Goal: Task Accomplishment & Management: Use online tool/utility

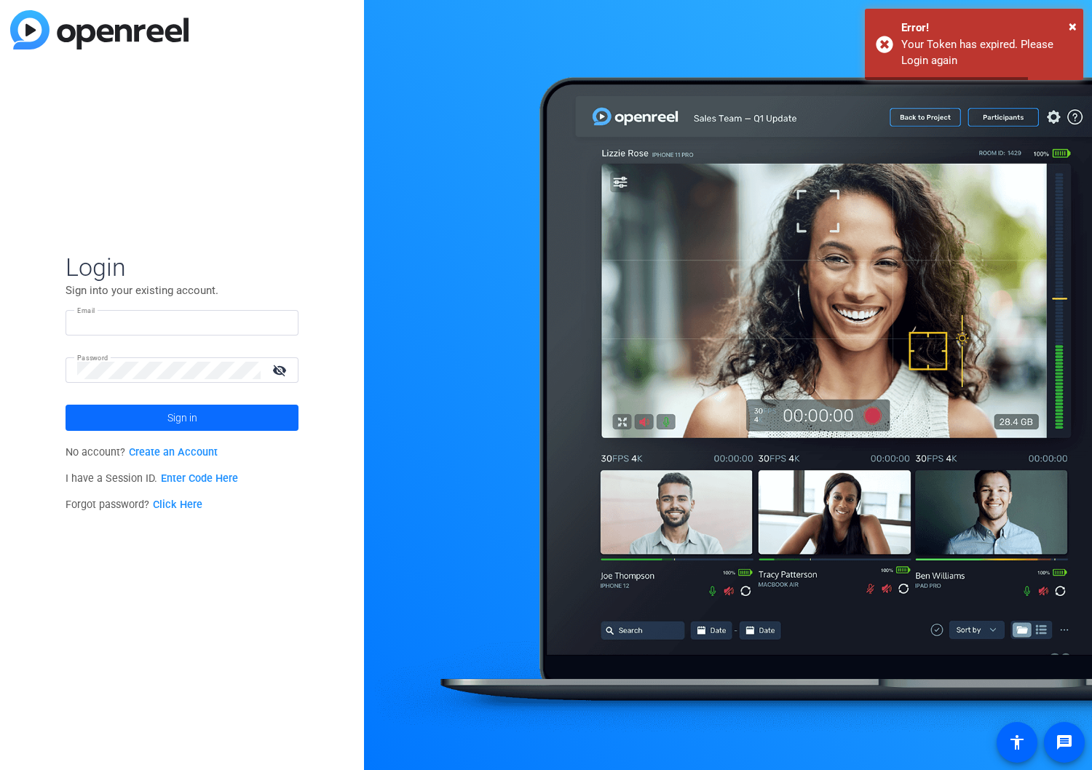
type input "[EMAIL_ADDRESS][DOMAIN_NAME]"
click at [165, 418] on span at bounding box center [182, 417] width 233 height 35
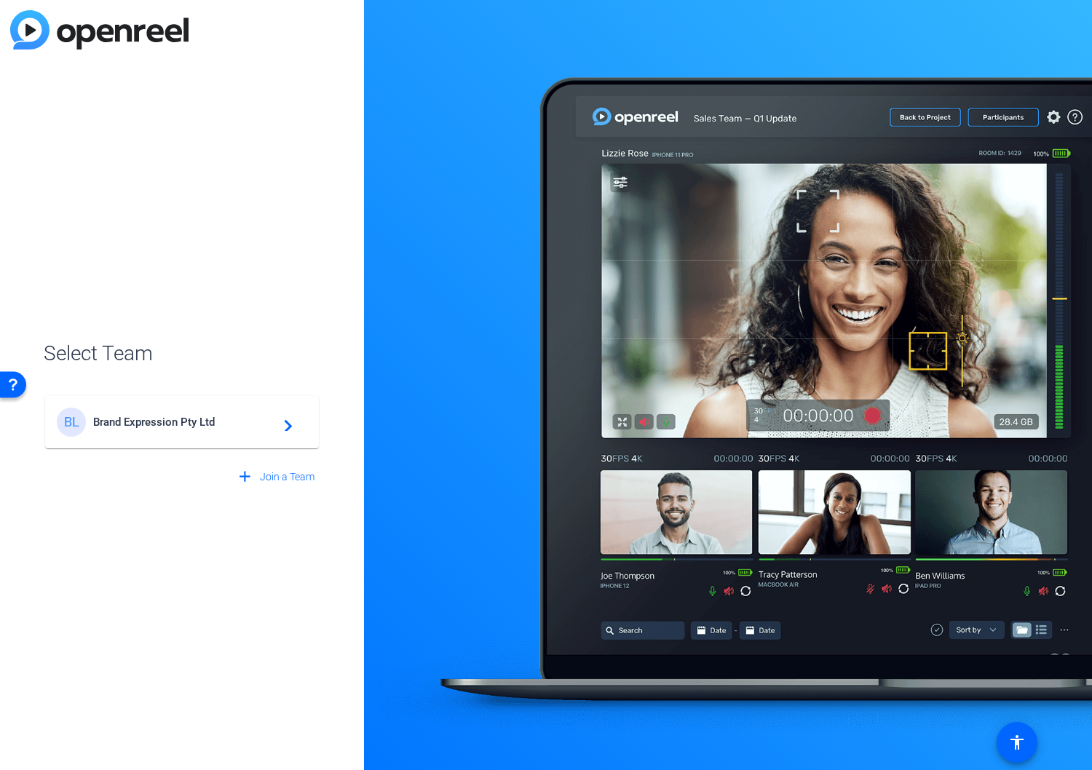
click at [177, 418] on span "Brand Expression Pty Ltd" at bounding box center [184, 422] width 182 height 13
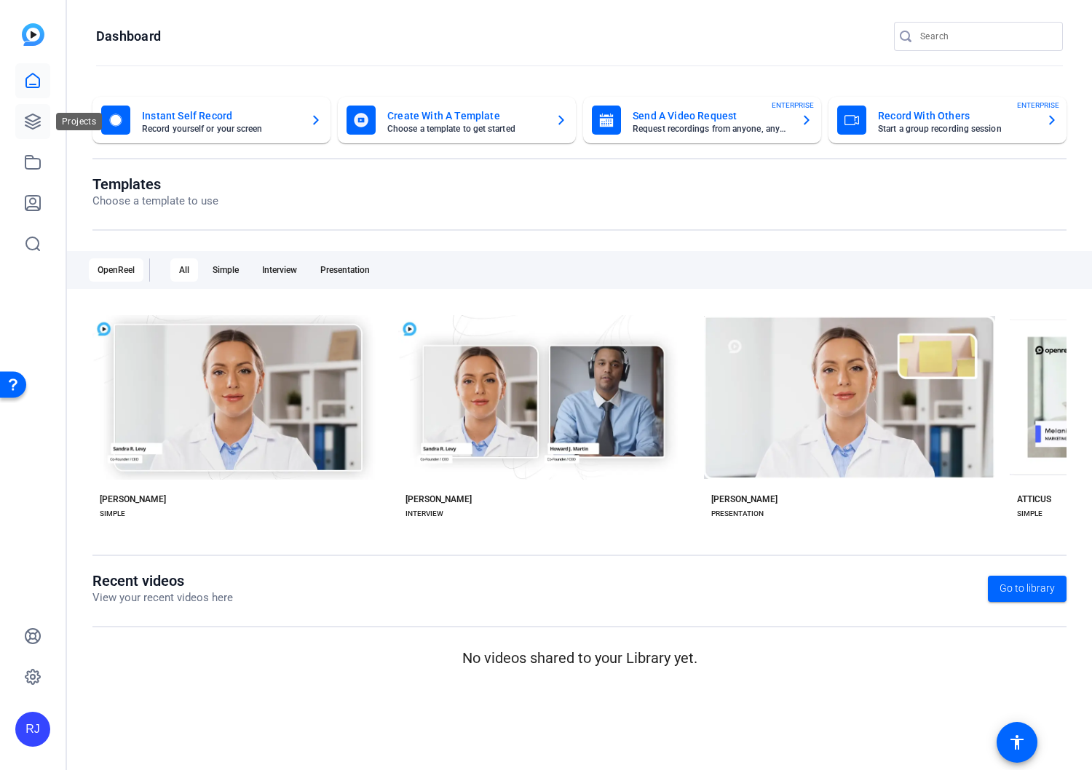
click at [33, 118] on icon at bounding box center [32, 121] width 17 height 17
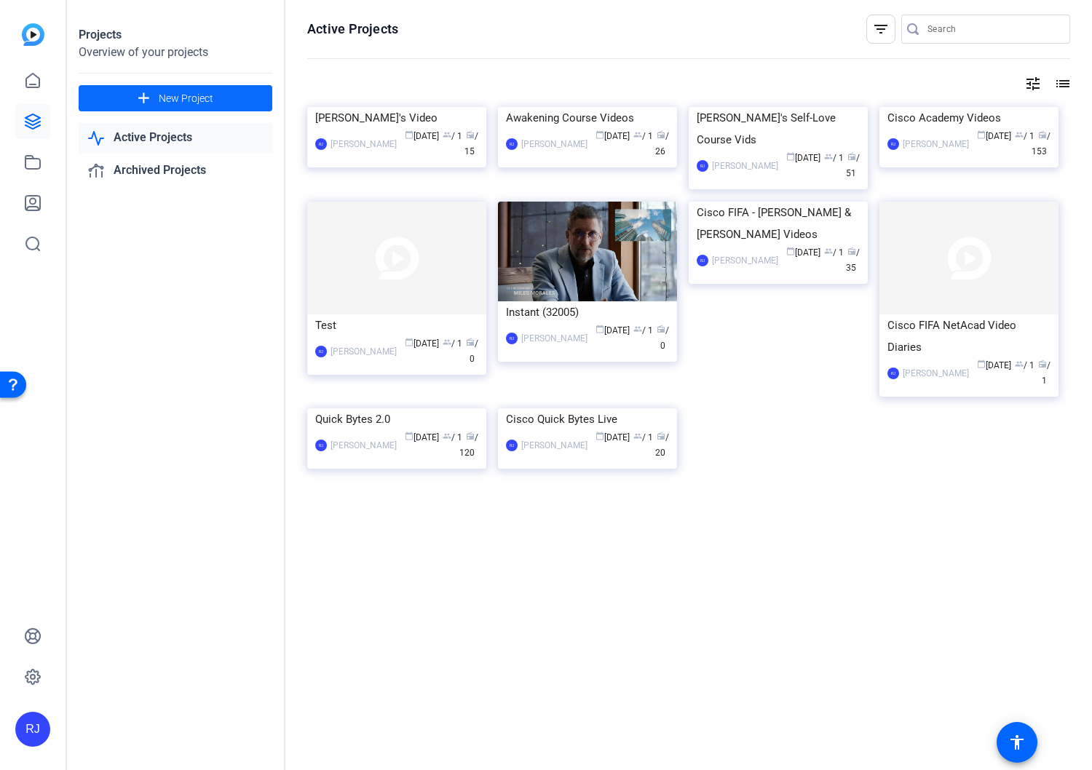
click at [183, 98] on span "New Project" at bounding box center [186, 98] width 55 height 15
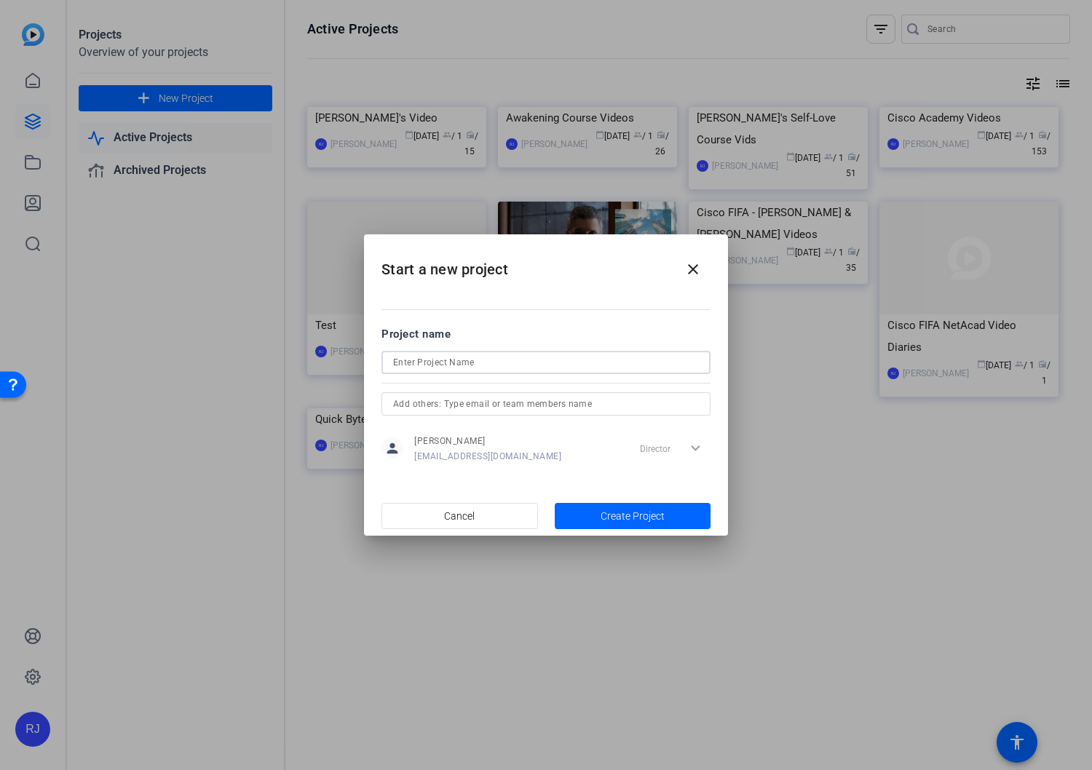
click at [474, 361] on input at bounding box center [546, 362] width 306 height 17
type input "10by65"
click at [641, 520] on span "Create Project" at bounding box center [632, 516] width 64 height 15
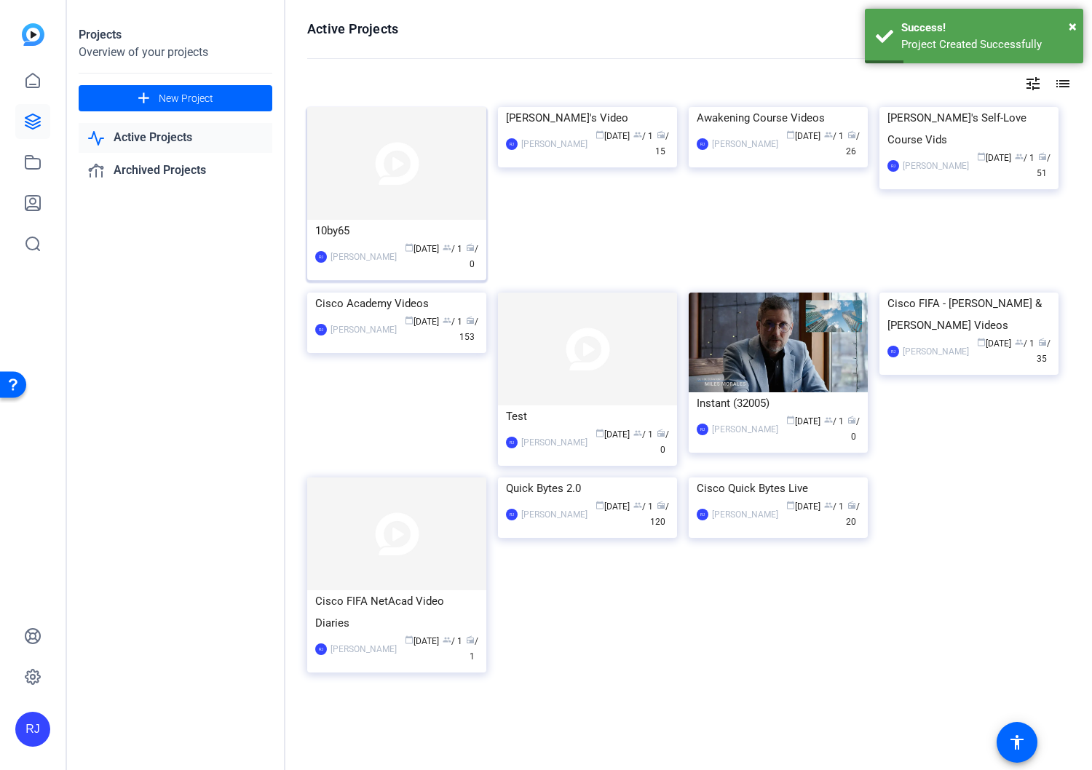
click at [384, 218] on img at bounding box center [396, 163] width 179 height 113
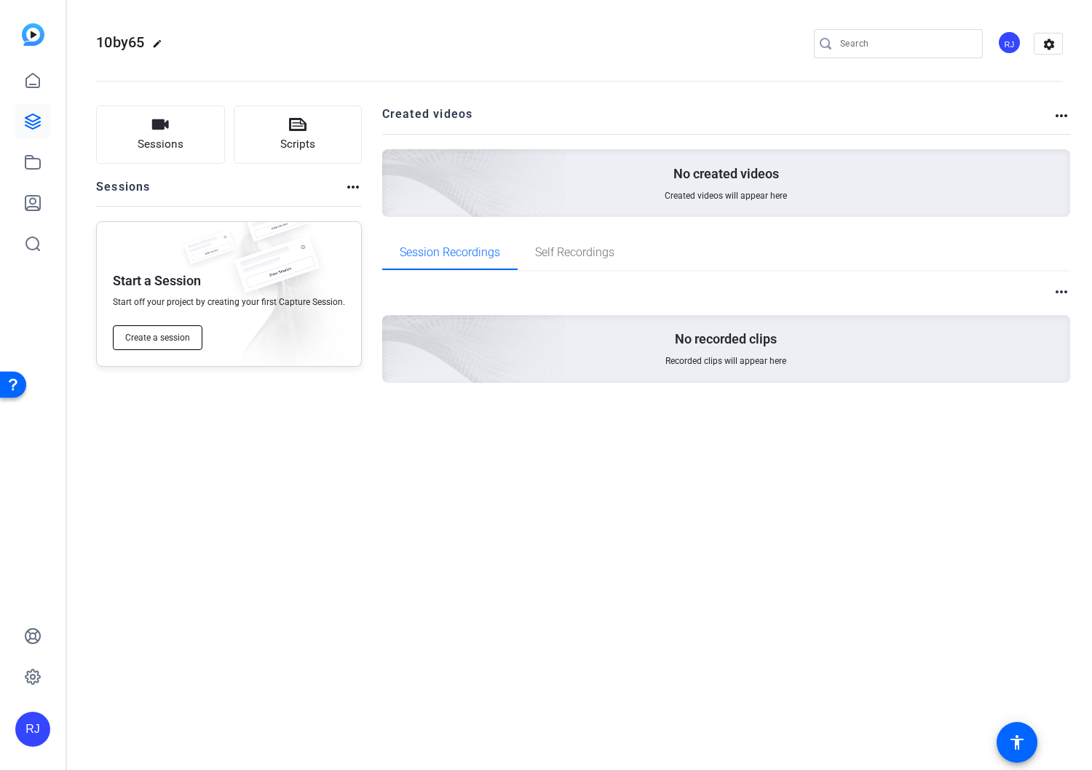
click at [138, 338] on span "Create a session" at bounding box center [157, 338] width 65 height 12
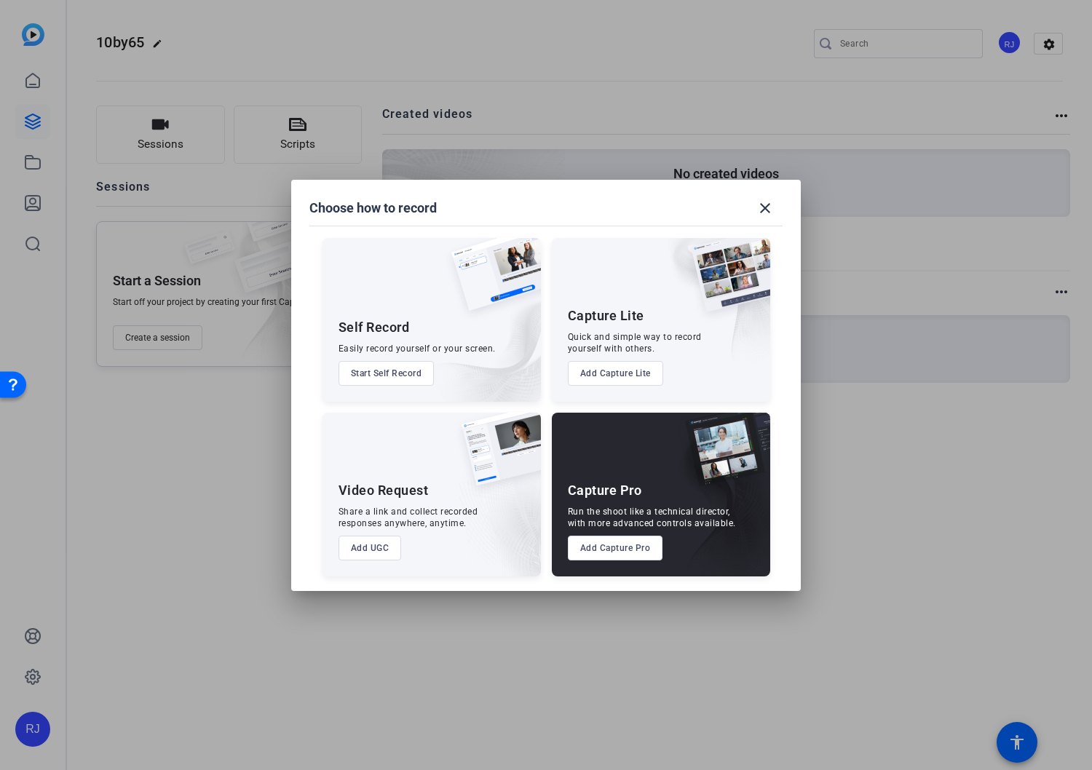
click at [624, 554] on button "Add Capture Pro" at bounding box center [615, 548] width 95 height 25
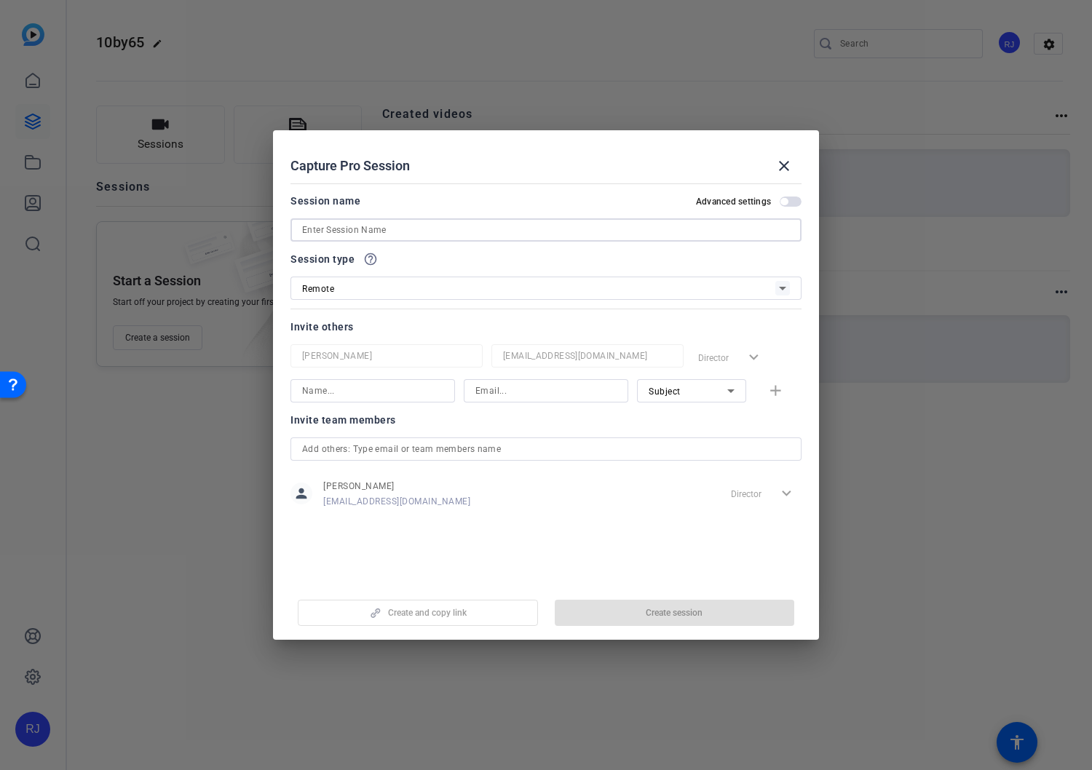
click at [389, 230] on input at bounding box center [546, 229] width 488 height 17
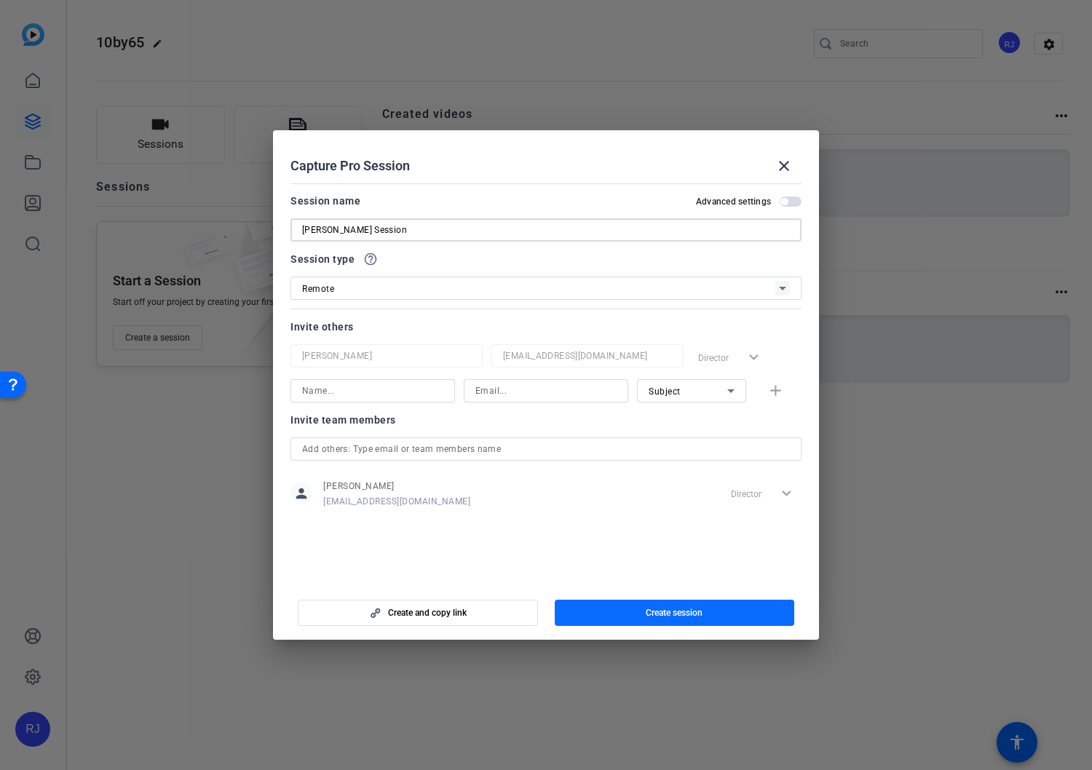
type input "[PERSON_NAME] Session"
click at [668, 618] on span "Create session" at bounding box center [674, 613] width 57 height 12
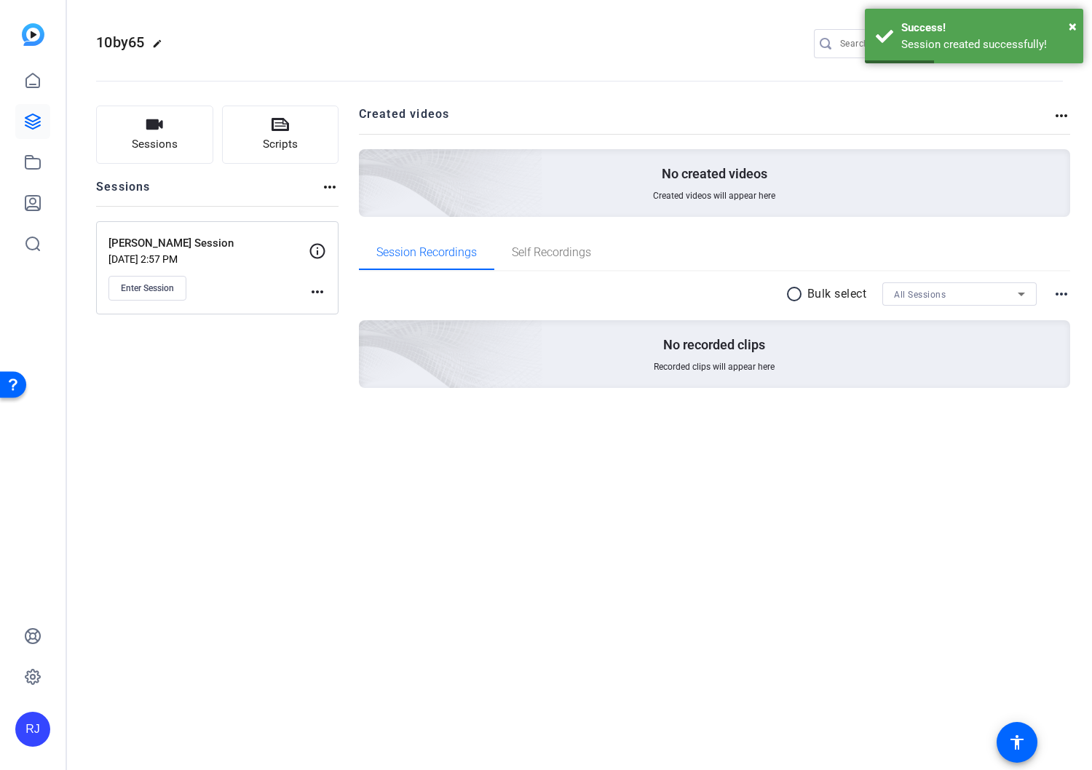
click at [421, 45] on div "10by65 edit RJ settings" at bounding box center [579, 44] width 967 height 22
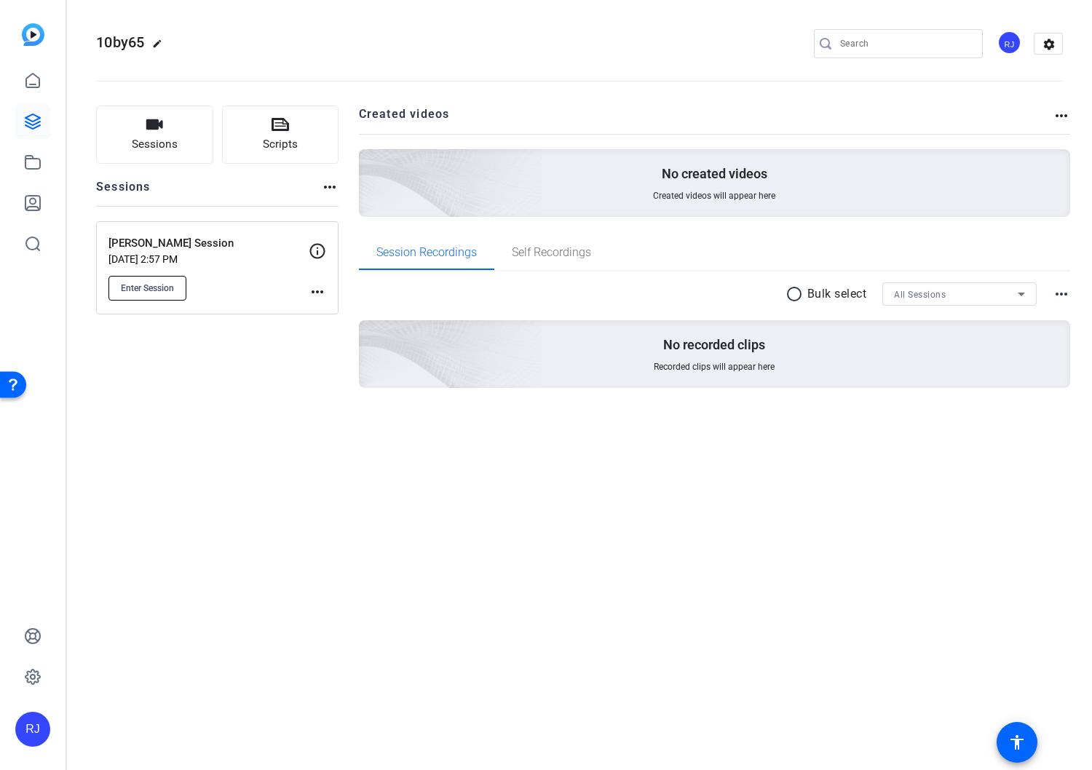
click at [154, 283] on span "Enter Session" at bounding box center [147, 288] width 53 height 12
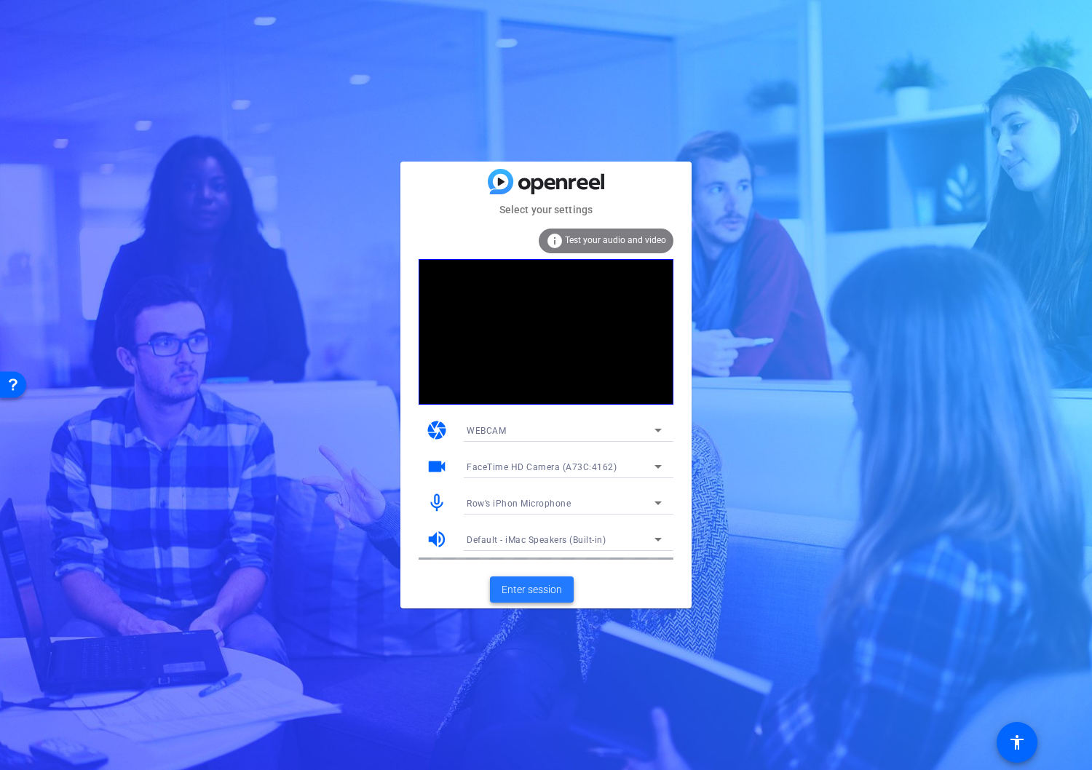
click at [531, 584] on span "Enter session" at bounding box center [531, 589] width 60 height 15
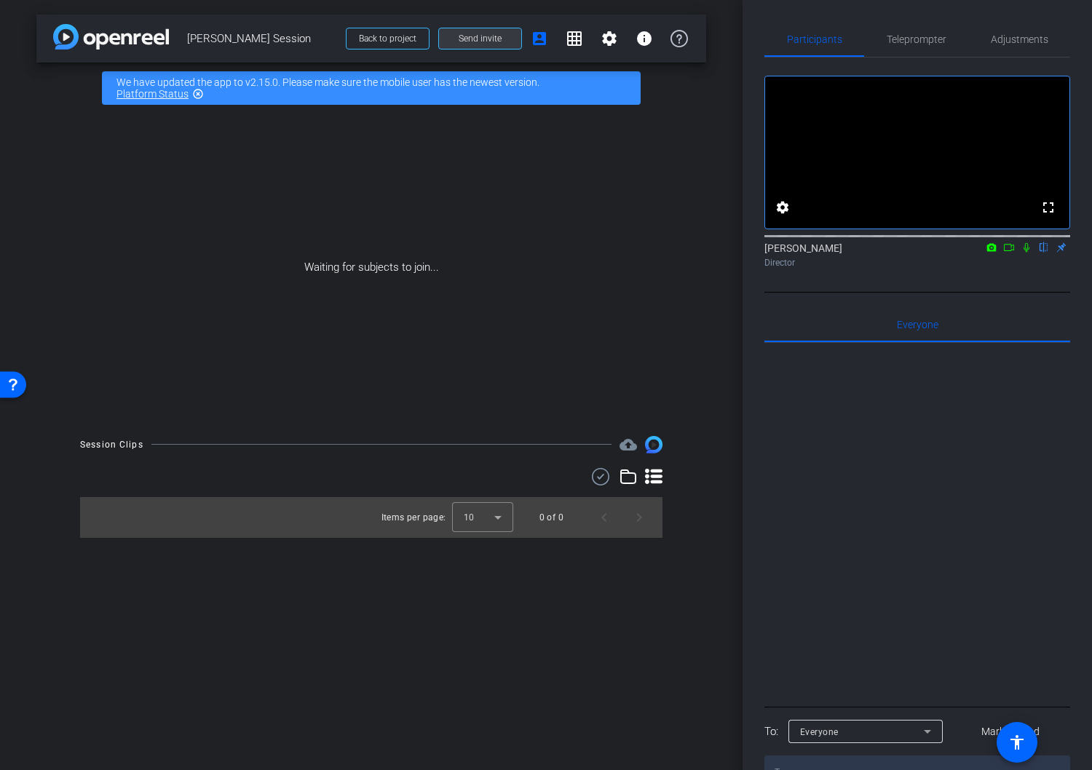
click at [491, 42] on span "Send invite" at bounding box center [480, 39] width 43 height 12
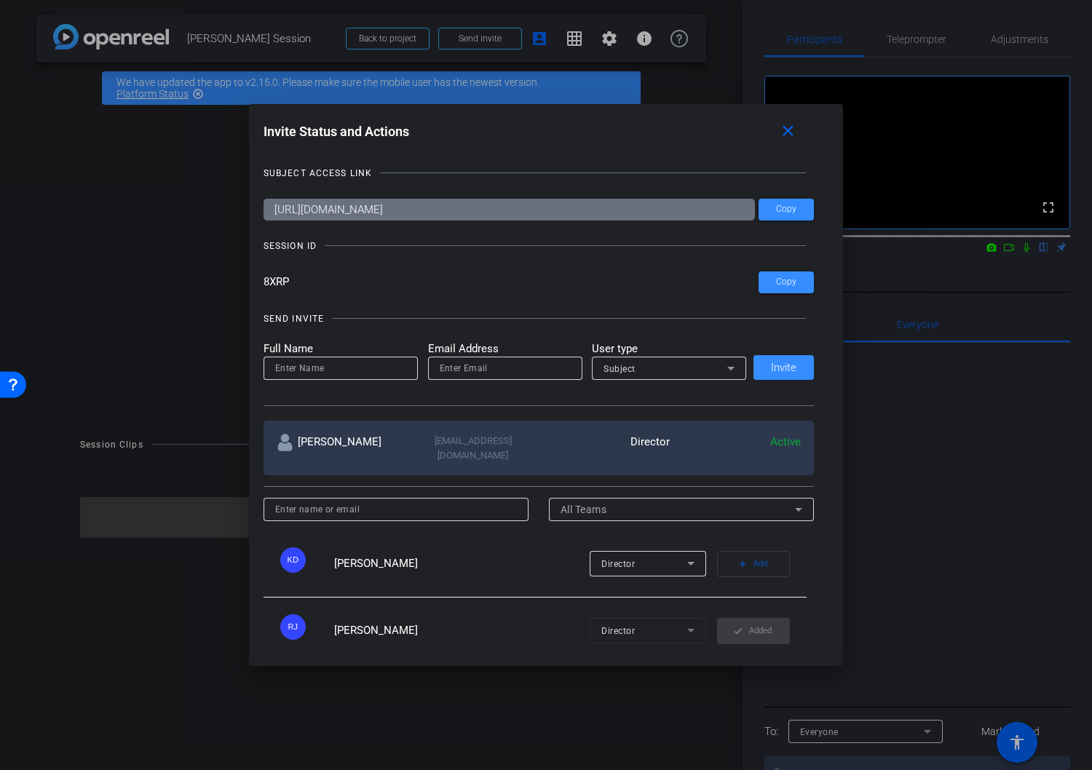
drag, startPoint x: 295, startPoint y: 281, endPoint x: 248, endPoint y: 285, distance: 47.4
click at [0, 0] on div "Invite Status and Actions close SUBJECT ACCESS LINK [URL][DOMAIN_NAME] Copy SES…" at bounding box center [0, 0] width 0 height 0
click at [789, 133] on mat-icon "close" at bounding box center [788, 131] width 18 height 18
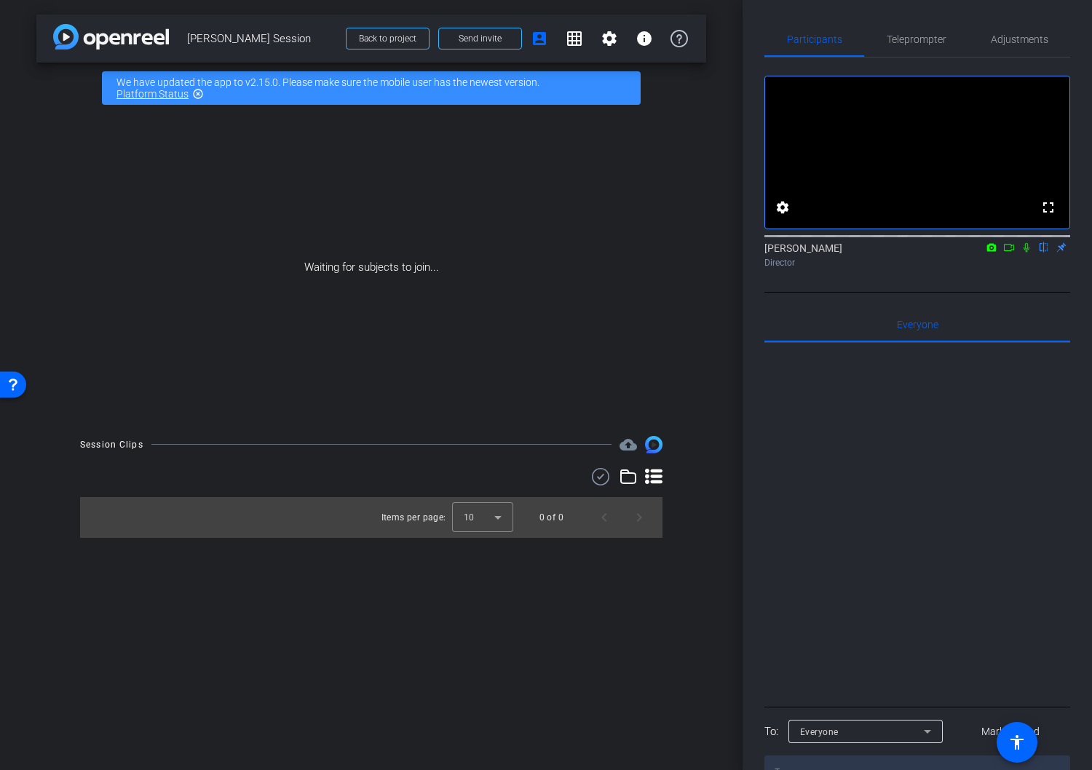
click at [342, 223] on div "Waiting for subjects to join..." at bounding box center [371, 268] width 670 height 308
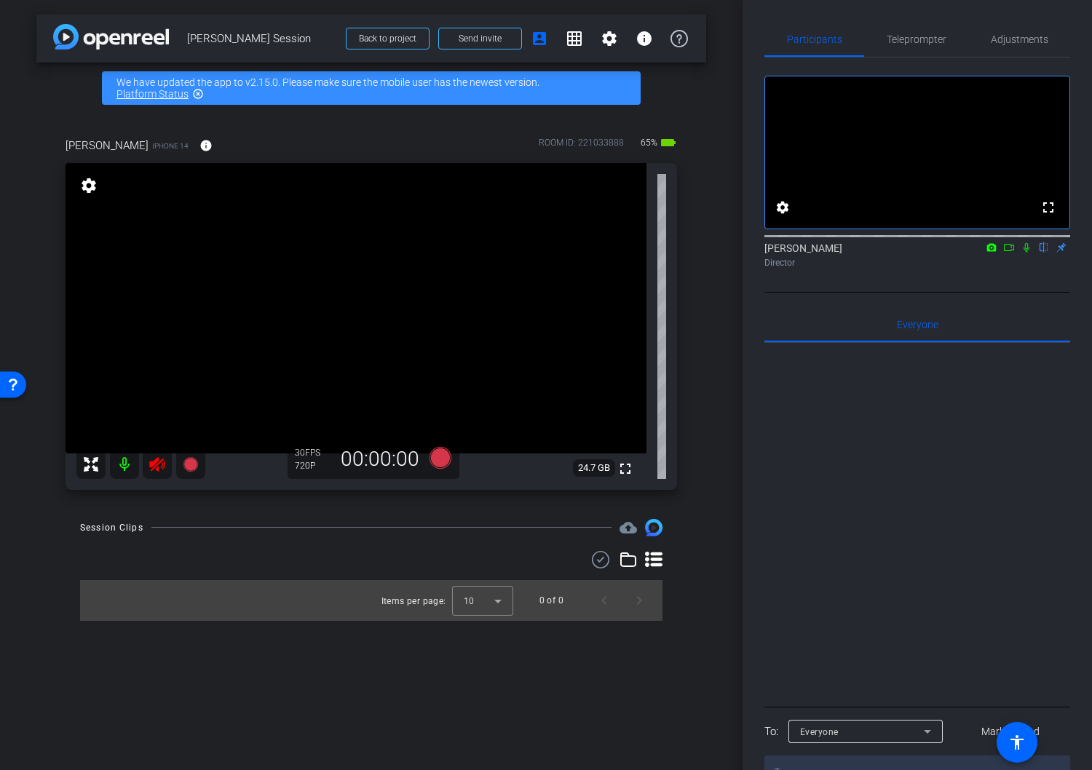
click at [159, 460] on icon at bounding box center [156, 464] width 15 height 15
click at [124, 463] on mat-icon at bounding box center [124, 464] width 29 height 29
click at [124, 464] on mat-icon at bounding box center [124, 464] width 29 height 29
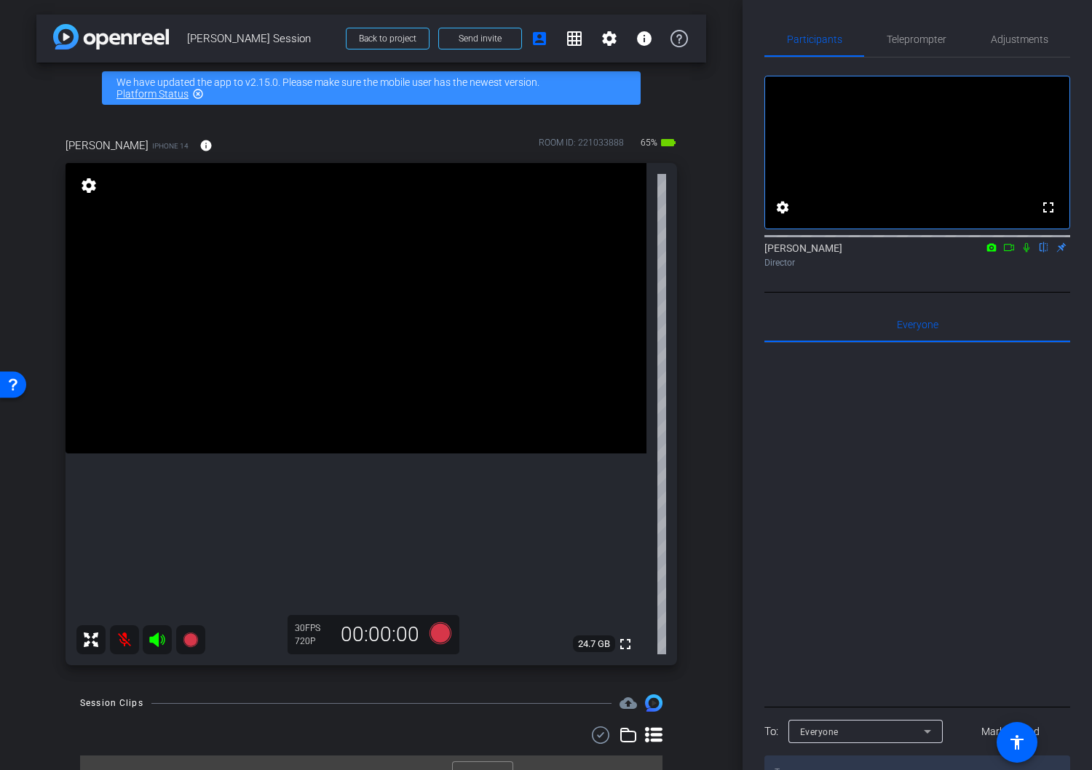
click at [122, 640] on mat-icon at bounding box center [124, 639] width 29 height 29
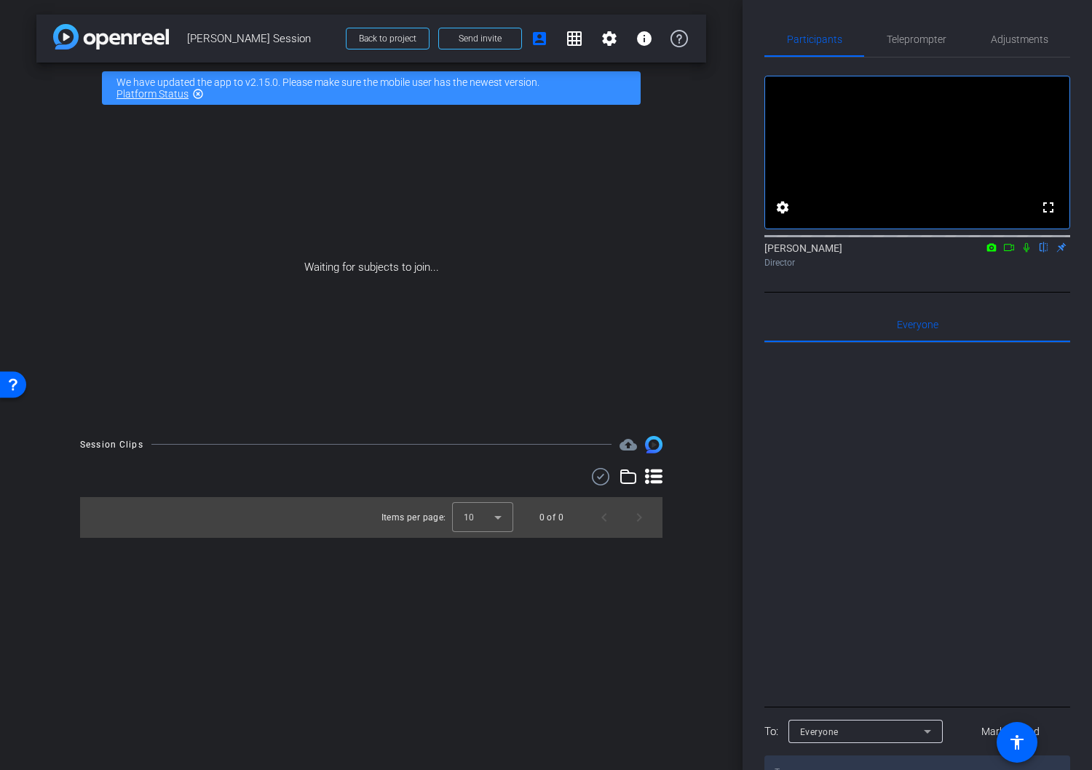
click at [881, 429] on div at bounding box center [917, 523] width 306 height 360
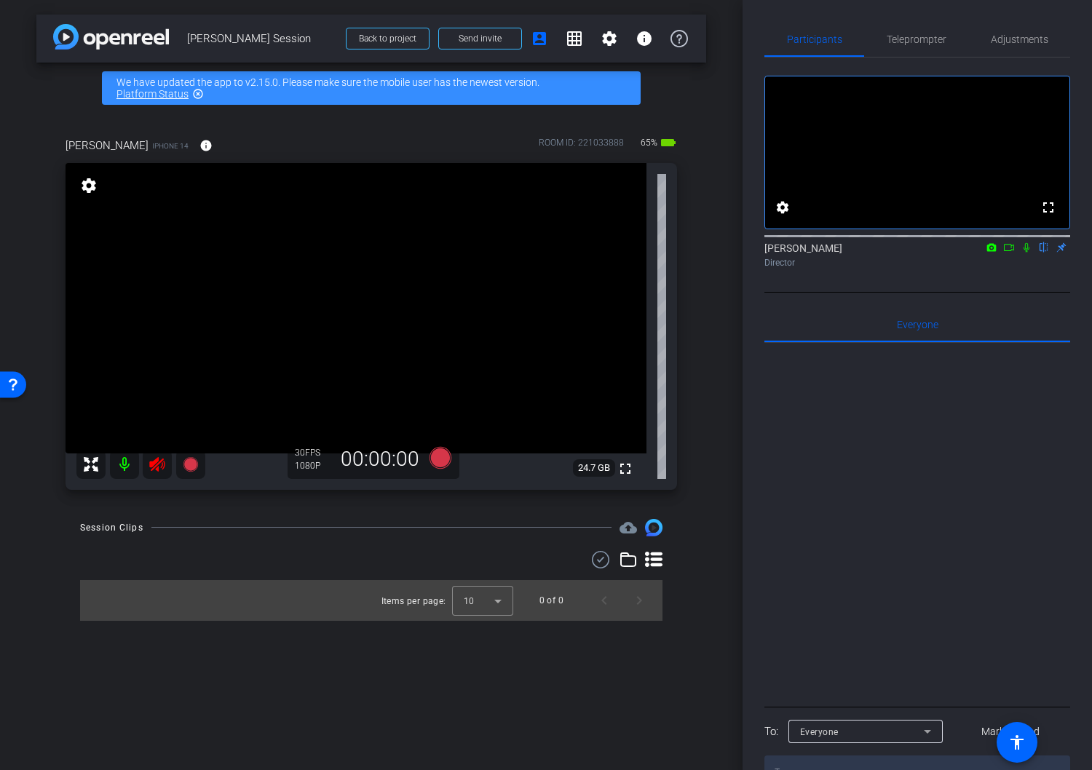
click at [159, 467] on icon at bounding box center [156, 464] width 17 height 17
click at [156, 467] on icon at bounding box center [156, 464] width 17 height 17
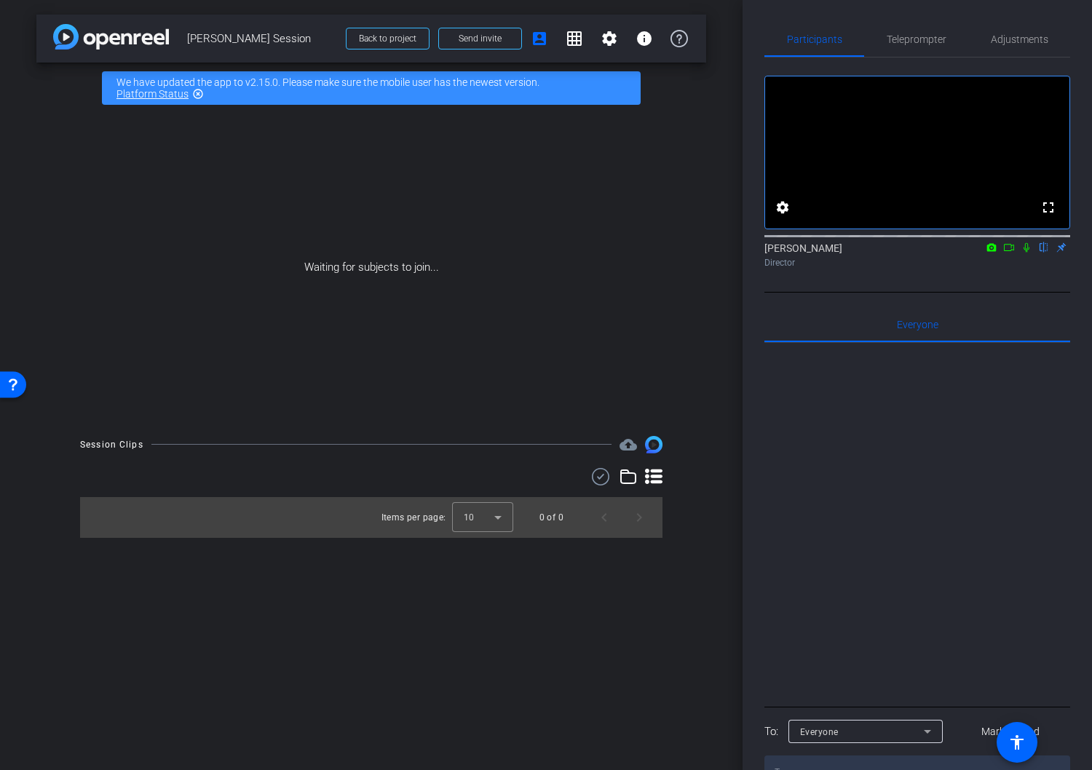
click at [534, 182] on div "Waiting for subjects to join..." at bounding box center [371, 268] width 670 height 308
click at [386, 41] on span "Back to project" at bounding box center [387, 38] width 57 height 10
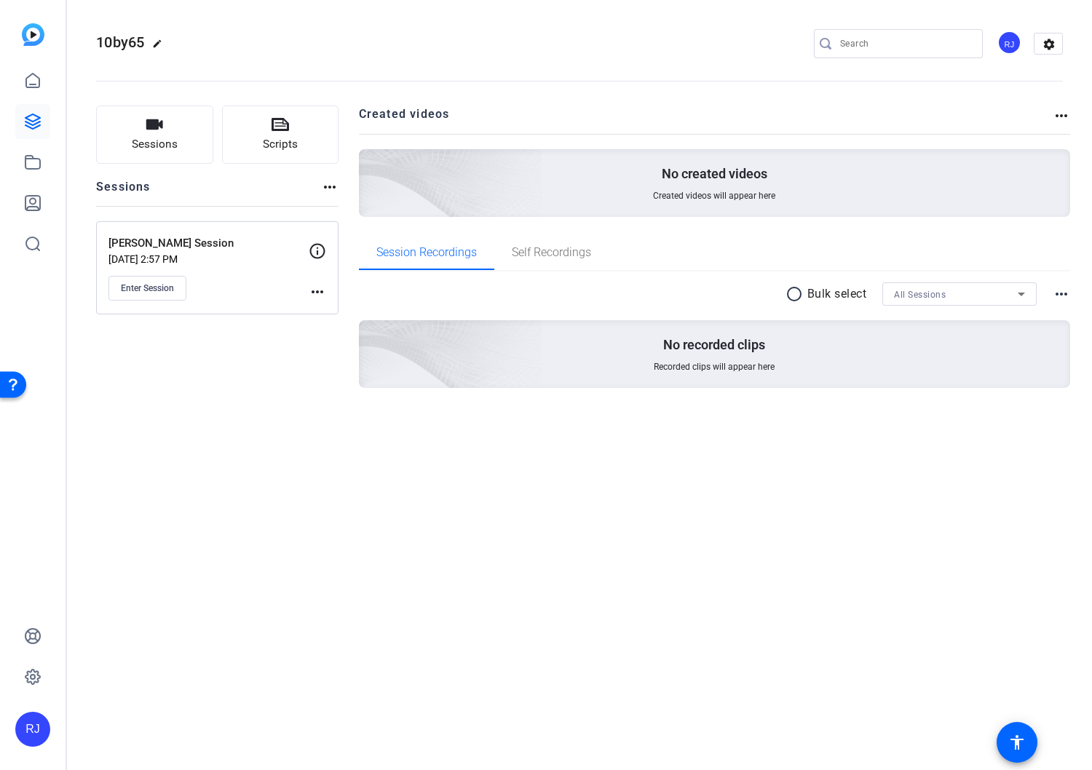
click at [1059, 116] on mat-icon "more_horiz" at bounding box center [1060, 115] width 17 height 17
click at [948, 426] on div at bounding box center [546, 385] width 1092 height 770
click at [165, 140] on span "Sessions" at bounding box center [155, 144] width 46 height 17
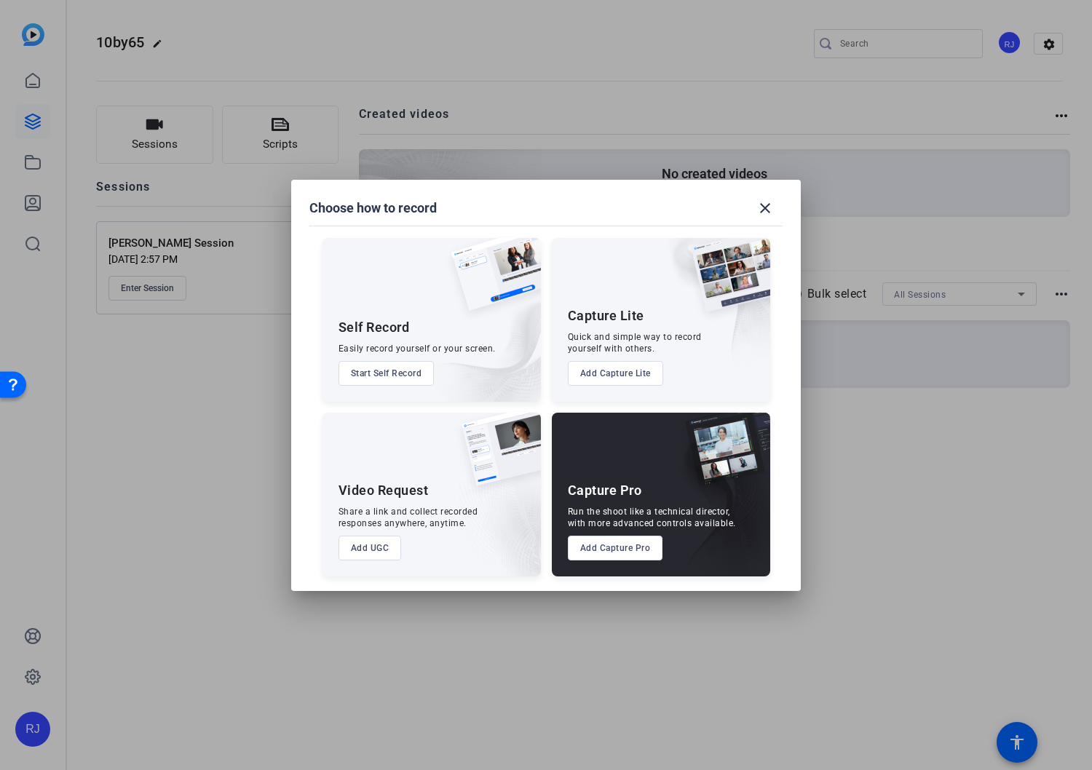
click at [629, 544] on button "Add Capture Pro" at bounding box center [615, 548] width 95 height 25
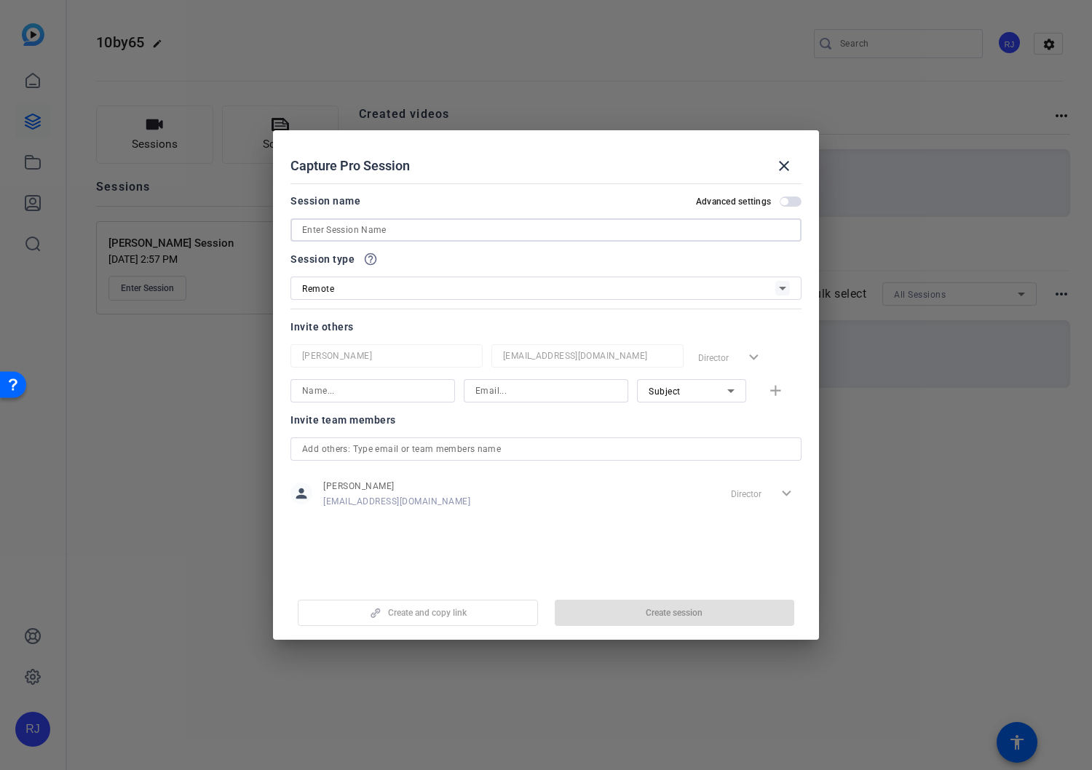
click at [352, 230] on input at bounding box center [546, 229] width 488 height 17
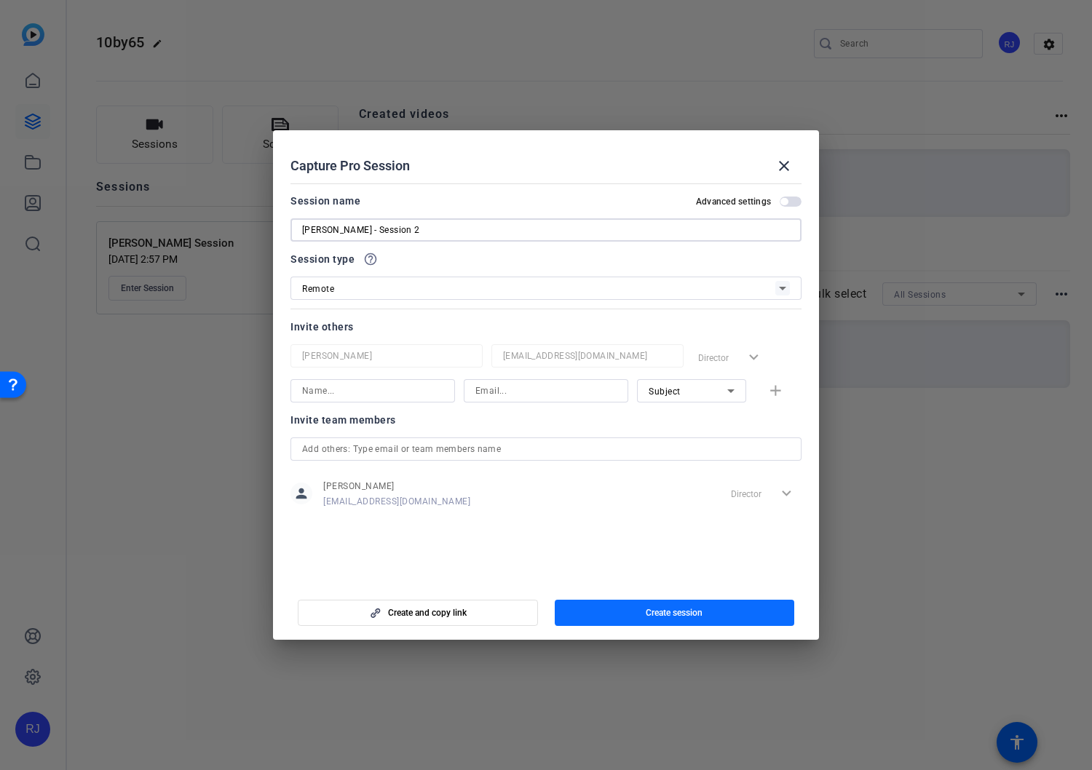
type input "[PERSON_NAME] - Session 2"
click at [651, 607] on span "Create session" at bounding box center [674, 613] width 57 height 12
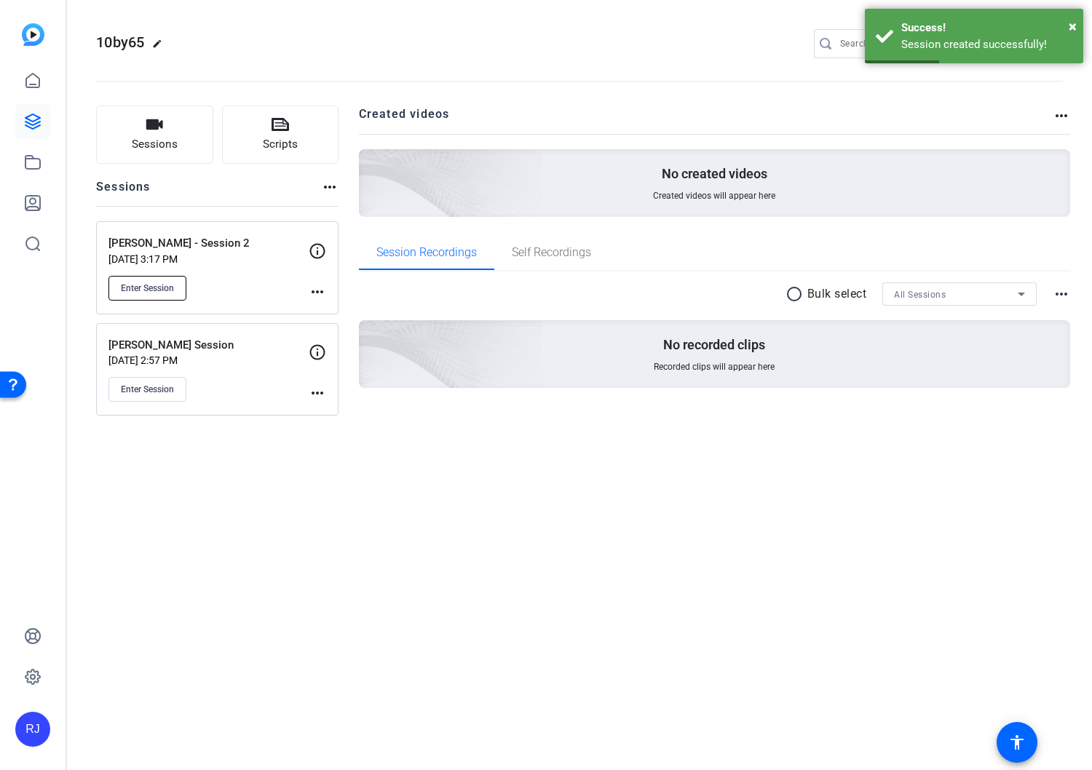
click at [153, 282] on span "Enter Session" at bounding box center [147, 288] width 53 height 12
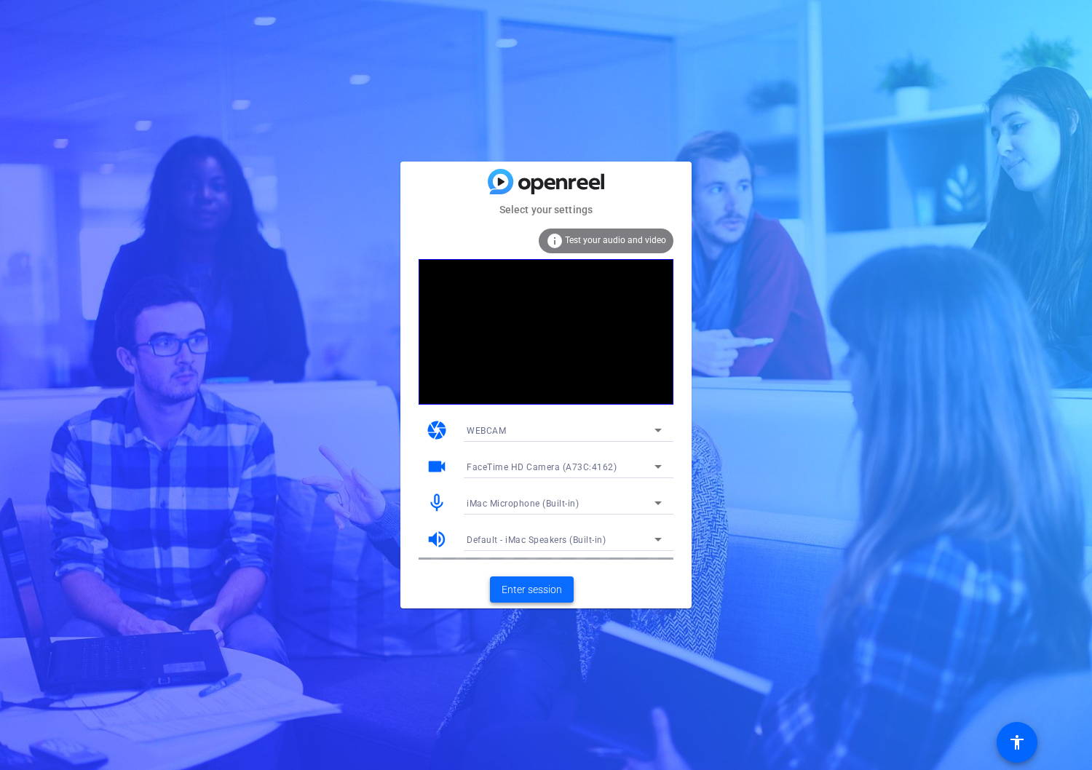
click at [538, 588] on span "Enter session" at bounding box center [531, 589] width 60 height 15
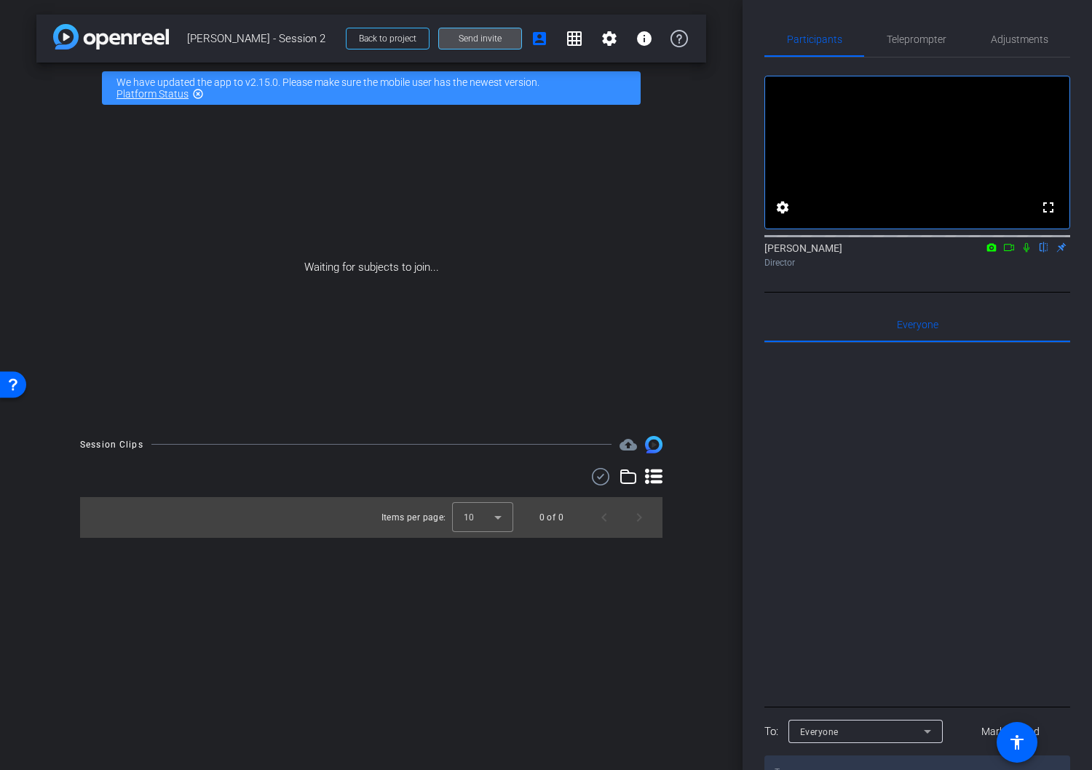
click at [493, 39] on span "Send invite" at bounding box center [480, 39] width 43 height 12
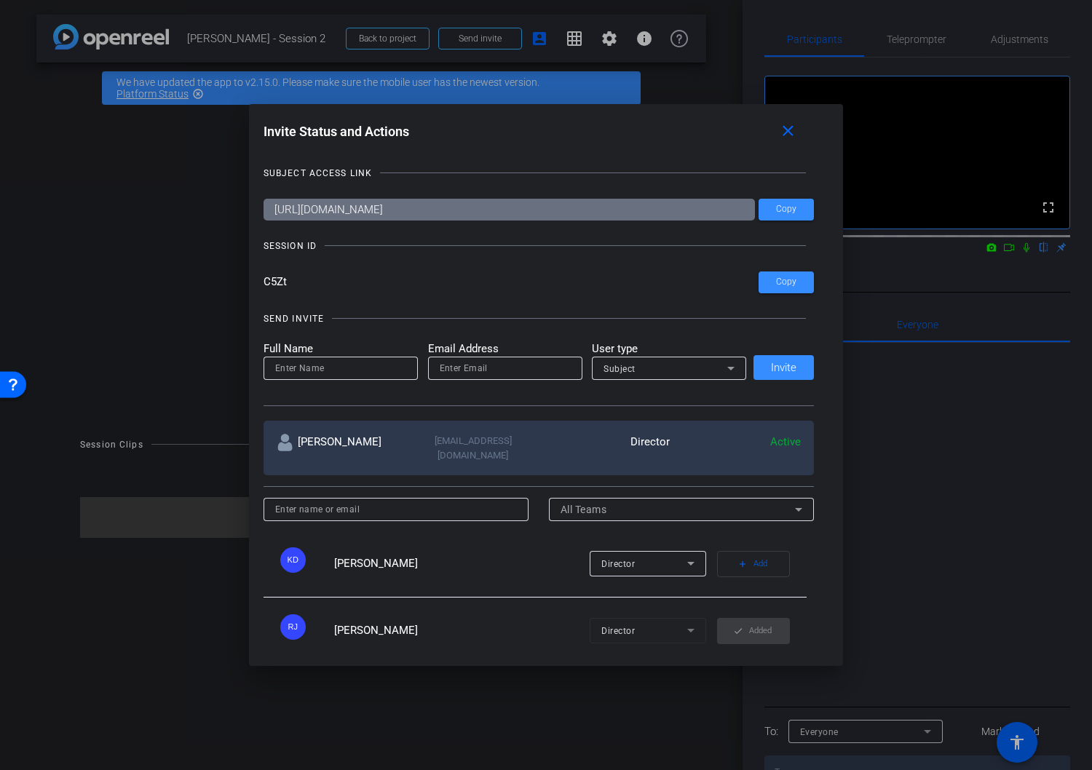
drag, startPoint x: 295, startPoint y: 286, endPoint x: 251, endPoint y: 284, distance: 43.7
click at [251, 284] on div "Invite Status and Actions close SUBJECT ACCESS LINK [URL][DOMAIN_NAME] Copy SES…" at bounding box center [546, 385] width 595 height 563
click at [0, 0] on mat-icon "close" at bounding box center [0, 0] width 0 height 0
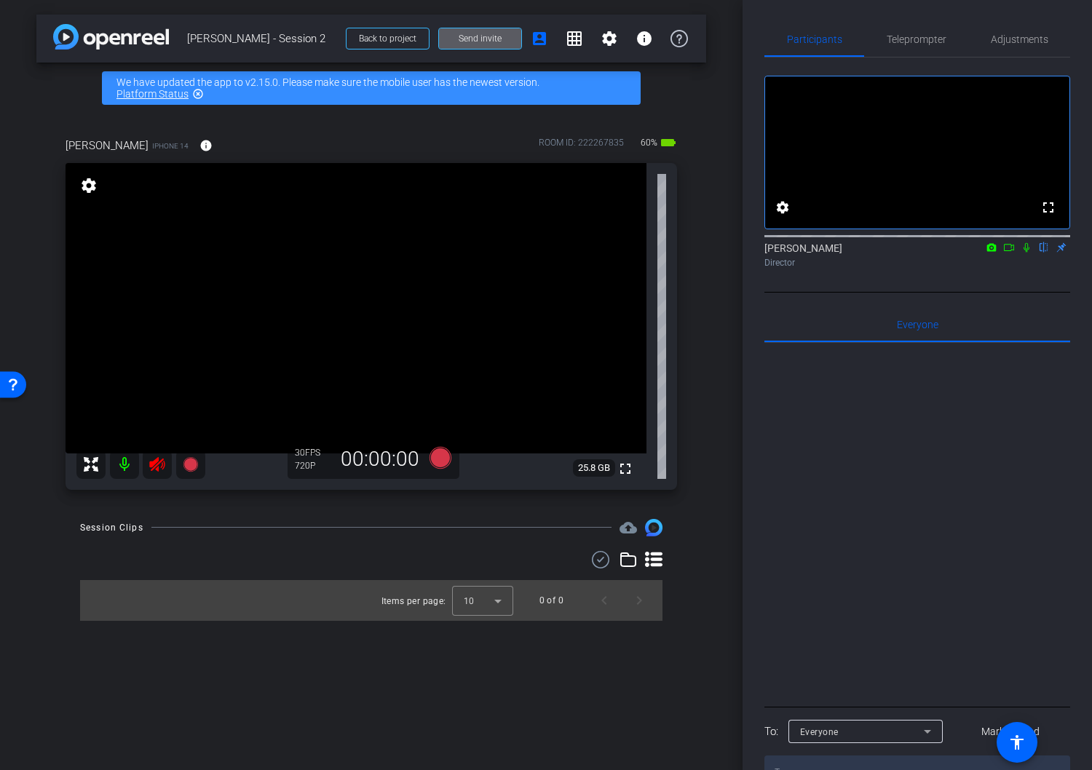
click at [157, 464] on icon at bounding box center [156, 464] width 15 height 15
click at [1017, 41] on span "Adjustments" at bounding box center [1019, 39] width 57 height 10
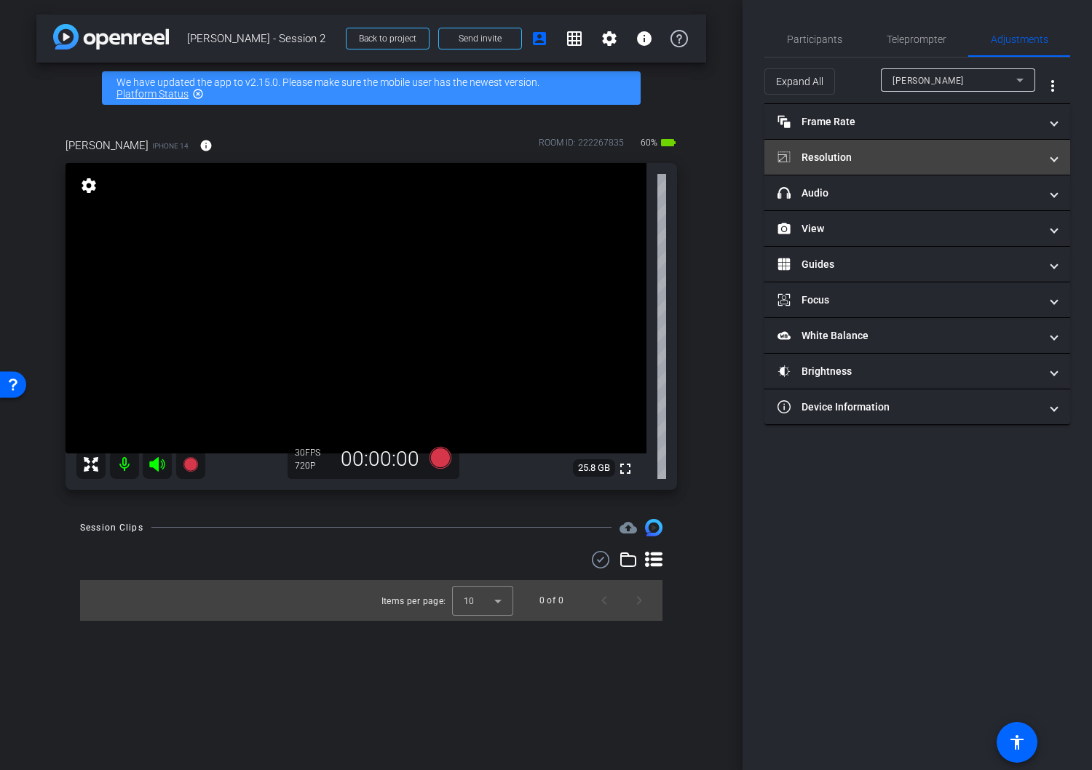
click at [898, 153] on mat-panel-title "Resolution" at bounding box center [908, 157] width 262 height 15
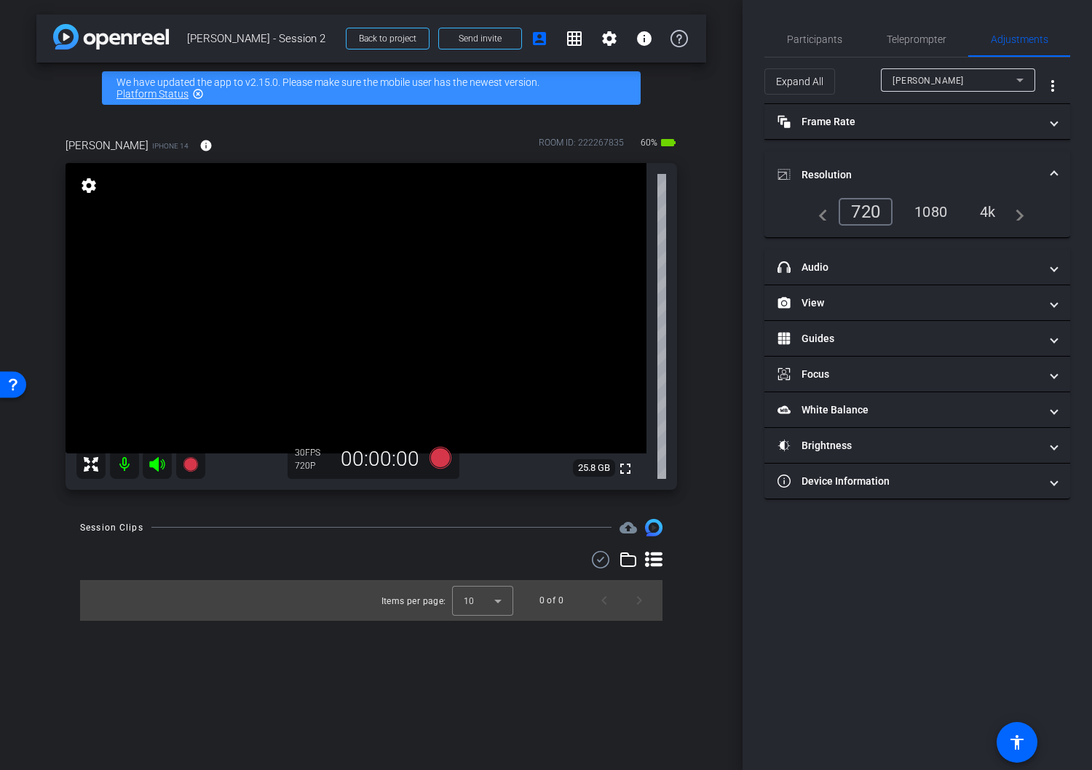
click at [985, 213] on div "4k" at bounding box center [988, 211] width 38 height 25
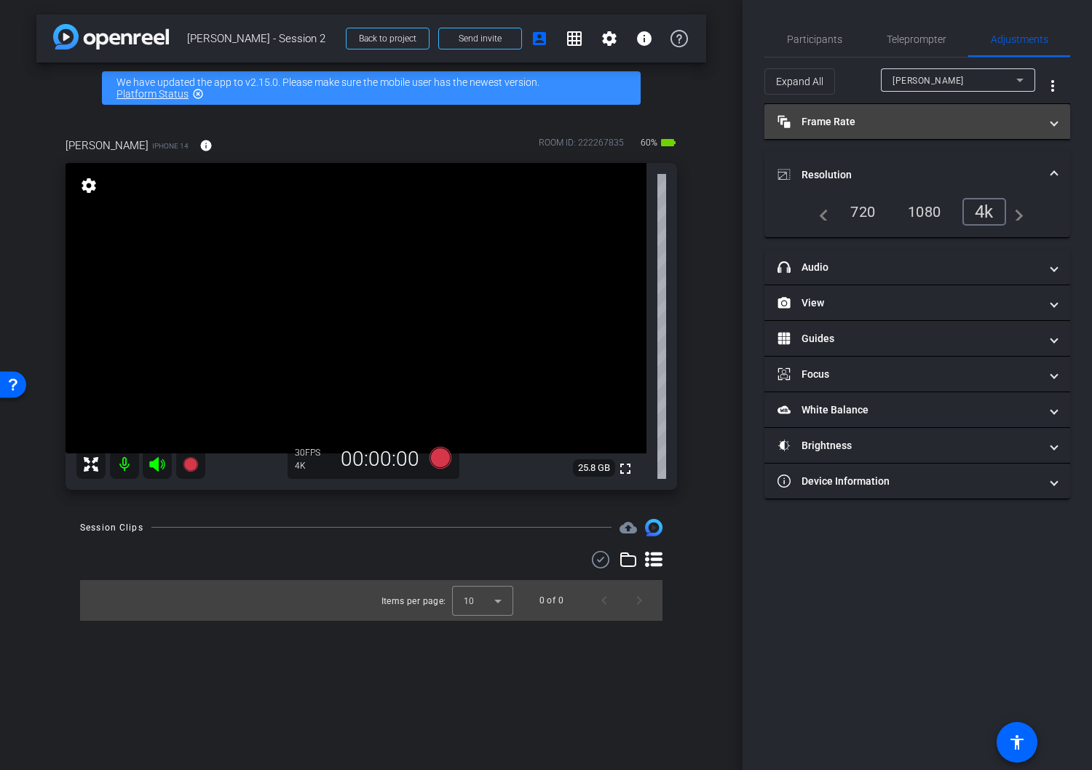
click at [835, 121] on mat-panel-title "Frame Rate Frame Rate" at bounding box center [908, 121] width 262 height 15
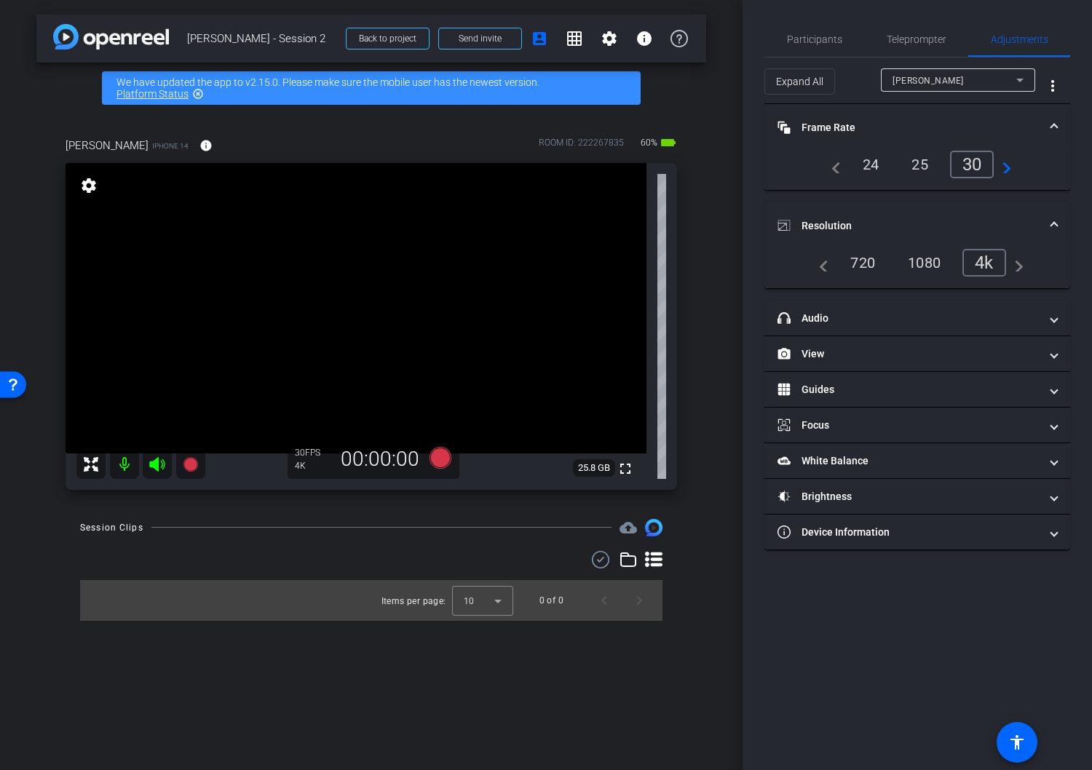
click at [1059, 246] on mat-expansion-panel-header "Resolution" at bounding box center [917, 225] width 306 height 47
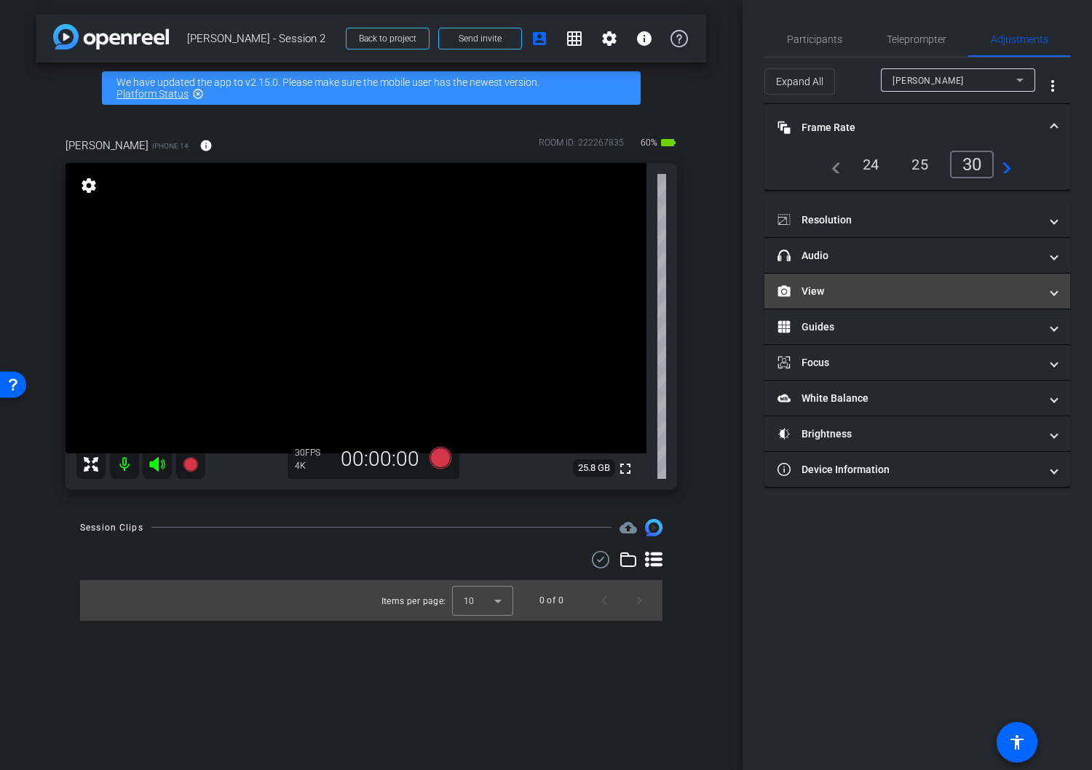
click at [817, 293] on mat-panel-title "View" at bounding box center [908, 291] width 262 height 15
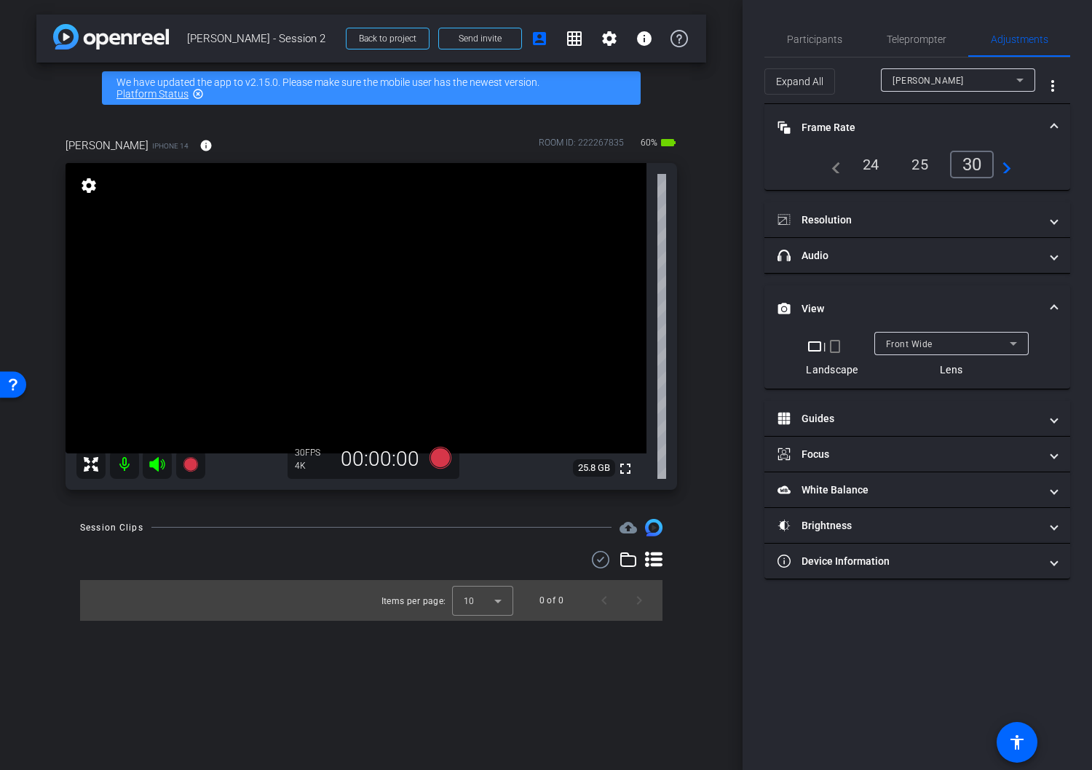
click at [832, 344] on mat-icon "crop_portrait" at bounding box center [834, 346] width 17 height 17
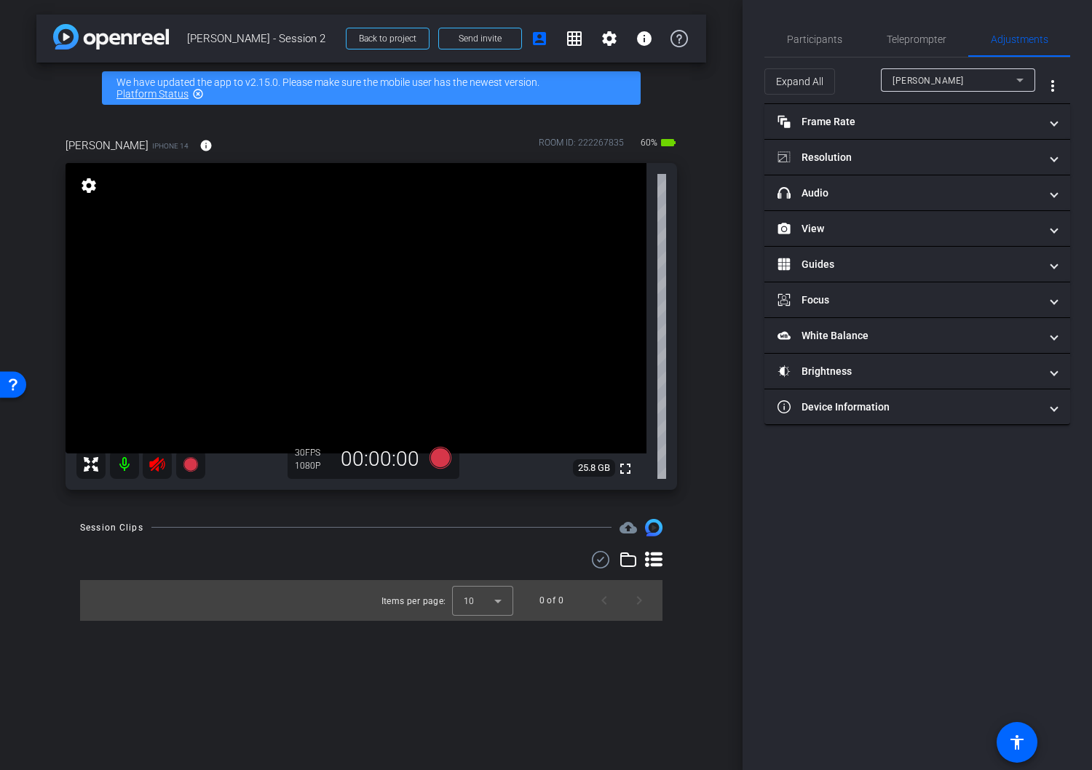
click at [157, 464] on icon at bounding box center [156, 464] width 15 height 15
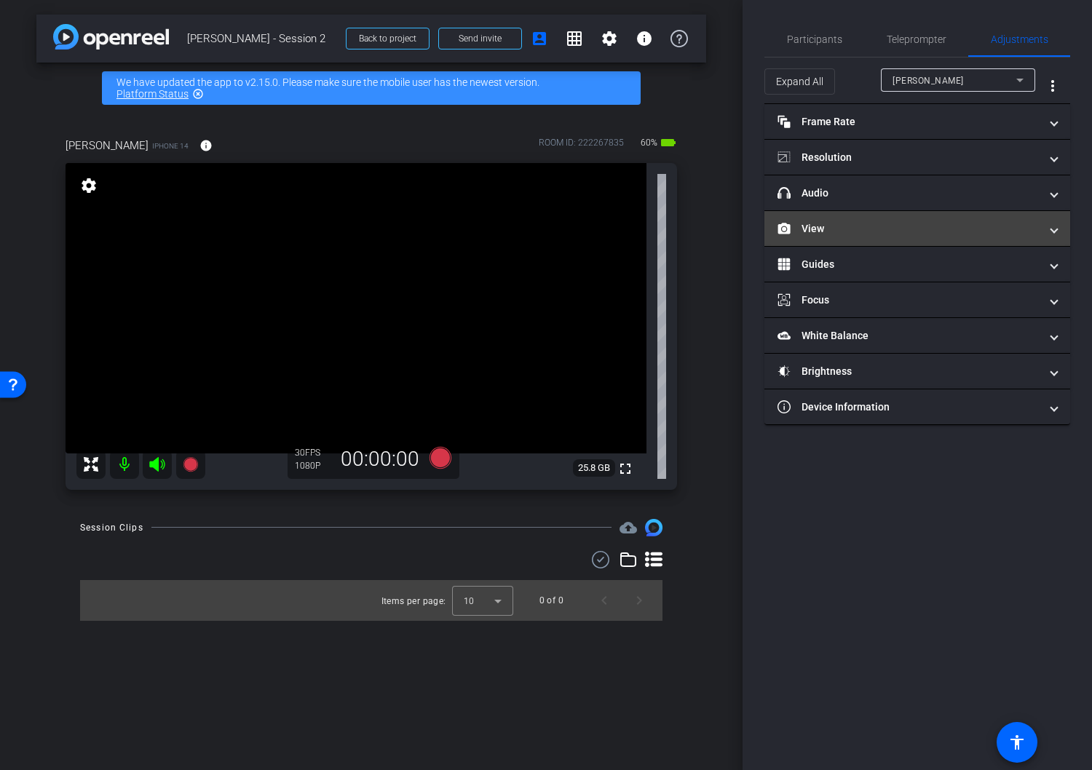
click at [911, 220] on mat-expansion-panel-header "View" at bounding box center [917, 228] width 306 height 35
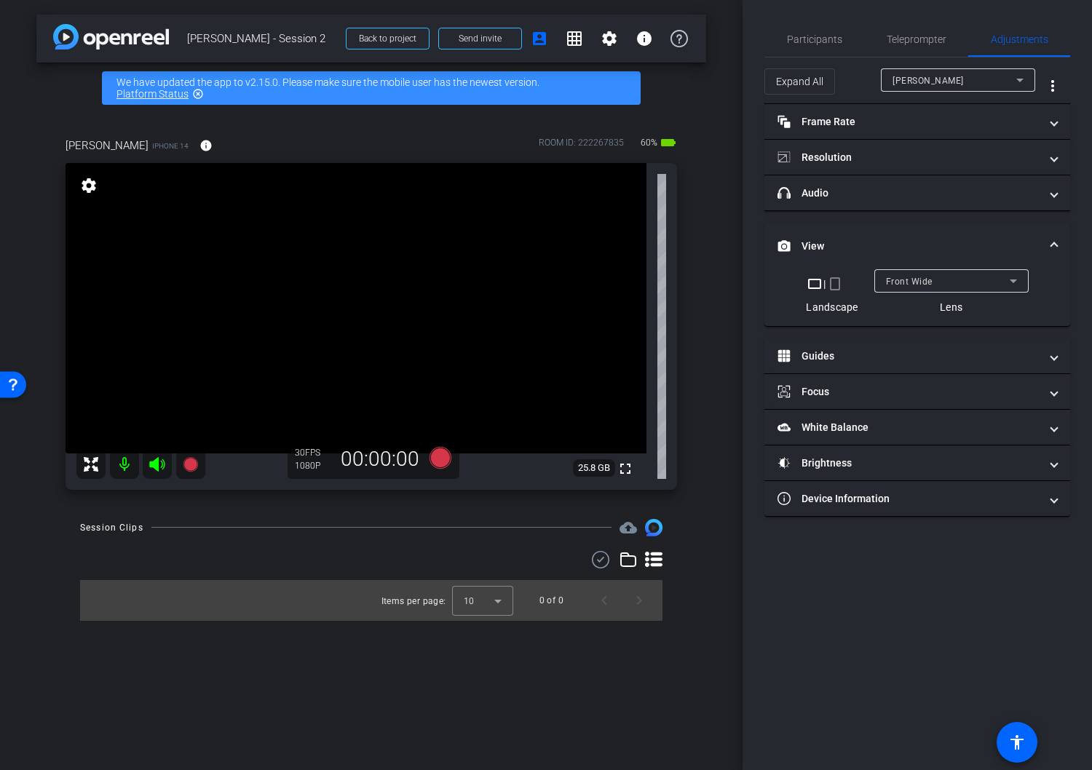
click at [835, 287] on mat-icon "crop_portrait" at bounding box center [834, 283] width 17 height 17
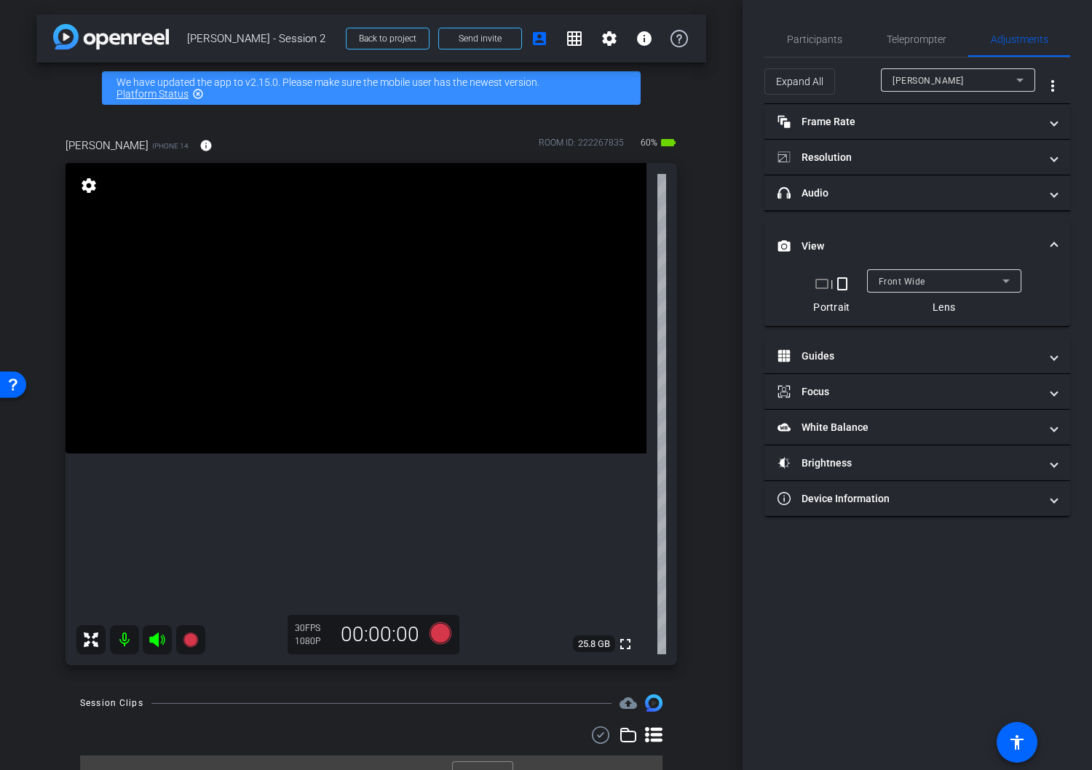
click at [1008, 280] on icon at bounding box center [1005, 281] width 7 height 4
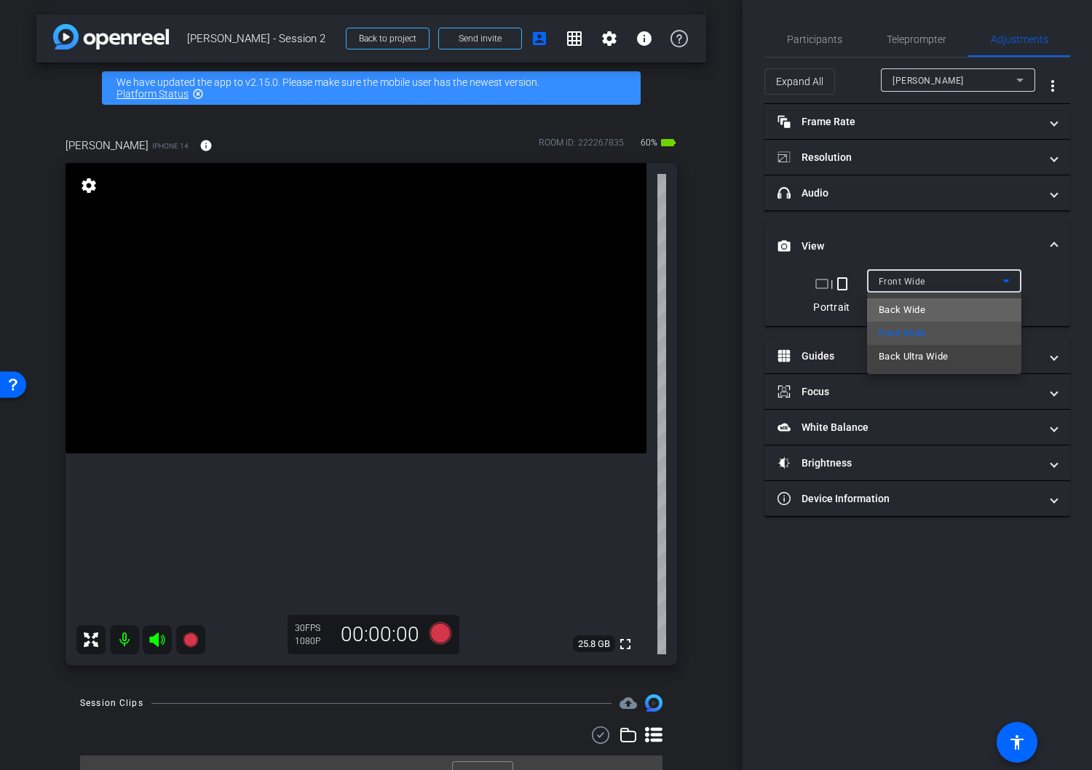
click at [917, 314] on span "Back Wide" at bounding box center [901, 309] width 47 height 17
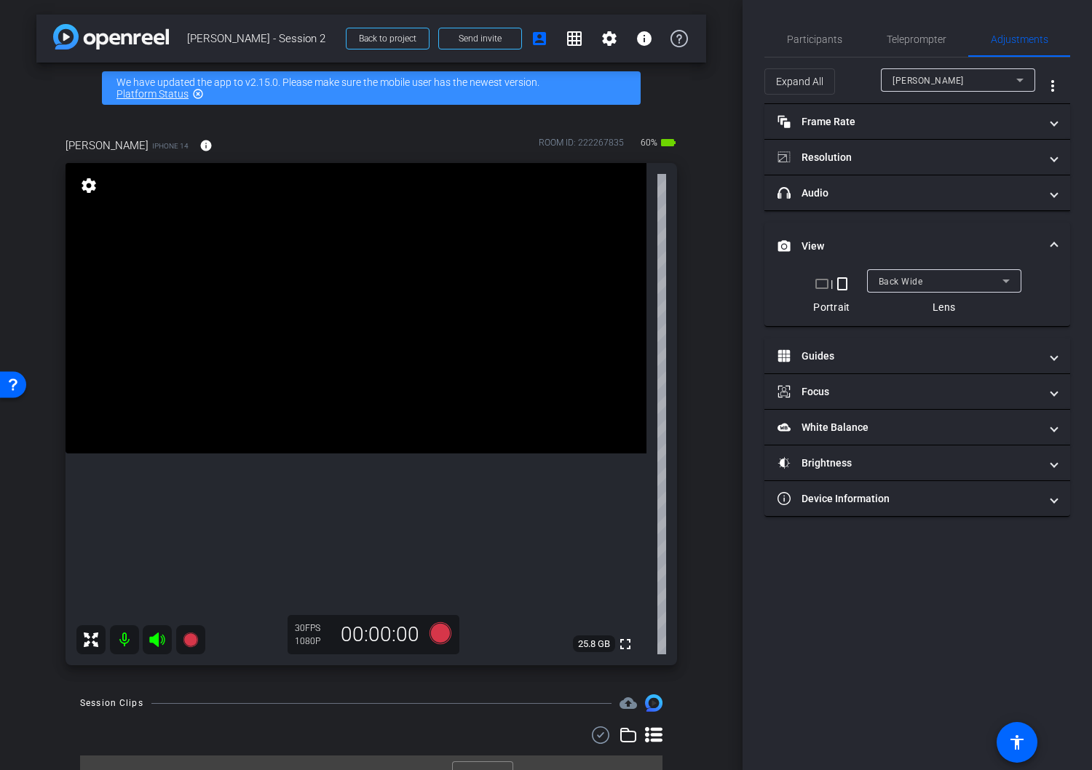
click at [397, 296] on video at bounding box center [356, 308] width 581 height 290
click at [438, 635] on icon at bounding box center [440, 633] width 22 height 22
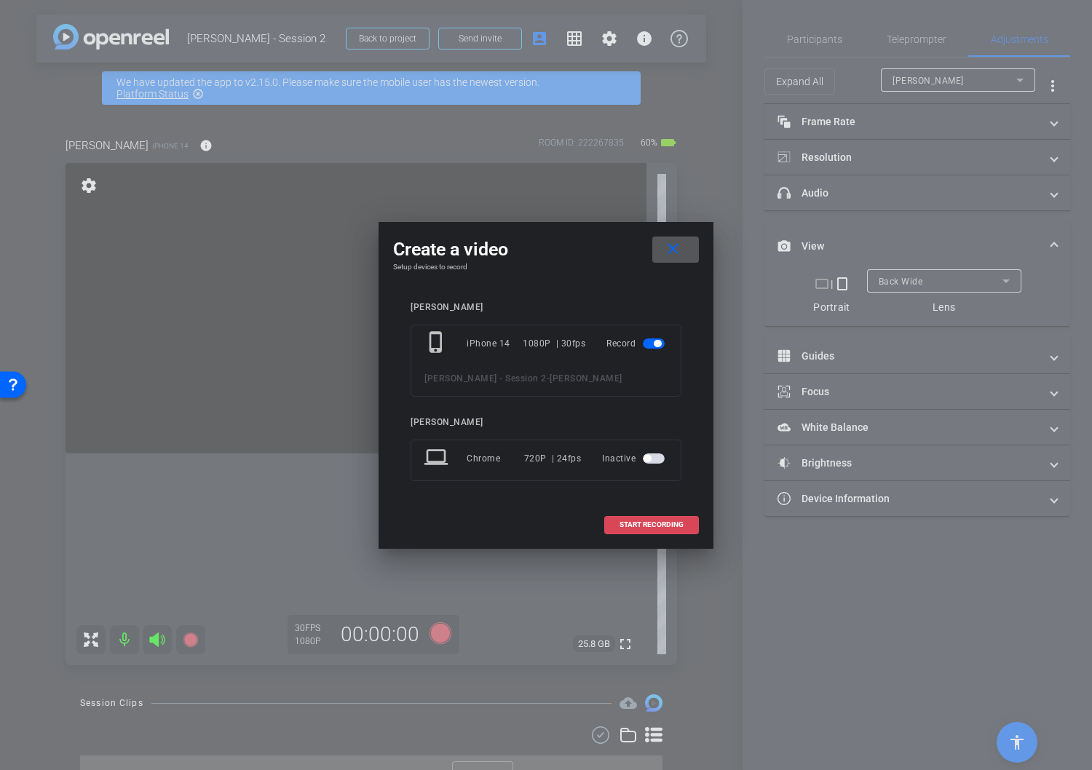
click at [653, 525] on span "START RECORDING" at bounding box center [651, 524] width 64 height 7
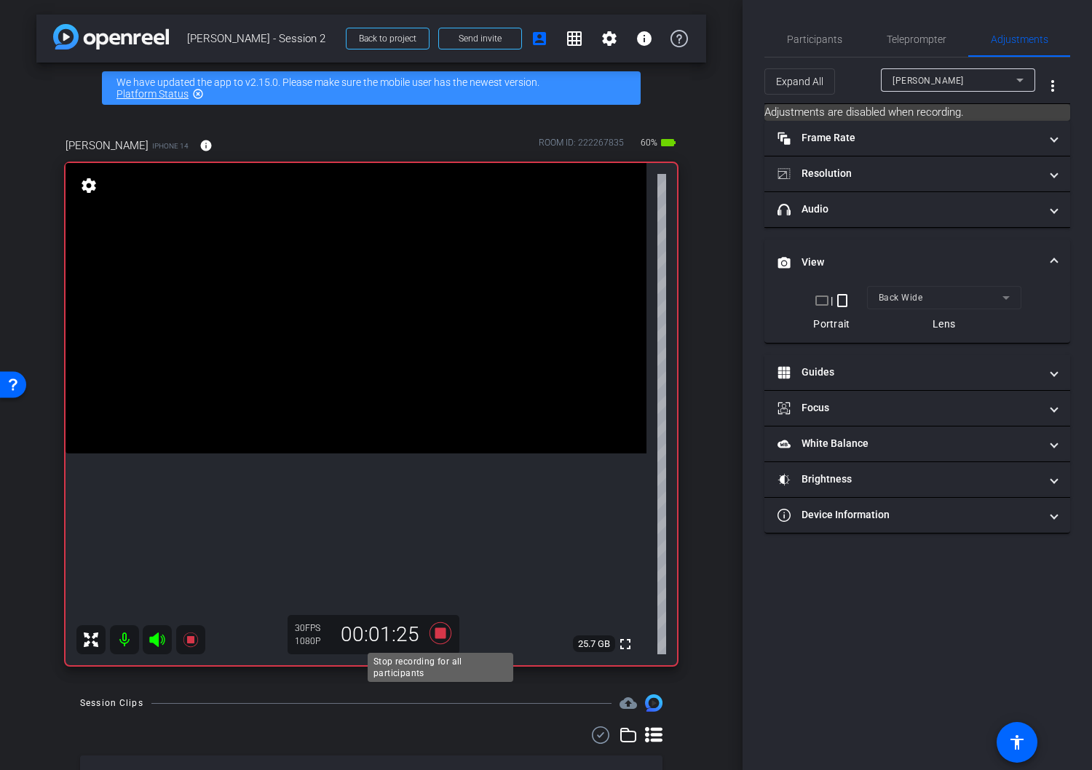
click at [440, 632] on icon at bounding box center [440, 633] width 22 height 22
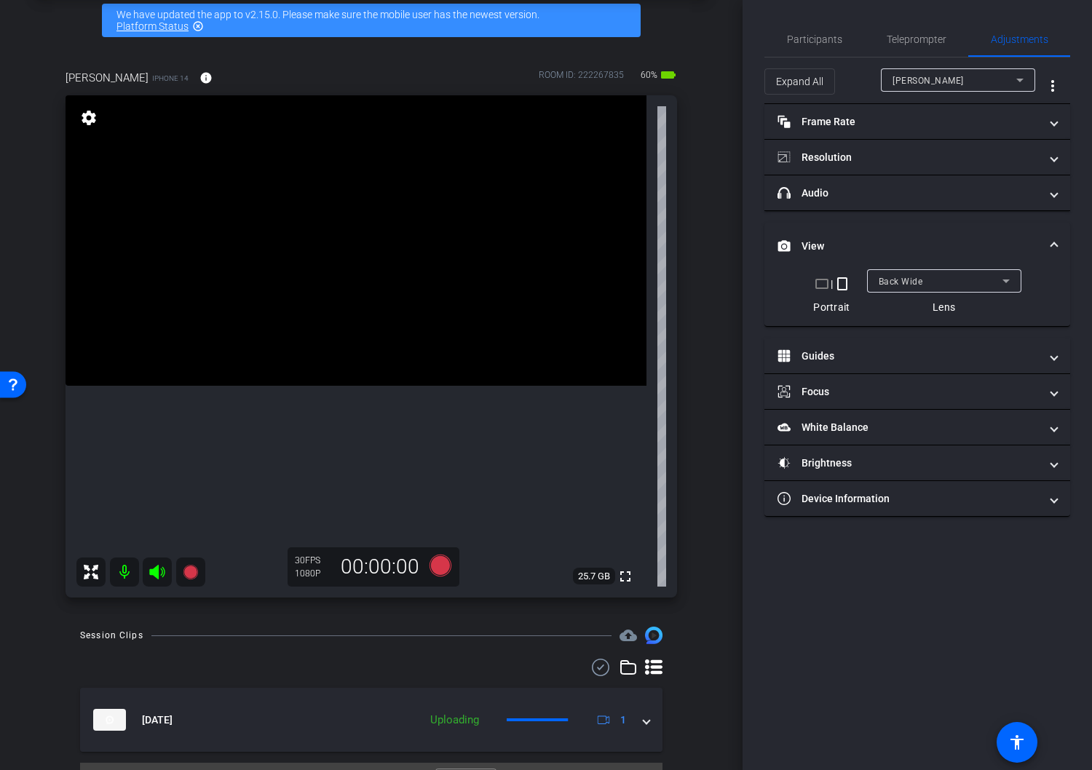
scroll to position [101, 0]
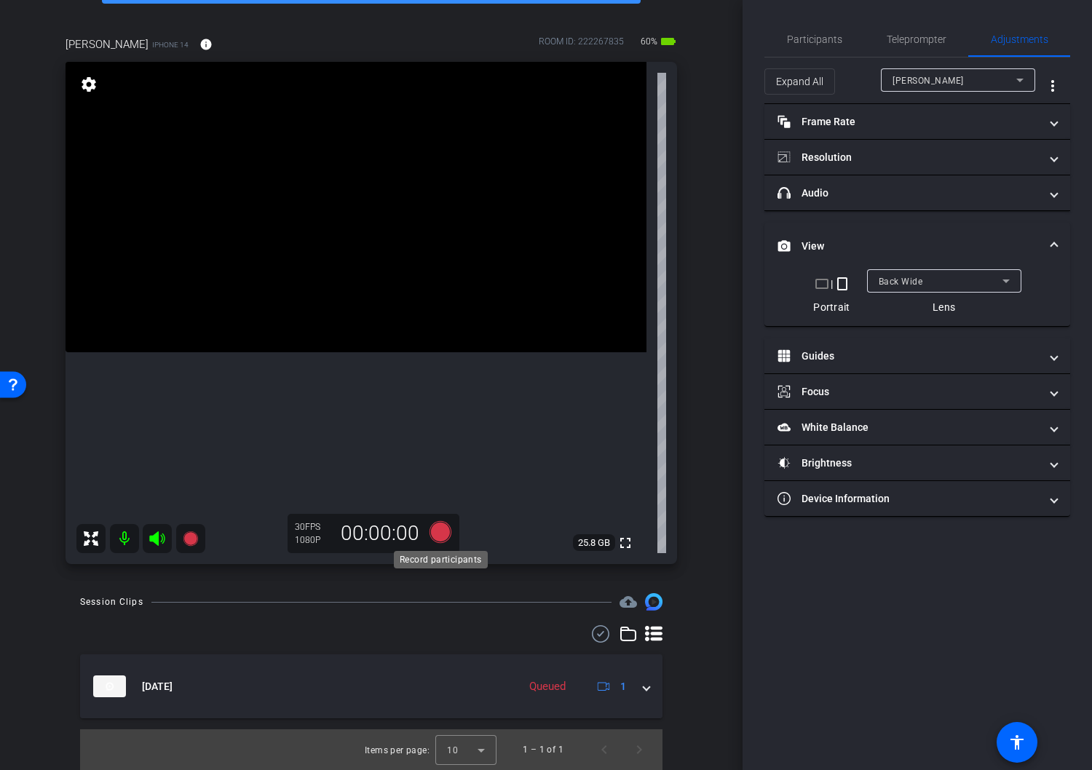
click at [441, 534] on icon at bounding box center [440, 532] width 22 height 22
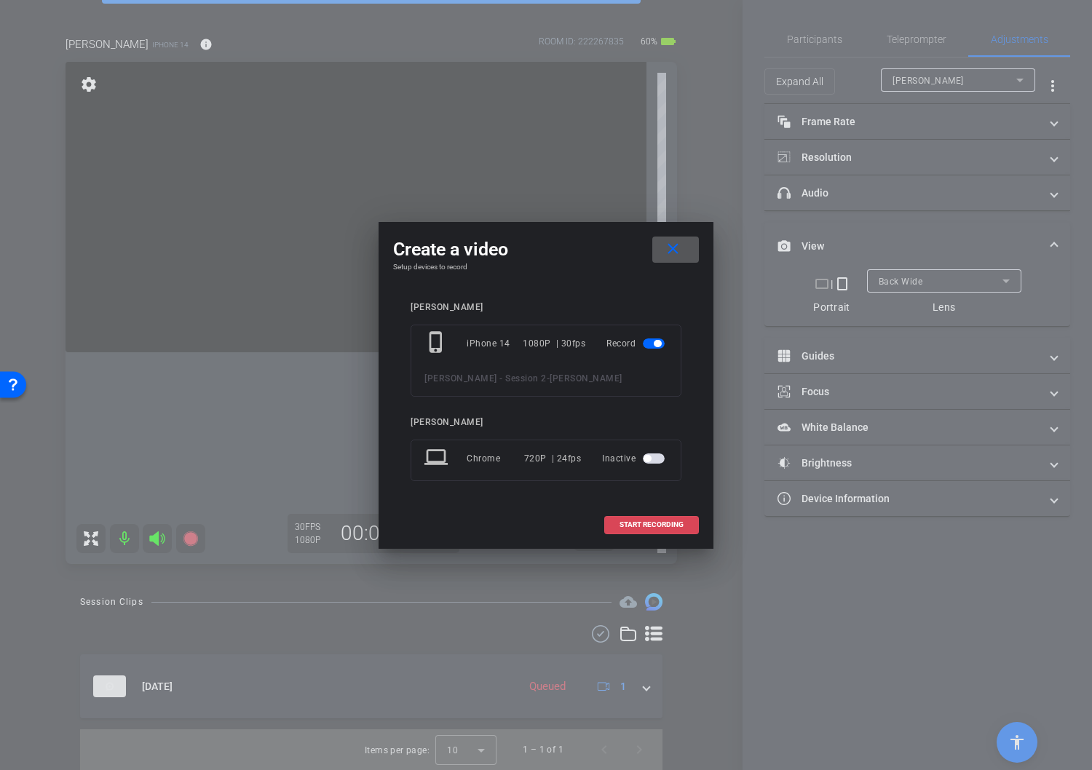
click at [672, 529] on span at bounding box center [651, 524] width 93 height 35
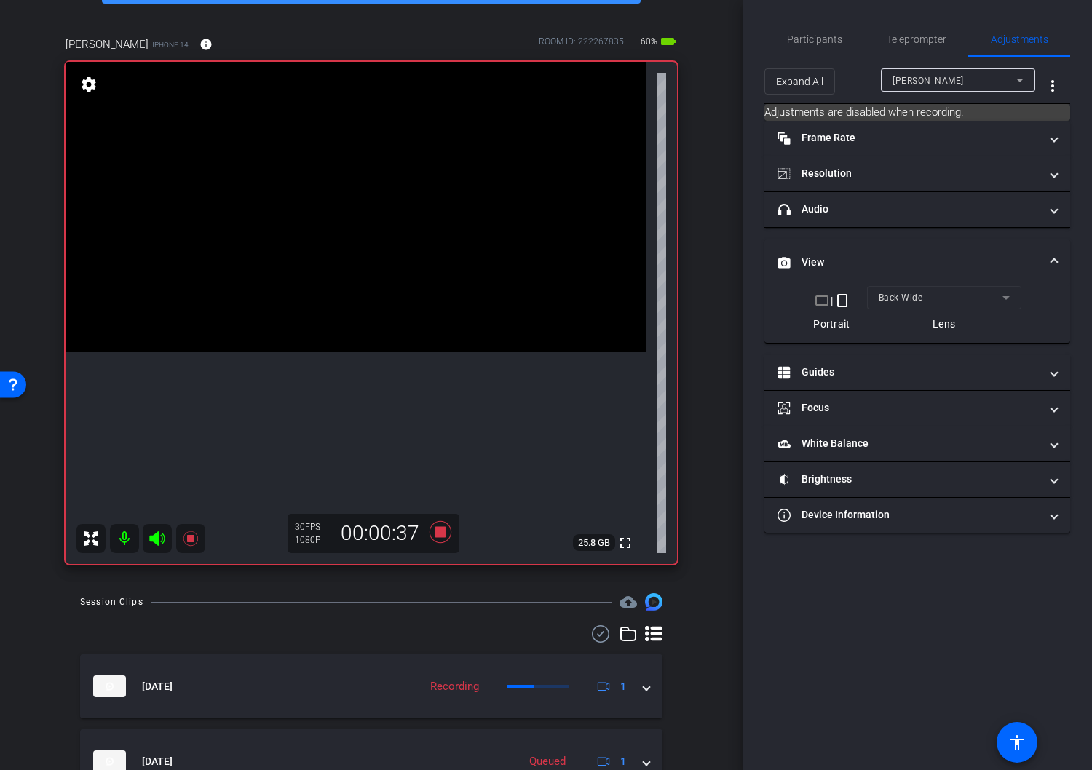
scroll to position [176, 0]
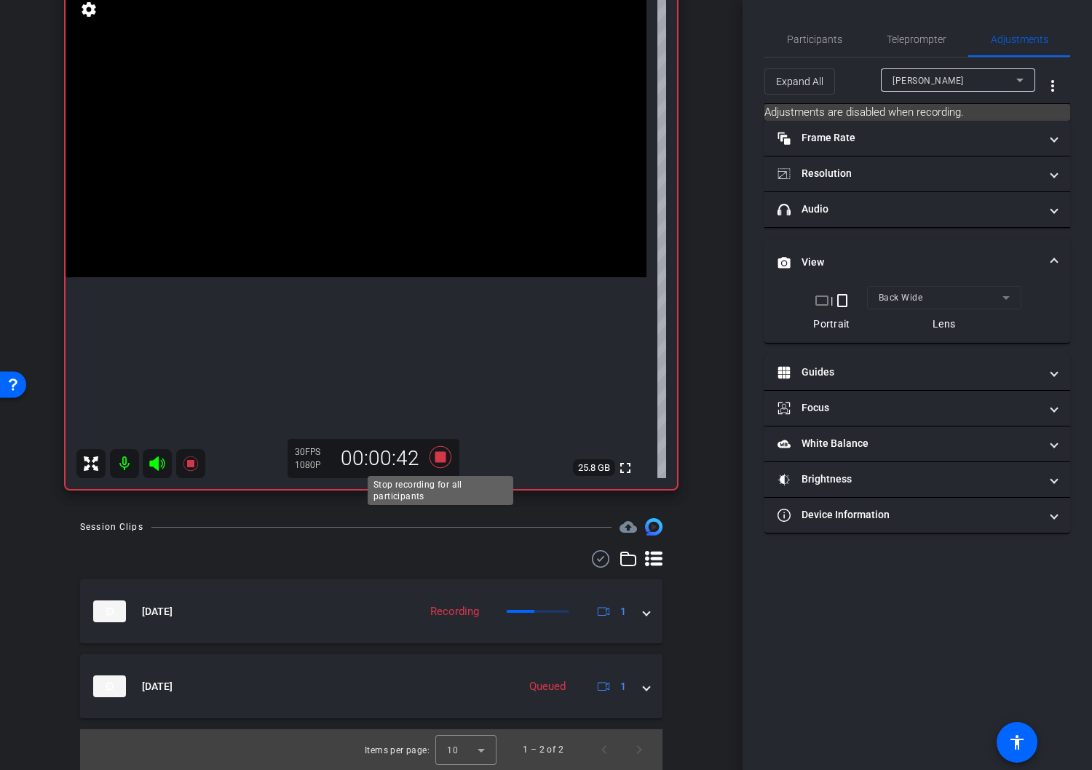
click at [441, 461] on icon at bounding box center [440, 457] width 22 height 22
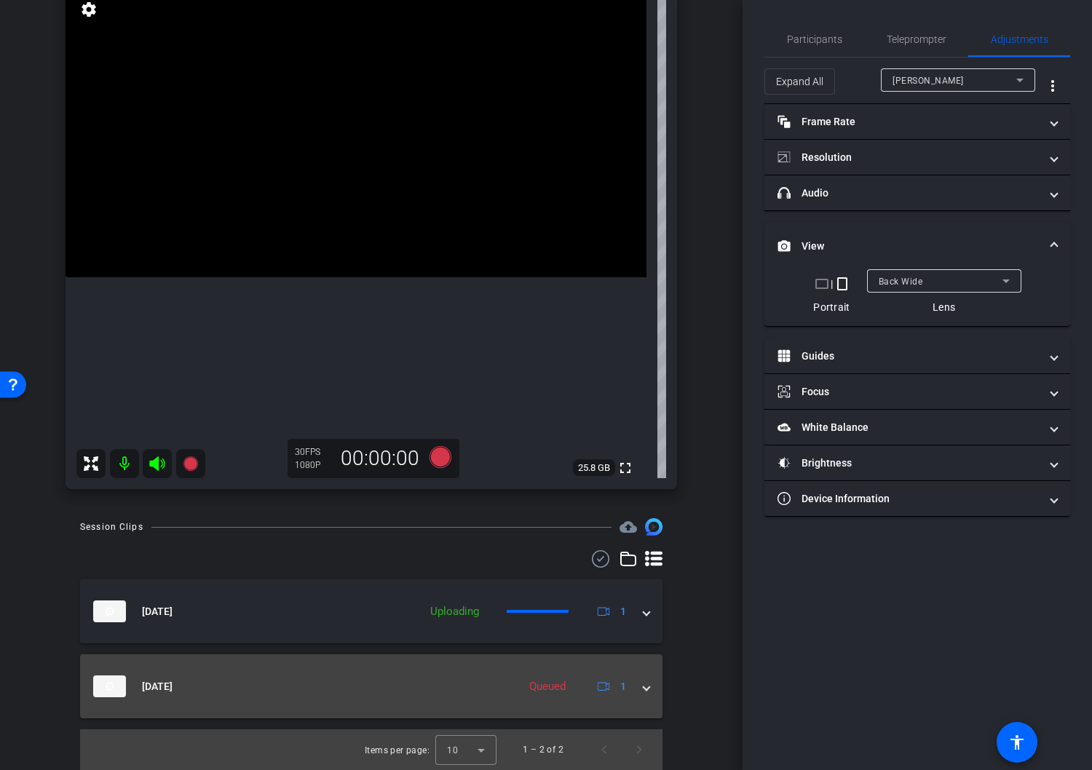
click at [646, 688] on span at bounding box center [646, 686] width 6 height 15
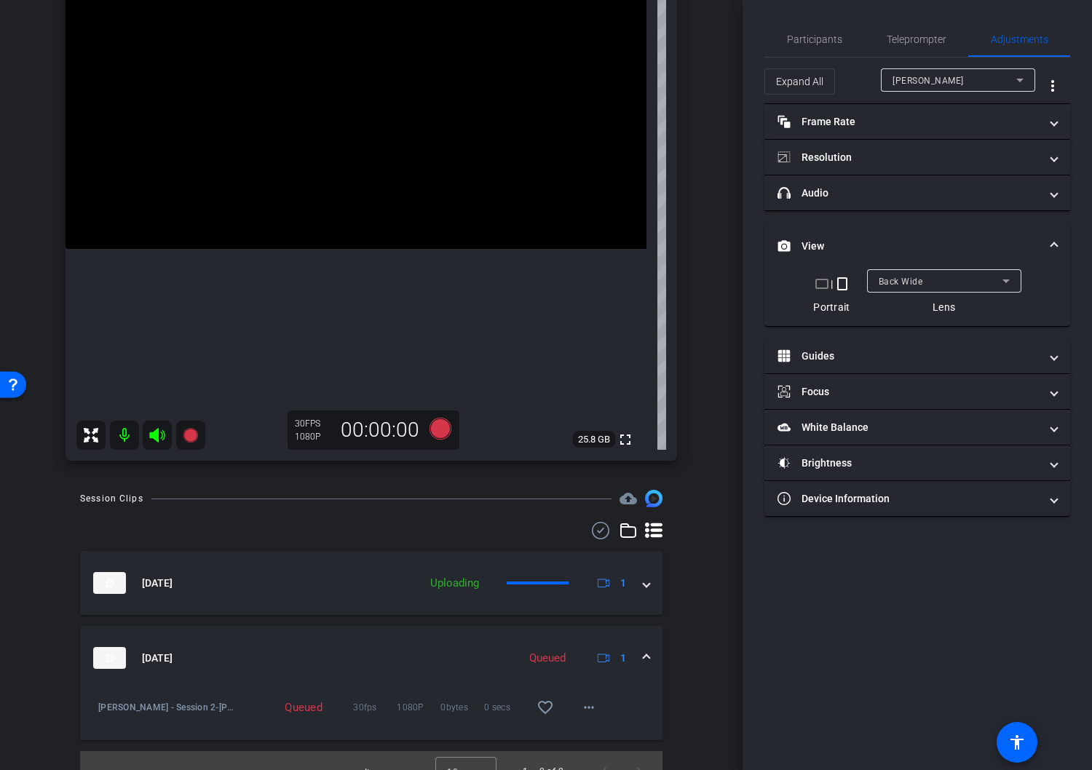
scroll to position [210, 0]
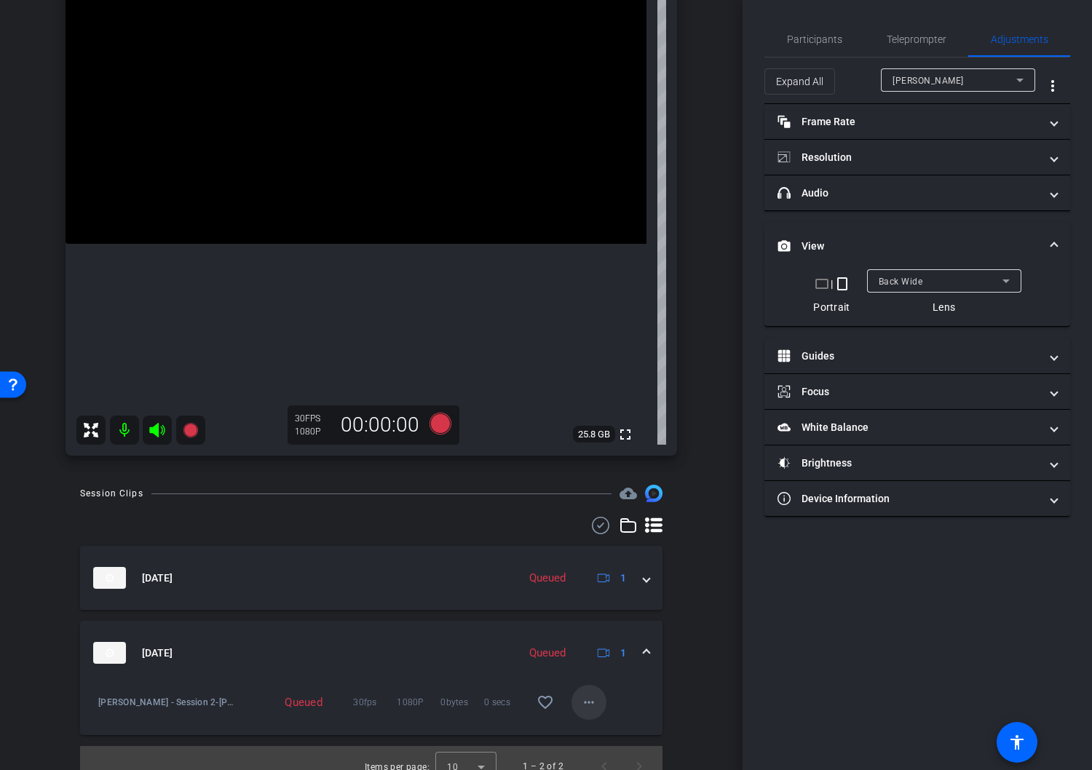
click at [589, 704] on mat-icon "more_horiz" at bounding box center [588, 702] width 17 height 17
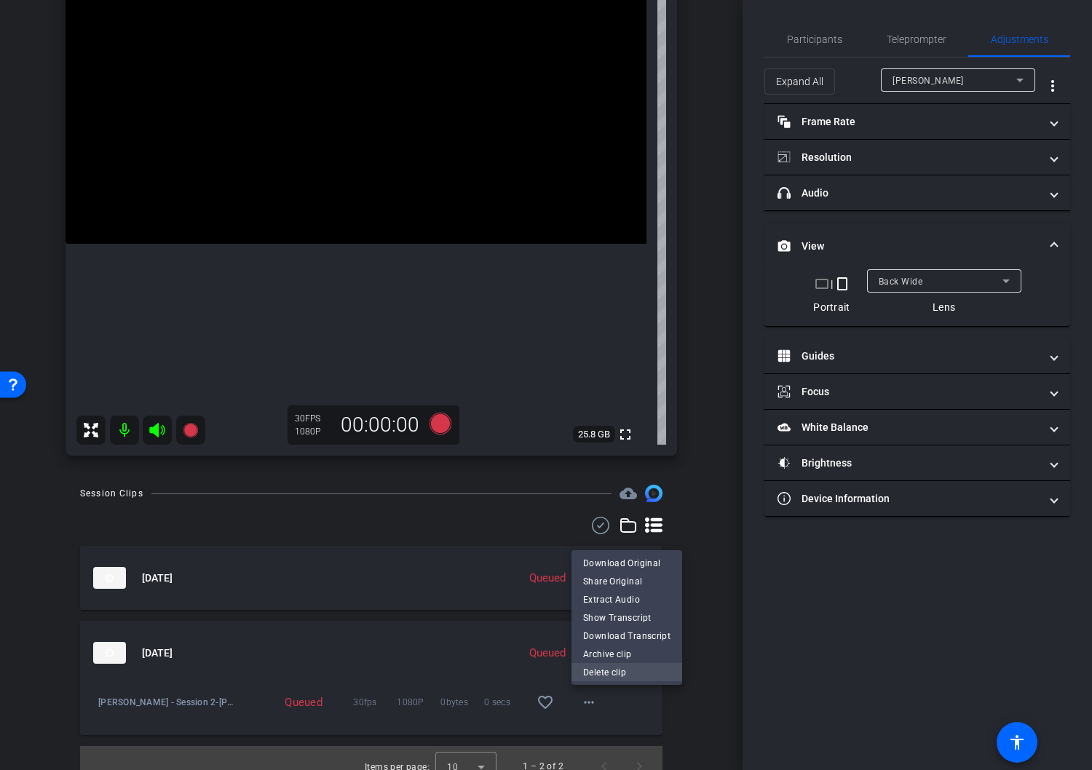
click at [595, 678] on span "Delete clip" at bounding box center [626, 672] width 87 height 17
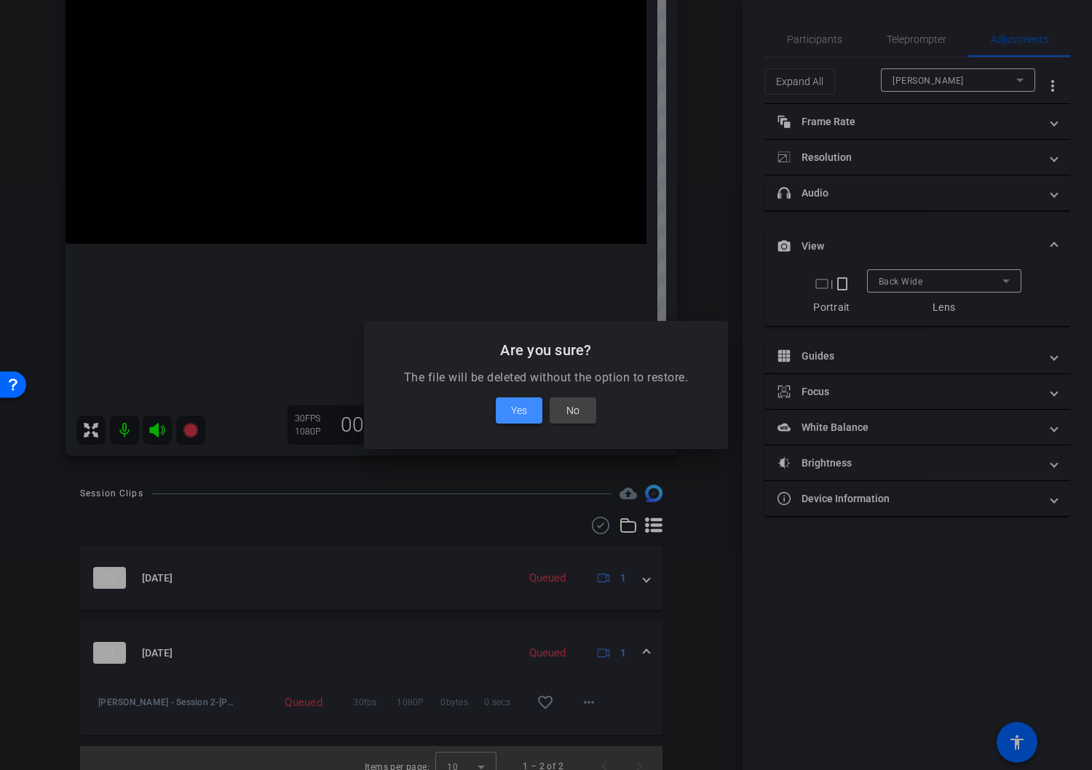
click at [525, 410] on span "Yes" at bounding box center [519, 410] width 16 height 17
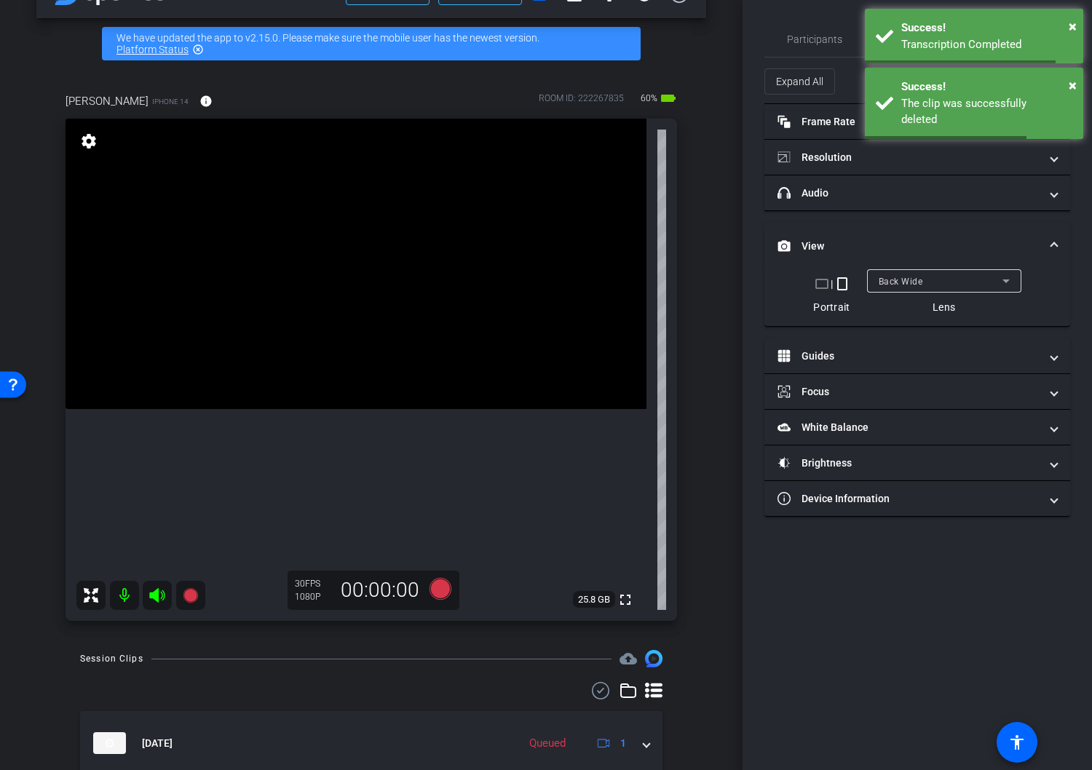
scroll to position [0, 0]
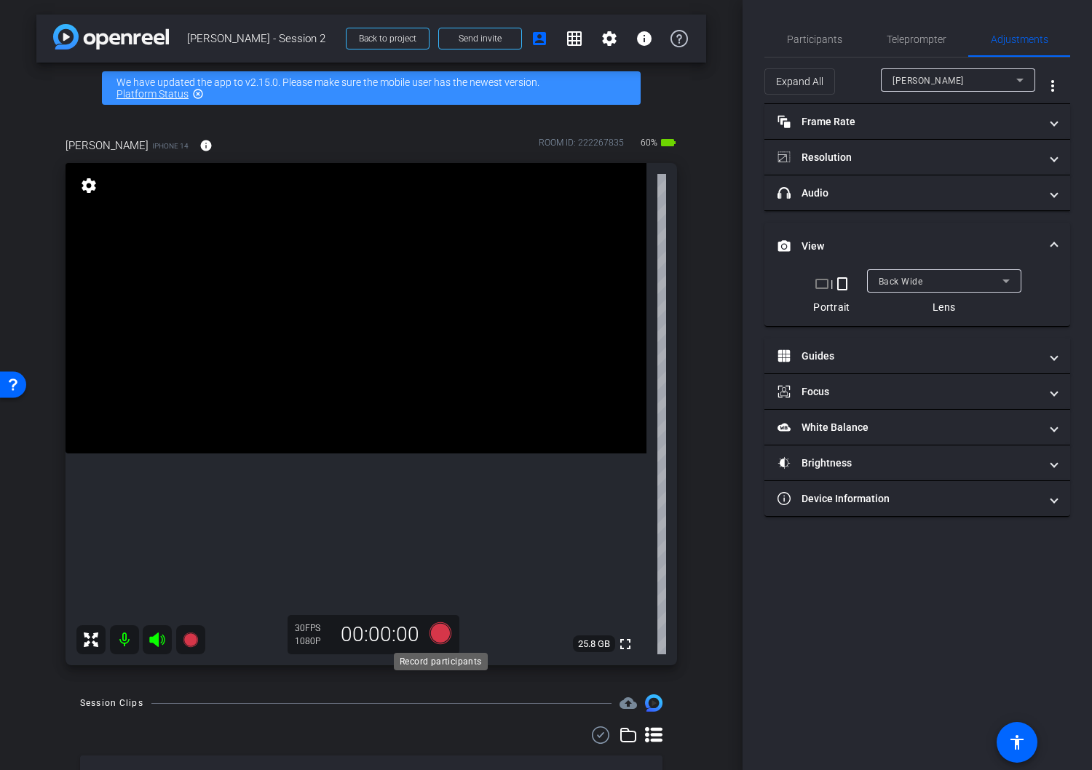
click at [440, 635] on icon at bounding box center [440, 633] width 22 height 22
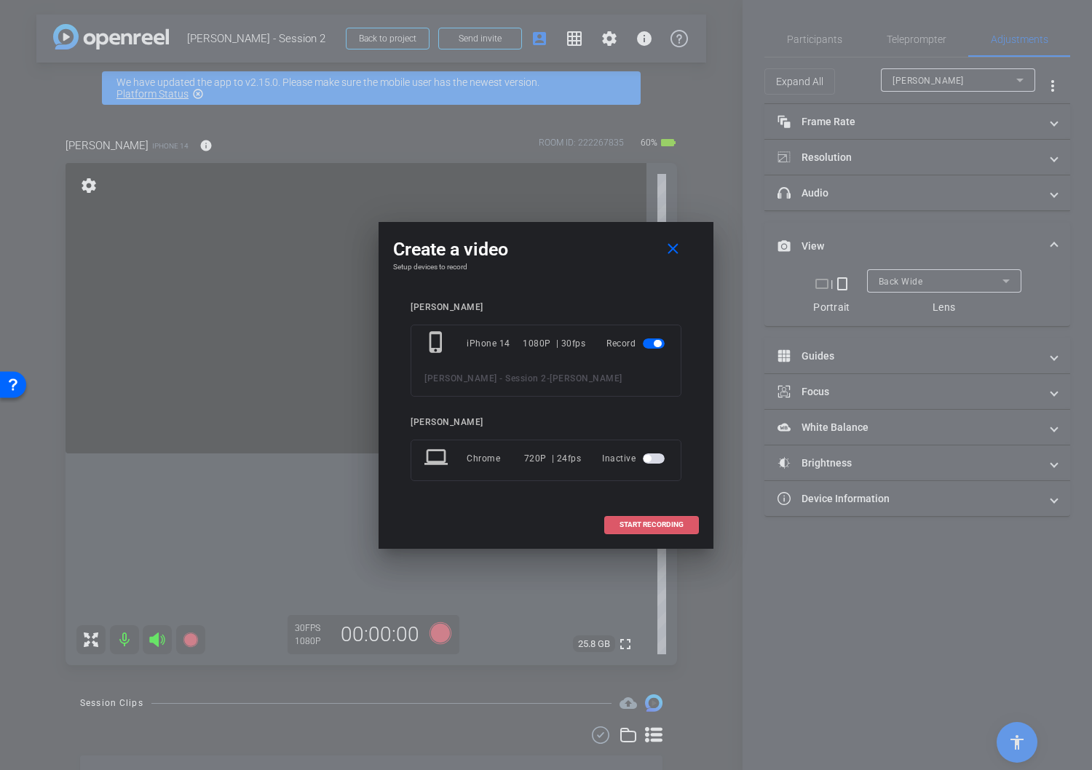
click at [659, 526] on span "START RECORDING" at bounding box center [651, 524] width 64 height 7
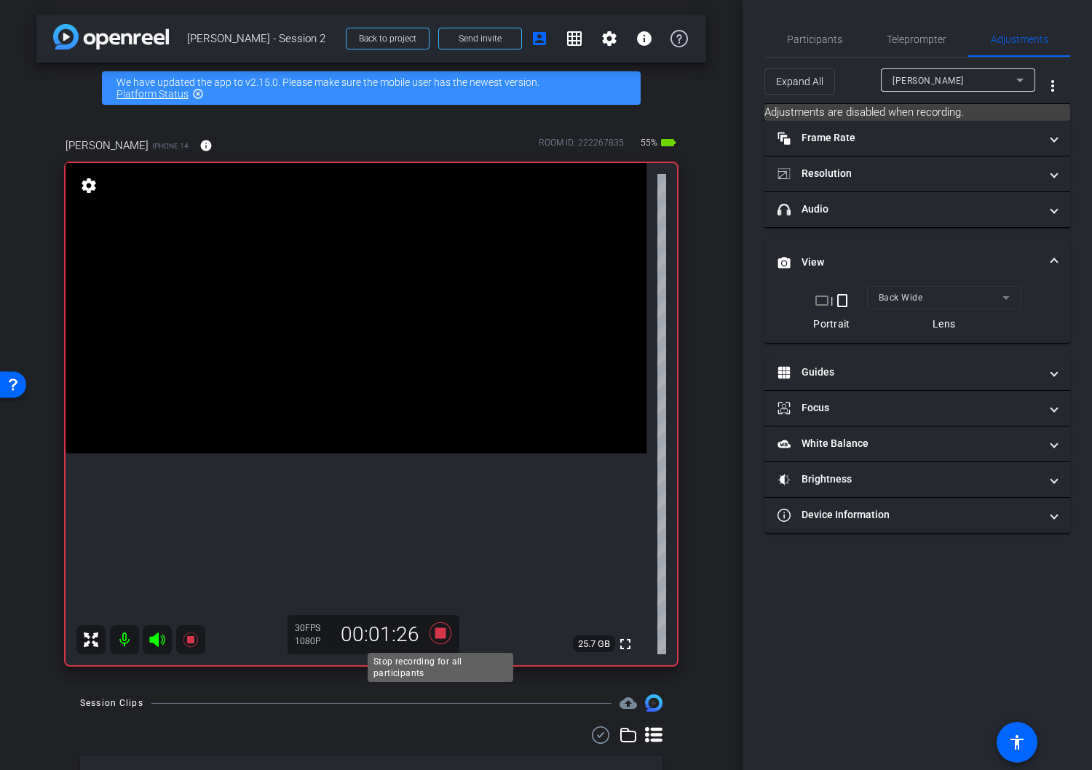
click at [441, 637] on icon at bounding box center [440, 633] width 22 height 22
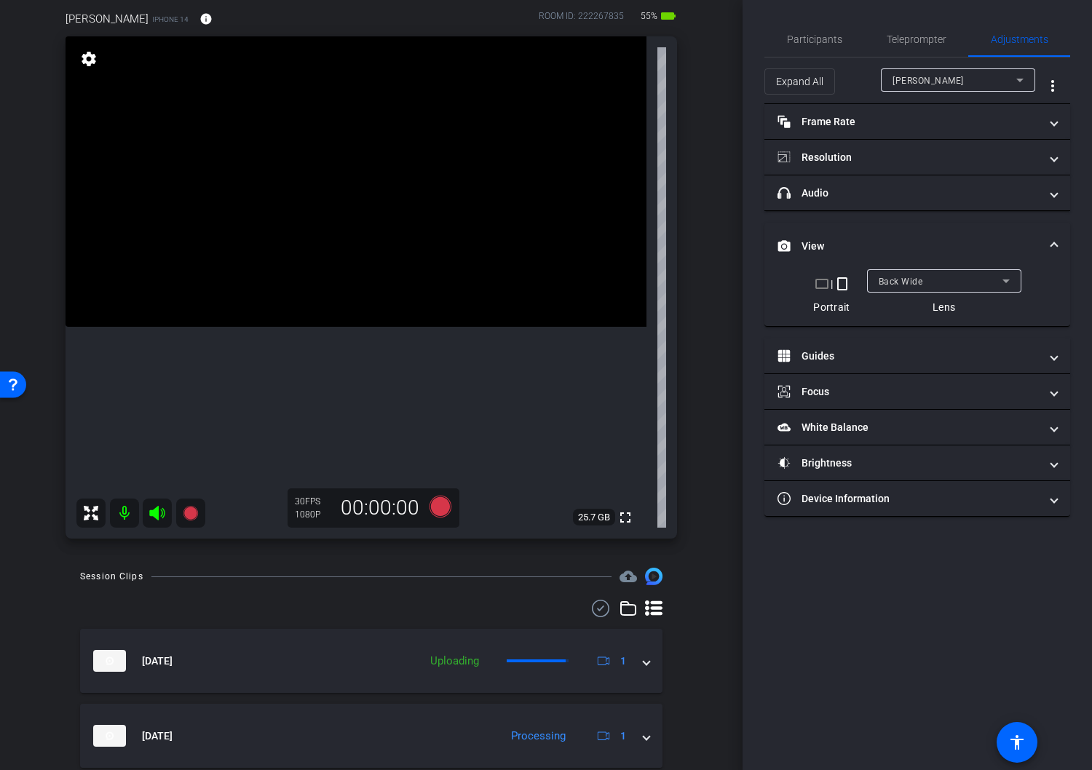
scroll to position [176, 0]
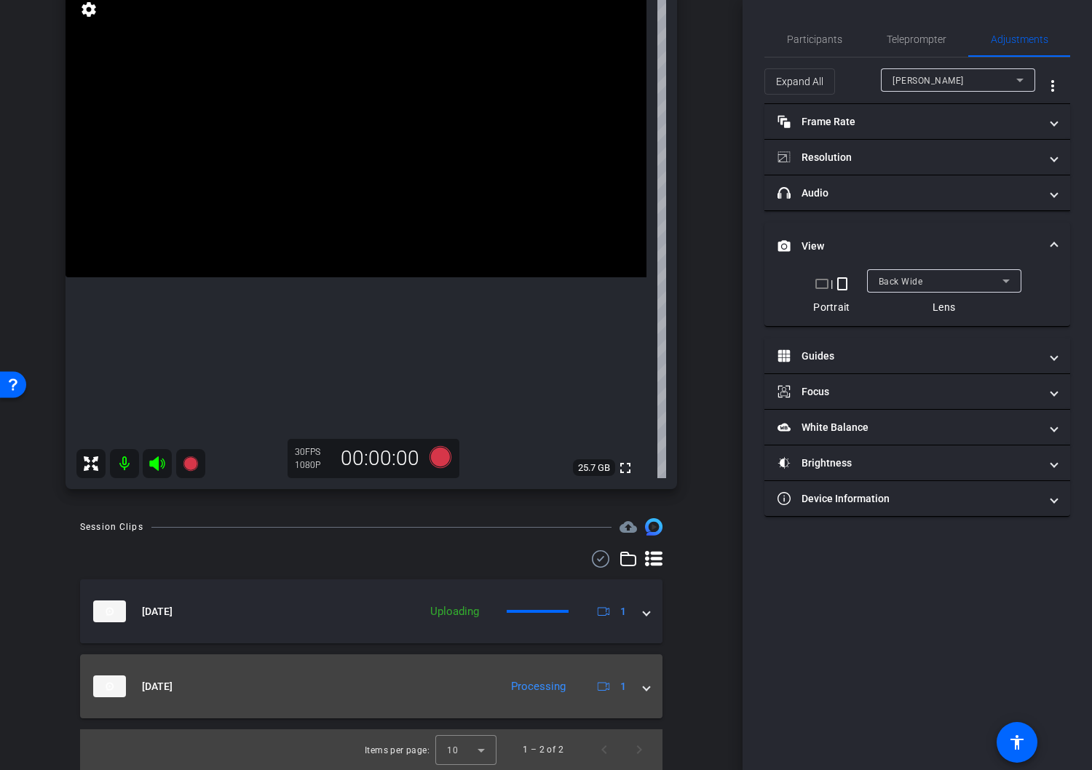
click at [647, 690] on span at bounding box center [646, 686] width 6 height 15
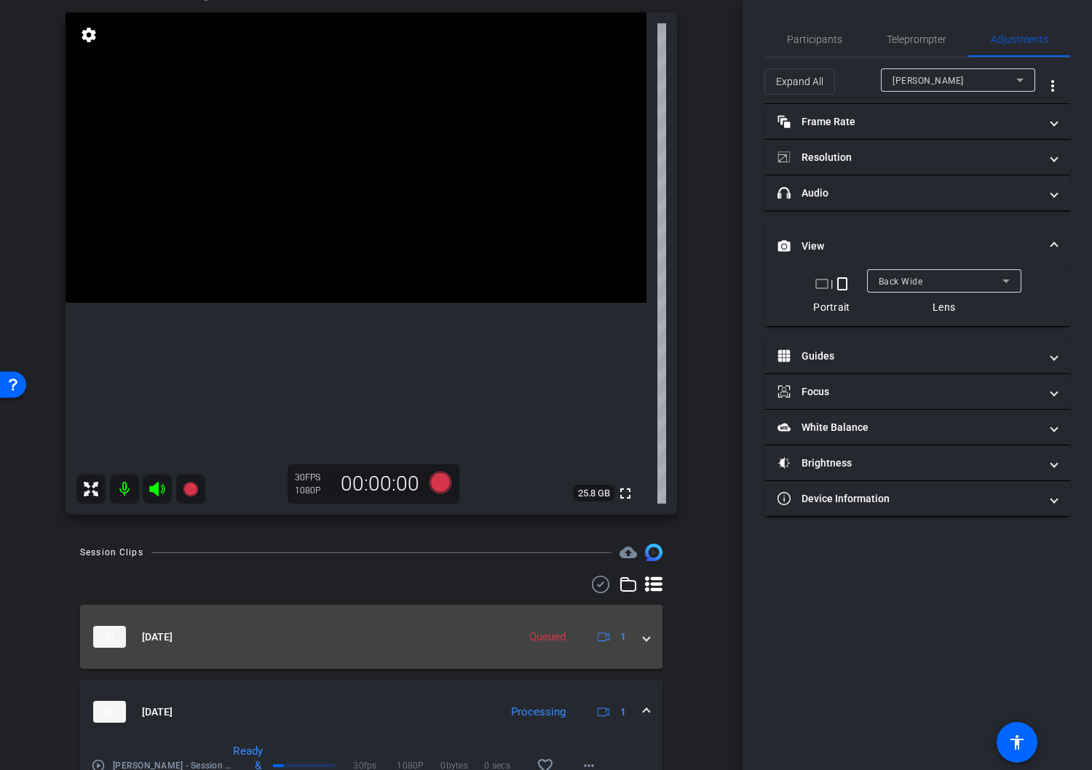
scroll to position [150, 0]
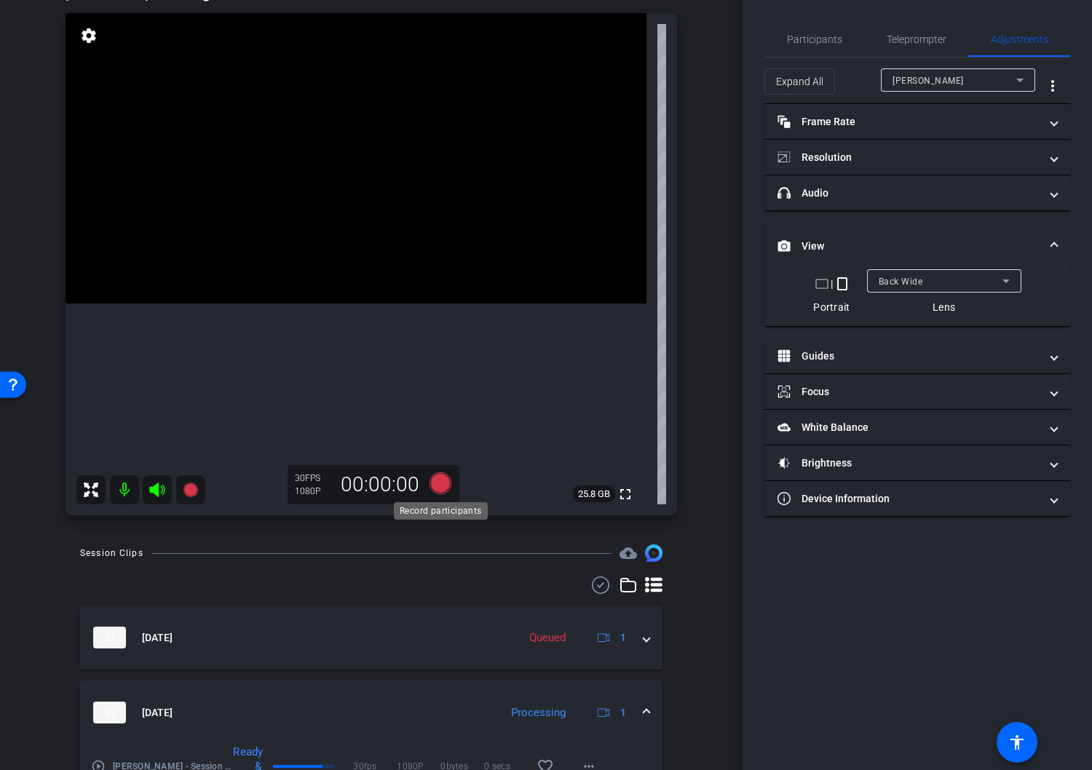
click at [440, 482] on icon at bounding box center [440, 483] width 22 height 22
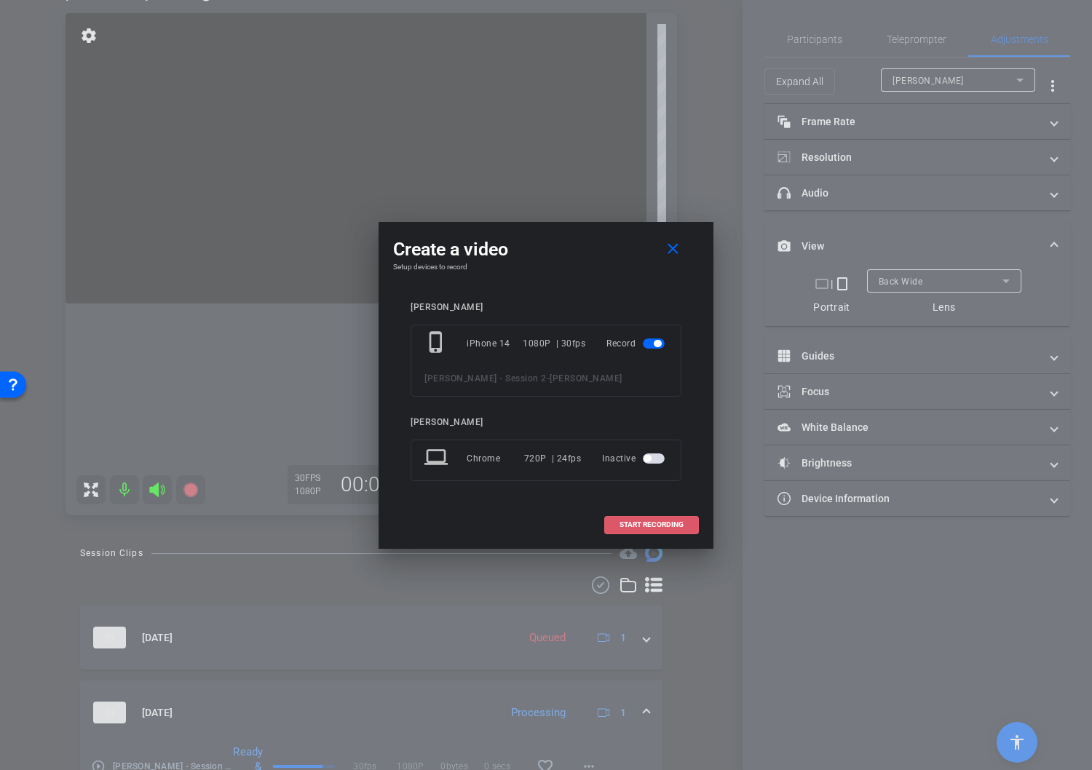
click at [666, 524] on span "START RECORDING" at bounding box center [651, 524] width 64 height 7
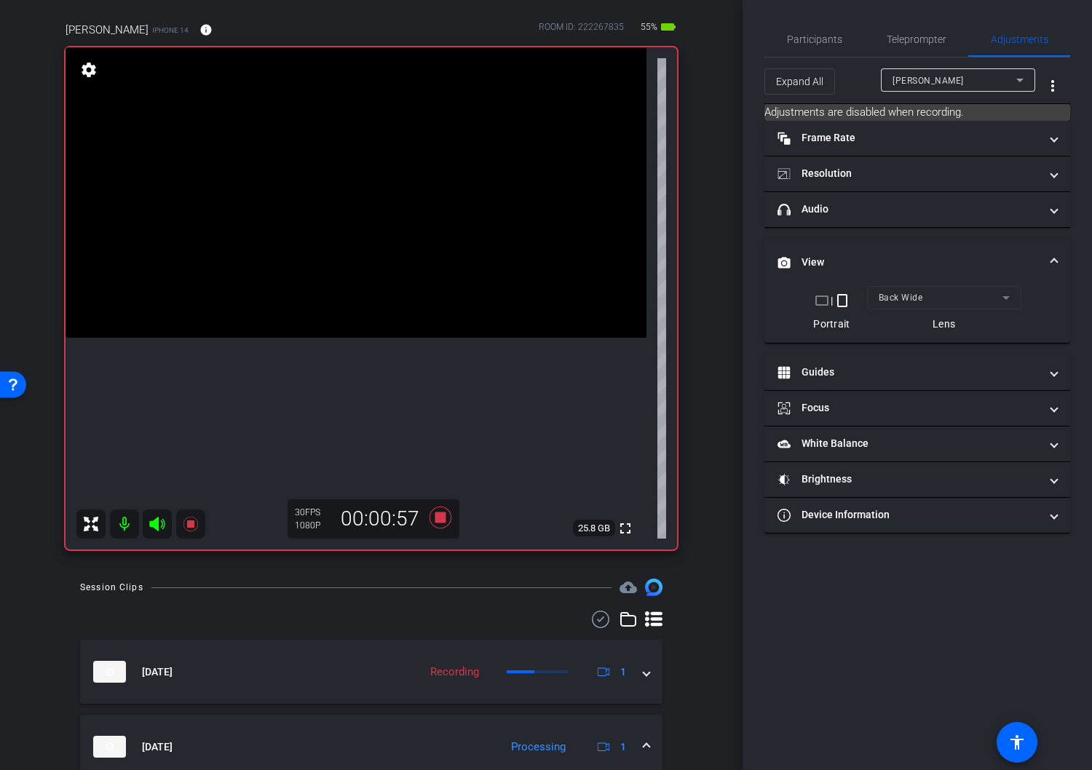
scroll to position [116, 0]
click at [441, 520] on icon at bounding box center [440, 517] width 22 height 22
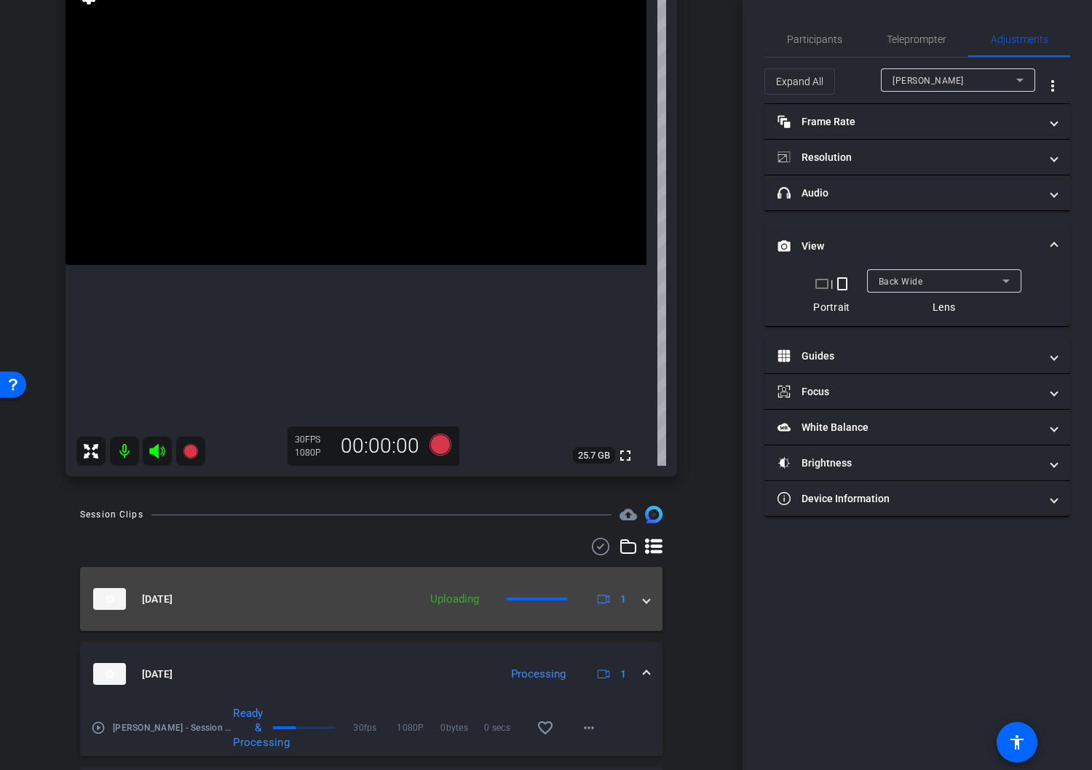
scroll to position [189, 0]
click at [646, 603] on span at bounding box center [646, 598] width 6 height 15
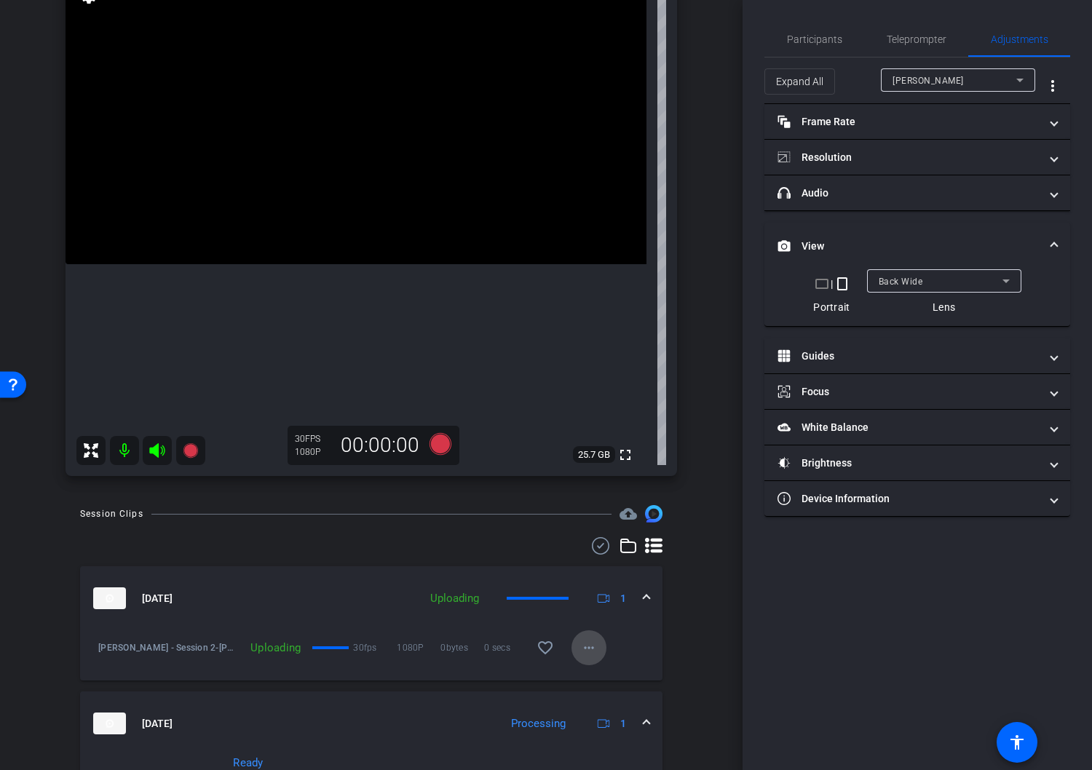
click at [591, 650] on mat-icon "more_horiz" at bounding box center [588, 647] width 17 height 17
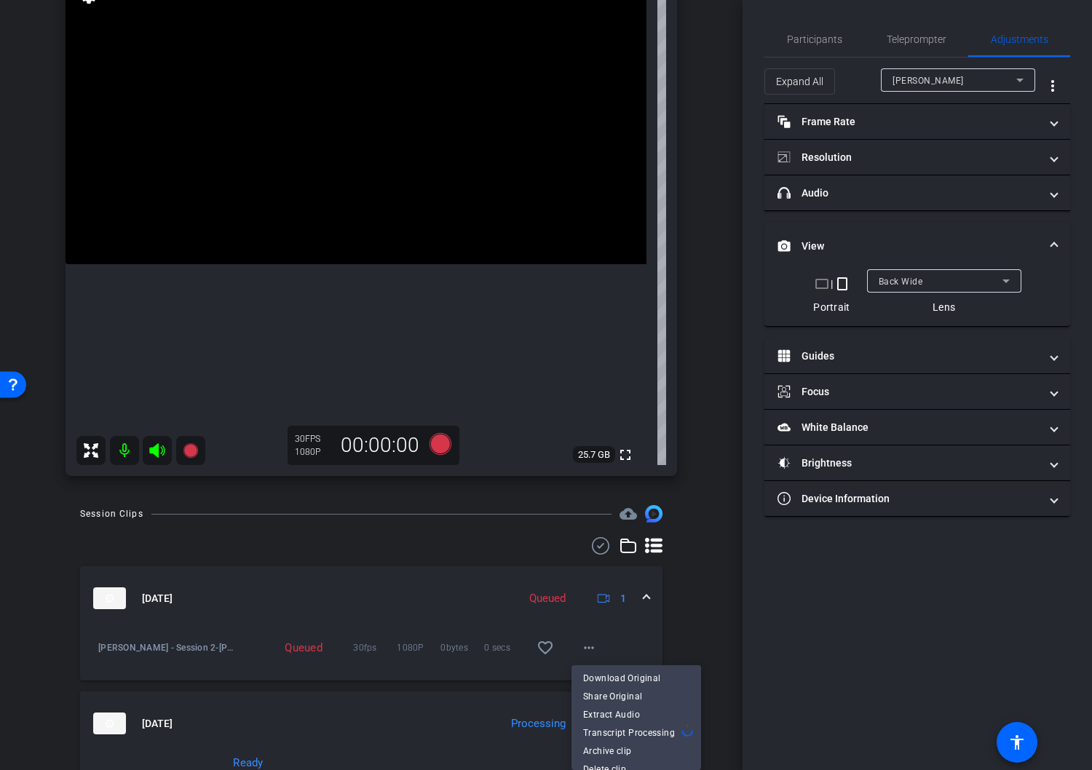
click at [688, 614] on div at bounding box center [546, 385] width 1092 height 770
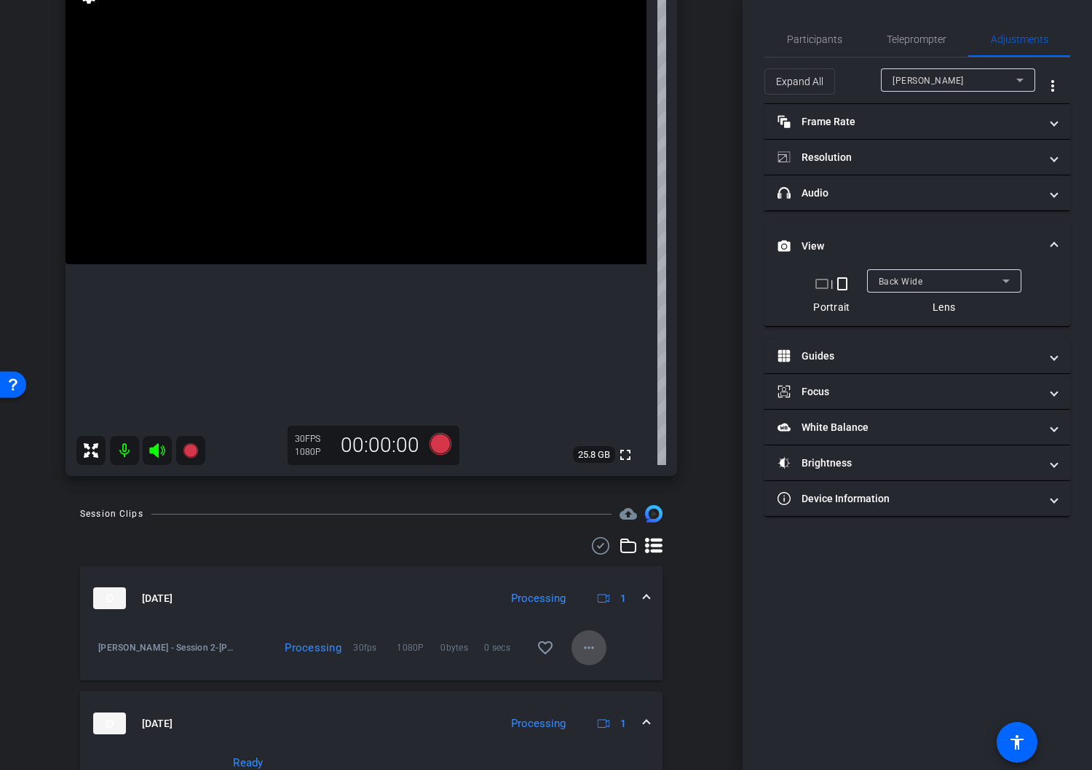
click at [590, 648] on mat-icon "more_horiz" at bounding box center [588, 647] width 17 height 17
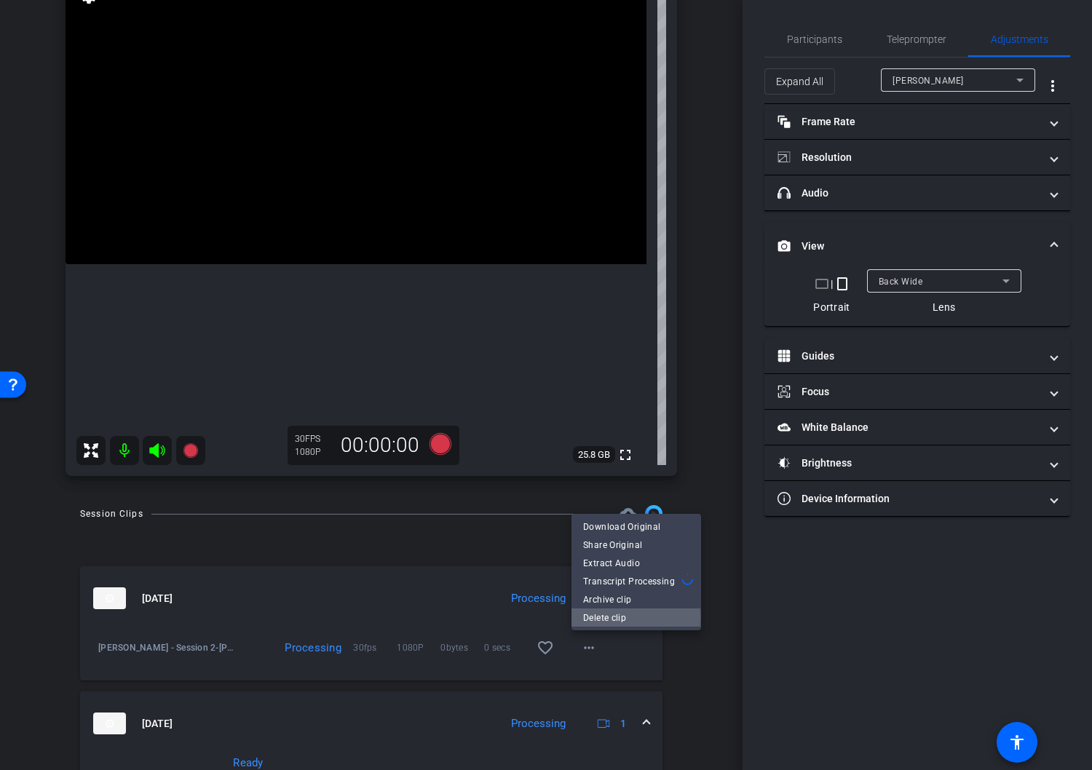
click at [612, 617] on span "Delete clip" at bounding box center [636, 617] width 106 height 17
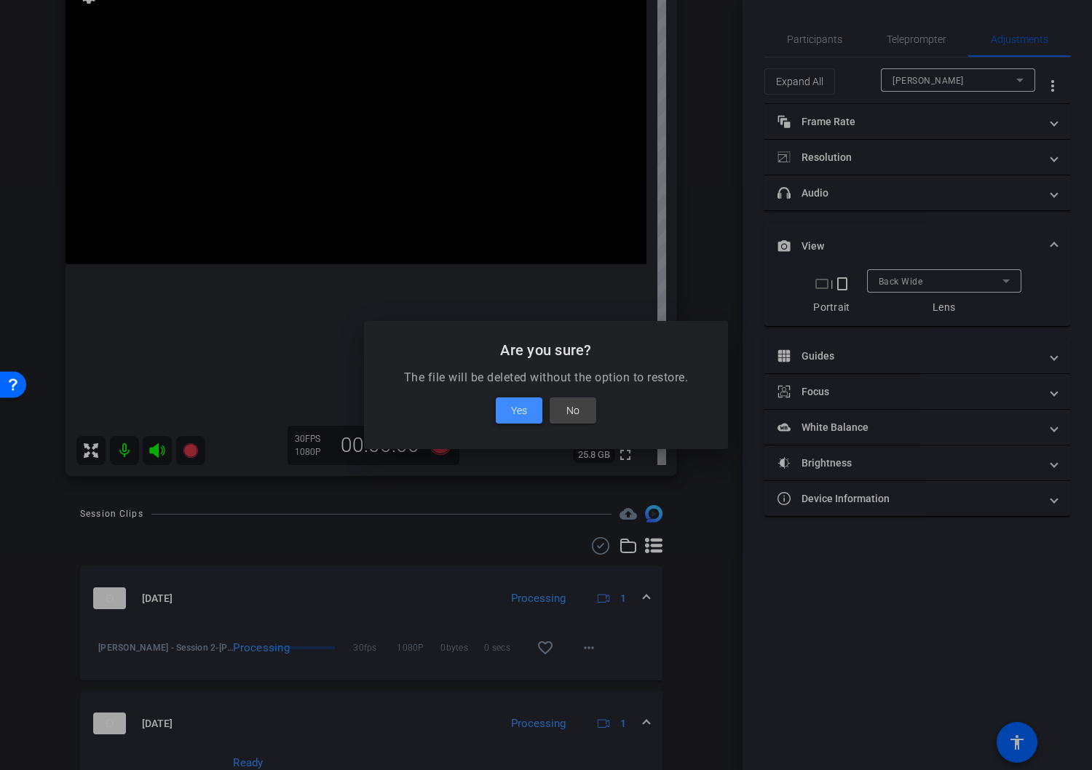
click at [523, 410] on span "Yes" at bounding box center [519, 410] width 16 height 17
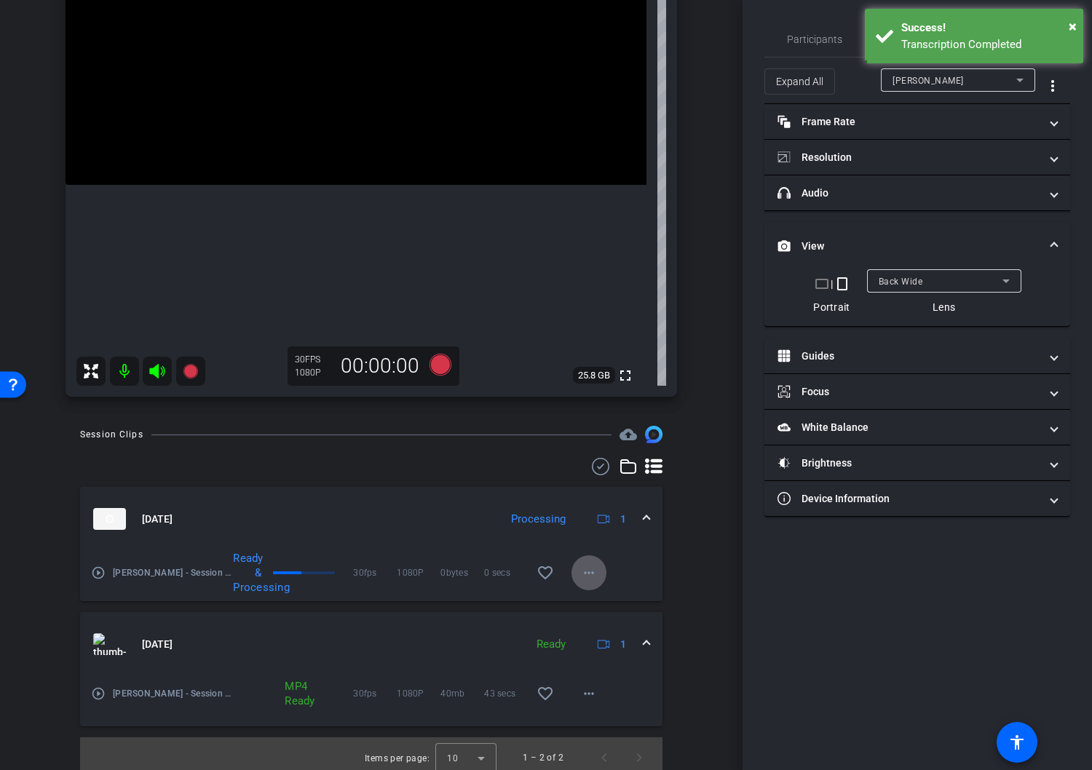
scroll to position [277, 0]
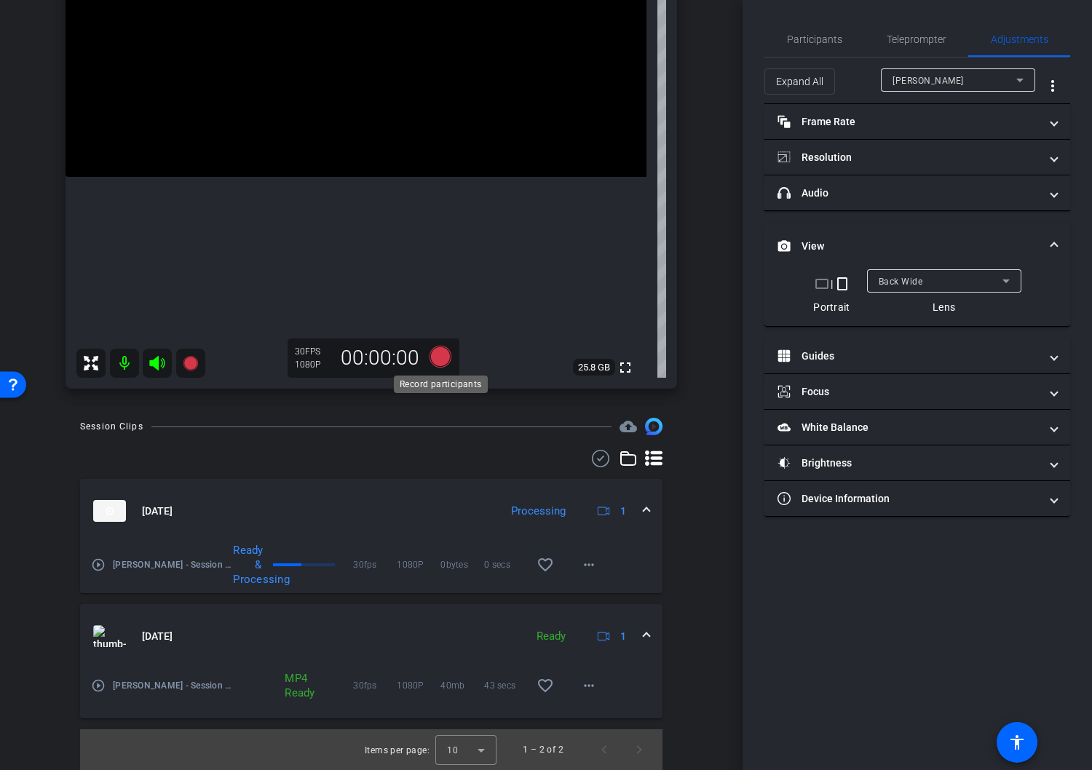
click at [439, 355] on icon at bounding box center [440, 357] width 22 height 22
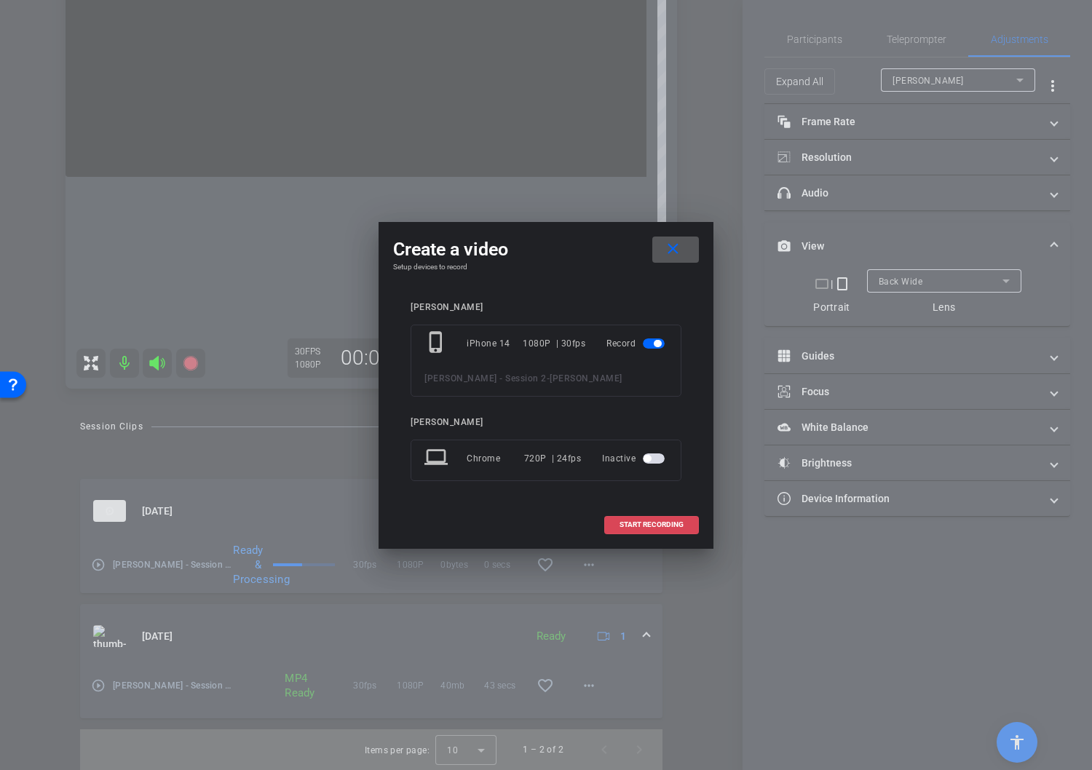
click at [654, 527] on span "START RECORDING" at bounding box center [651, 524] width 64 height 7
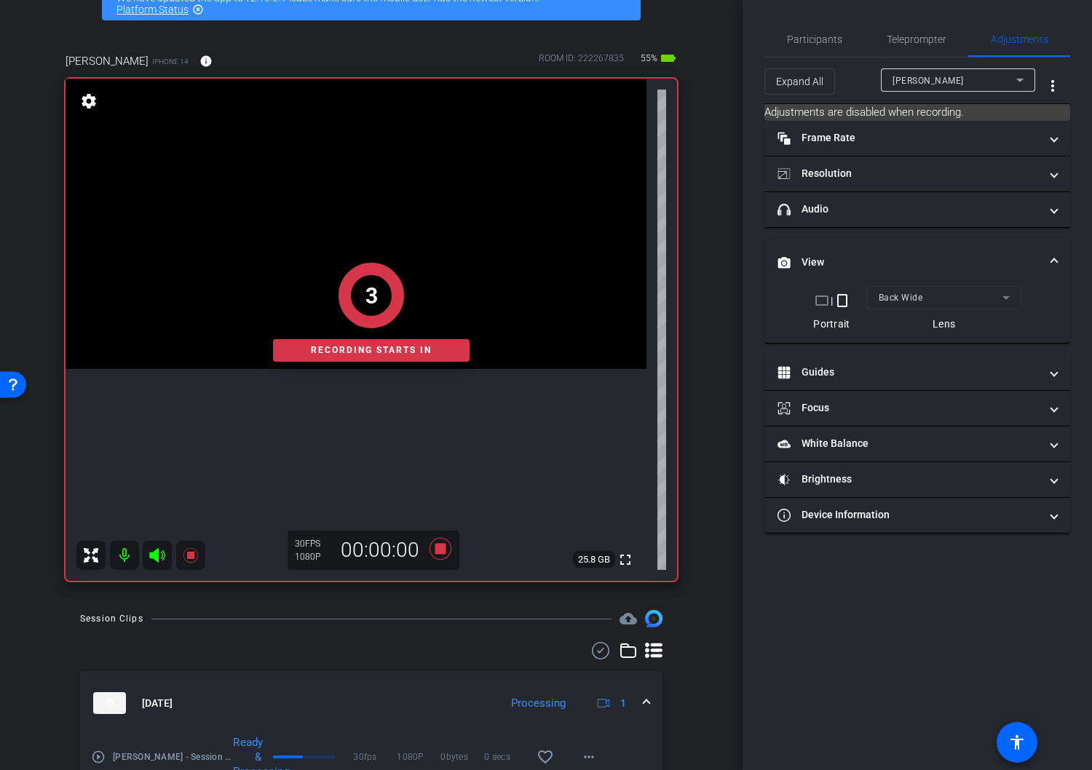
scroll to position [41, 0]
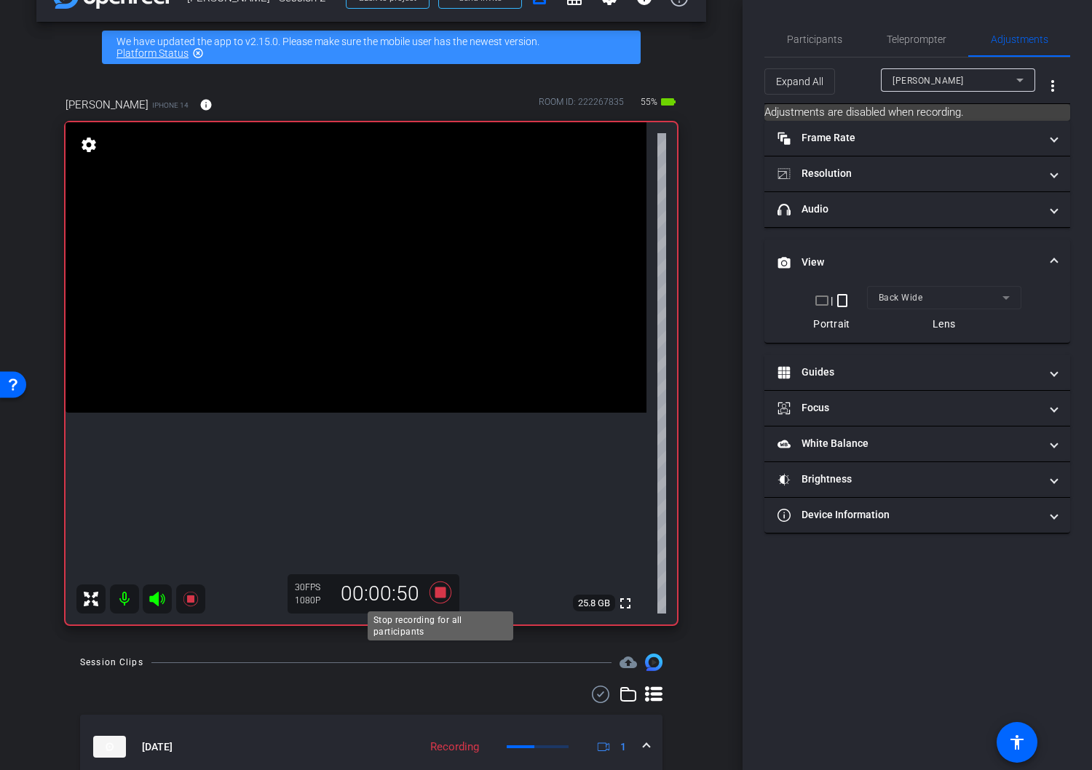
click at [437, 595] on icon at bounding box center [440, 593] width 22 height 22
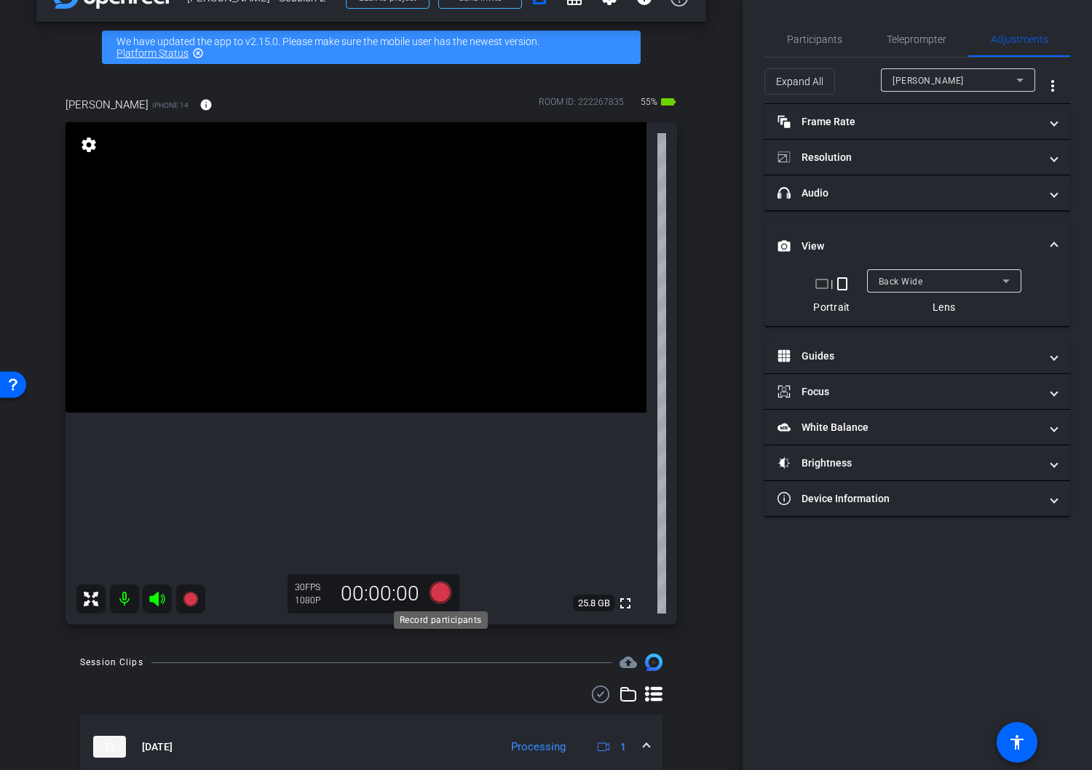
click at [439, 591] on icon at bounding box center [440, 593] width 22 height 22
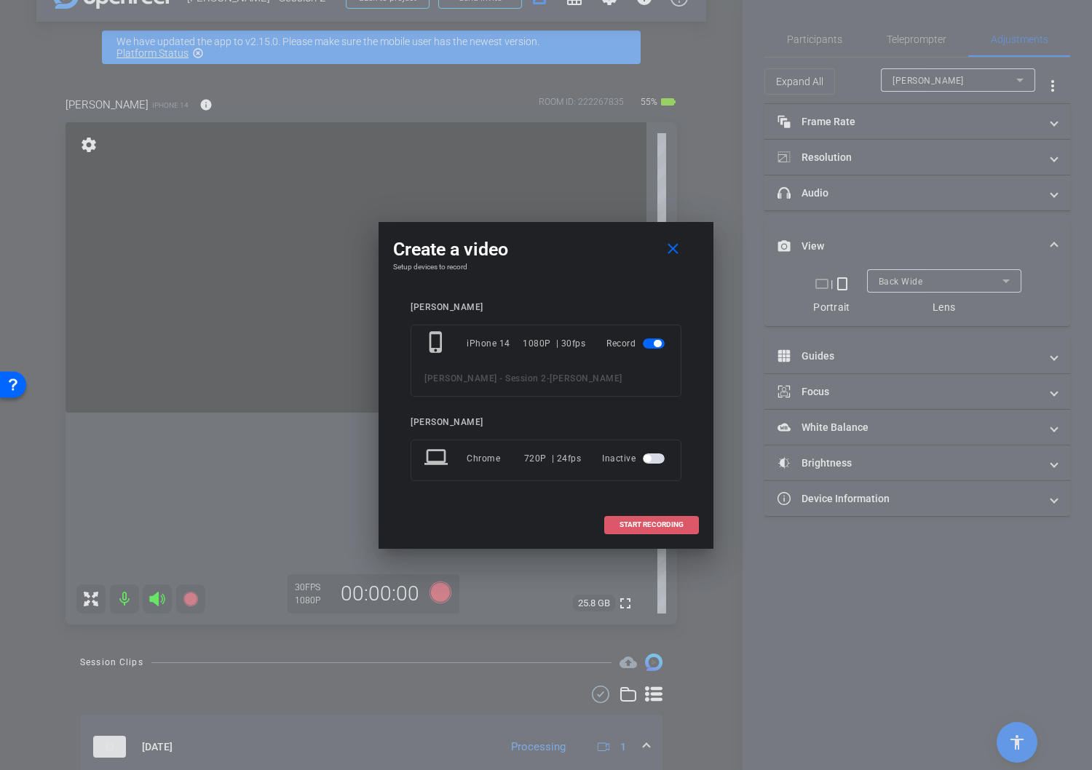
click at [664, 526] on span "START RECORDING" at bounding box center [651, 524] width 64 height 7
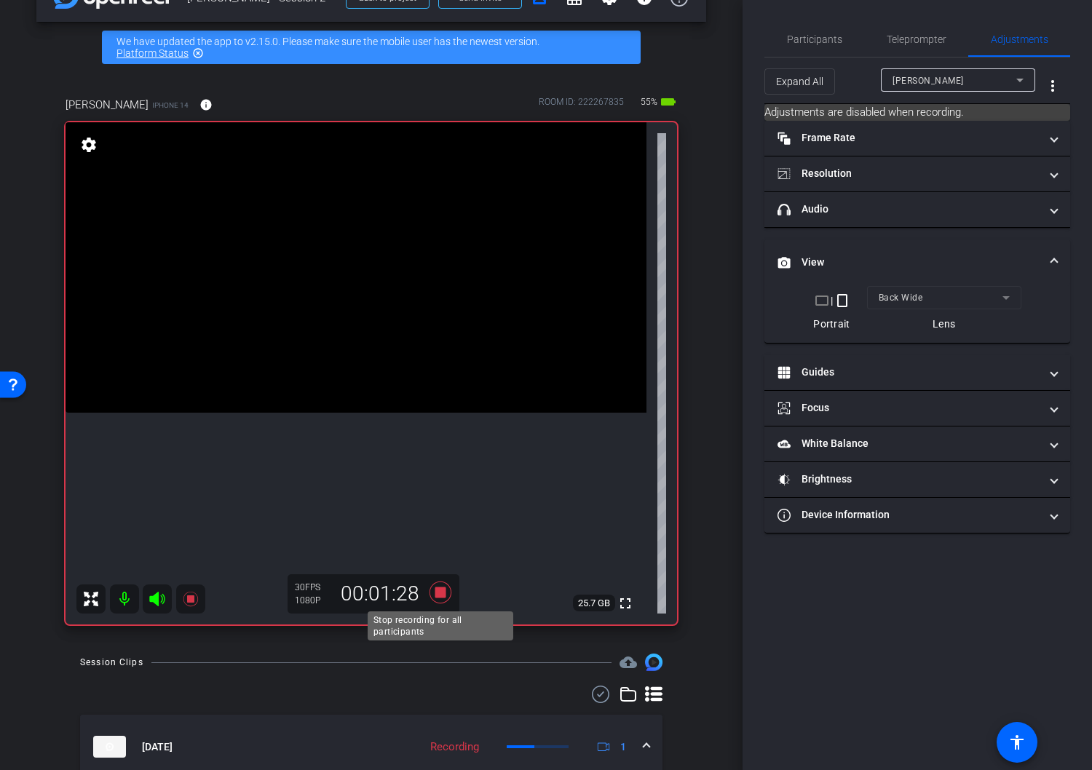
click at [441, 594] on icon at bounding box center [440, 593] width 22 height 22
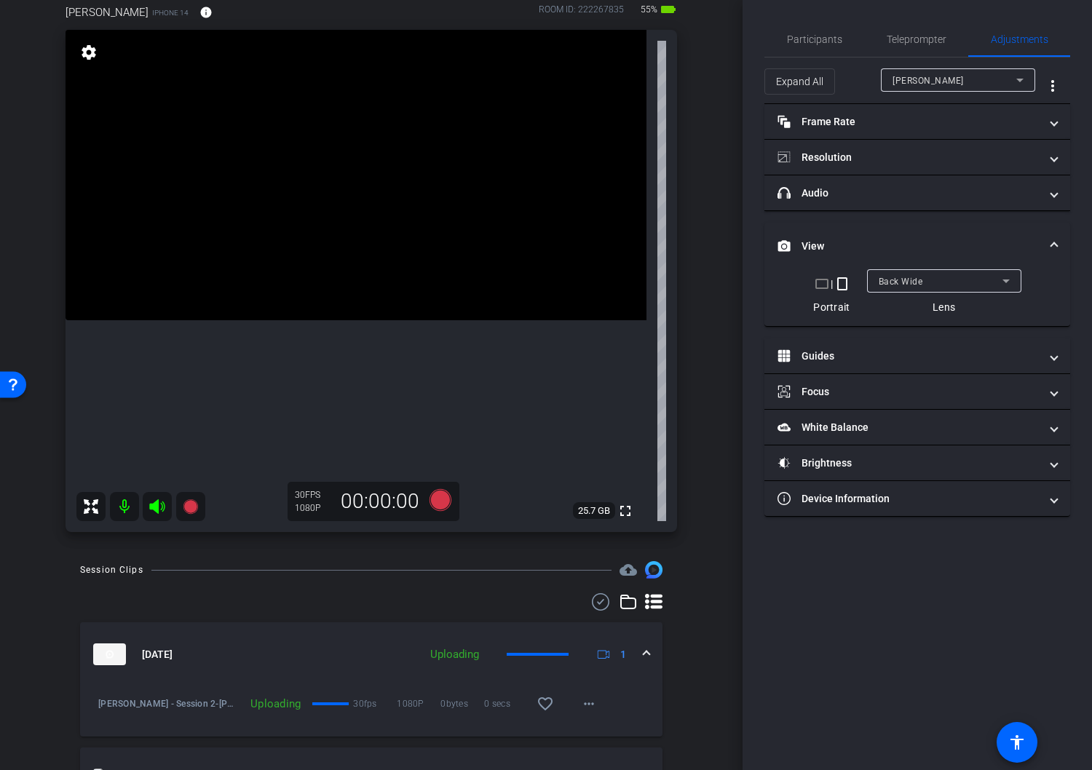
scroll to position [122, 0]
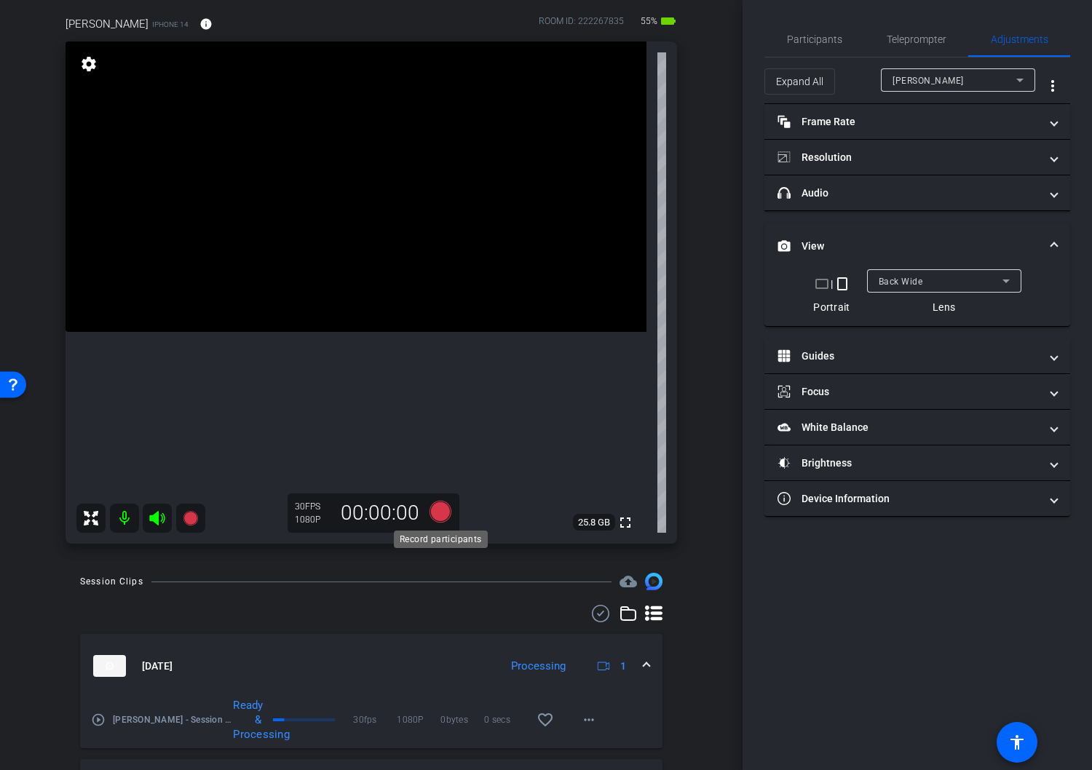
click at [437, 515] on icon at bounding box center [440, 512] width 22 height 22
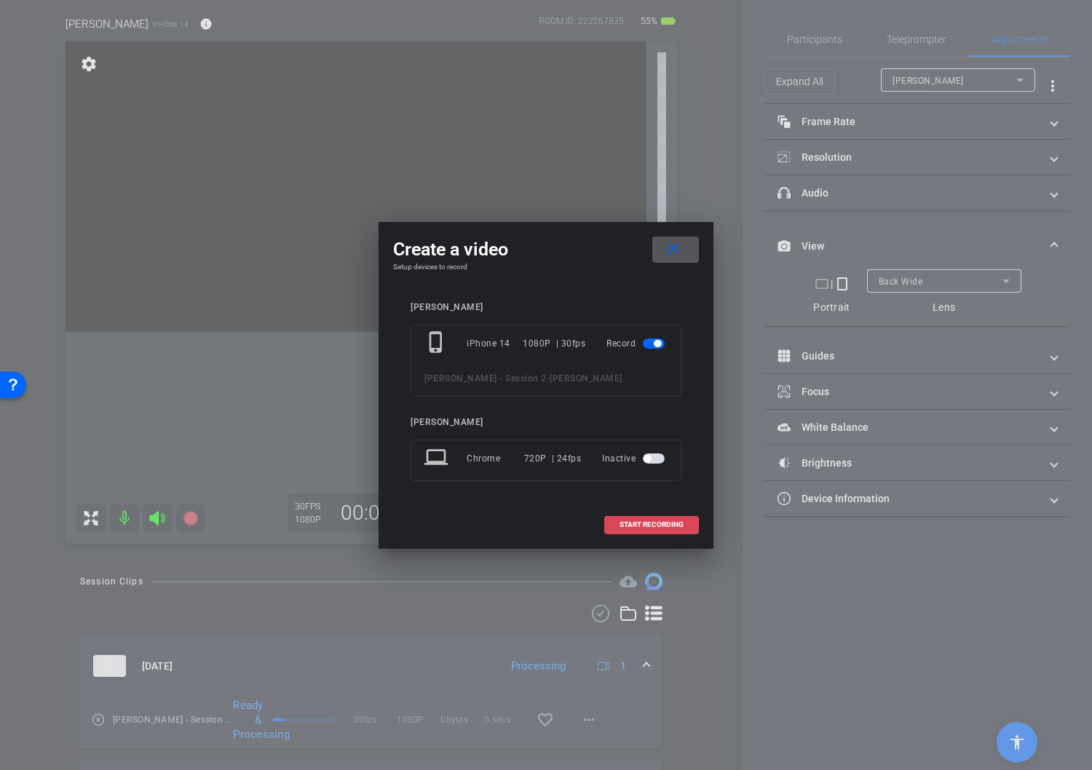
click at [653, 523] on span "START RECORDING" at bounding box center [651, 524] width 64 height 7
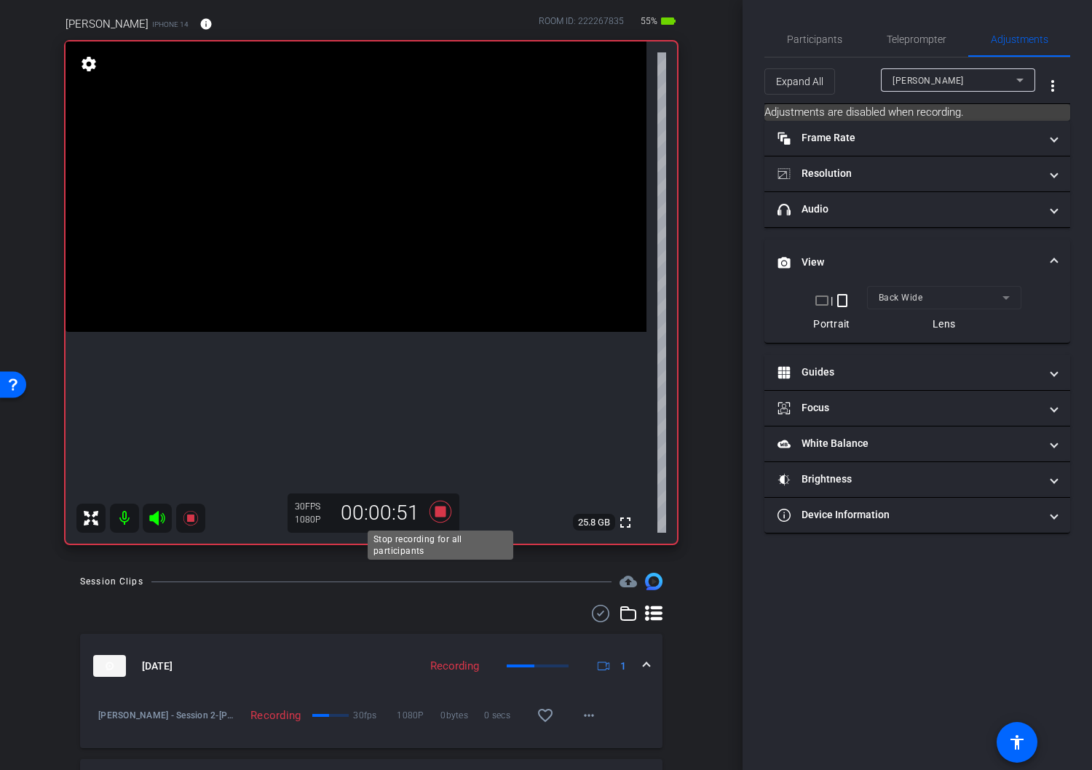
click at [442, 512] on icon at bounding box center [440, 512] width 22 height 22
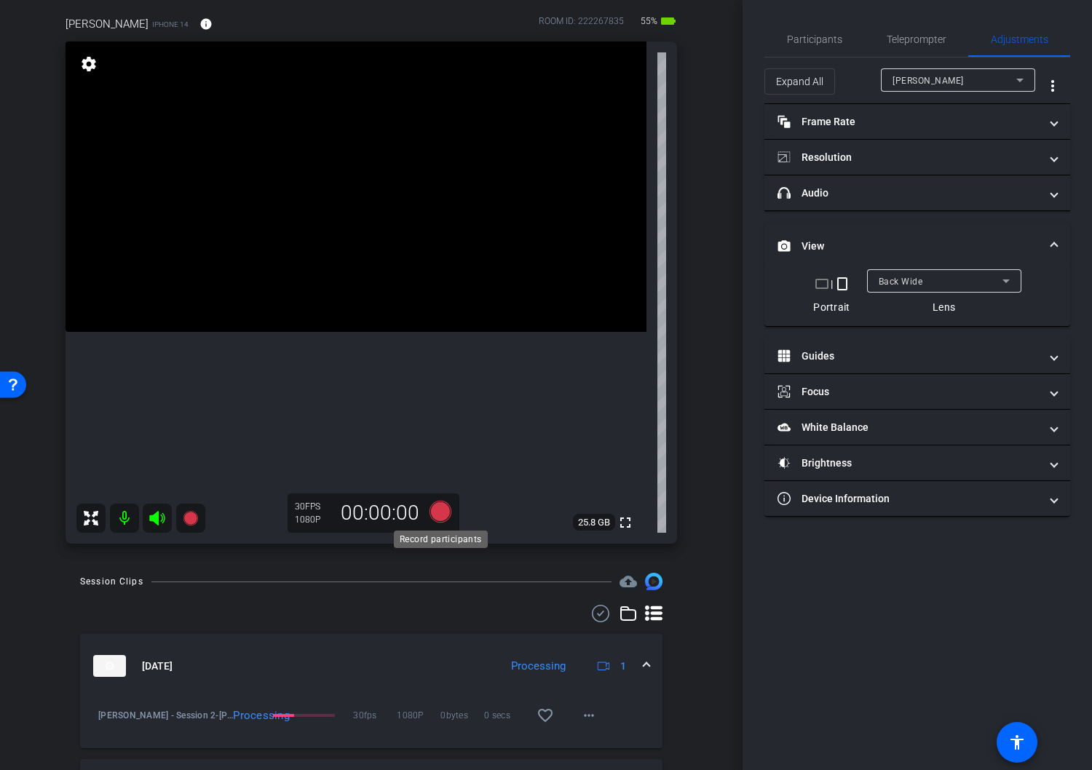
click at [442, 515] on icon at bounding box center [440, 512] width 22 height 22
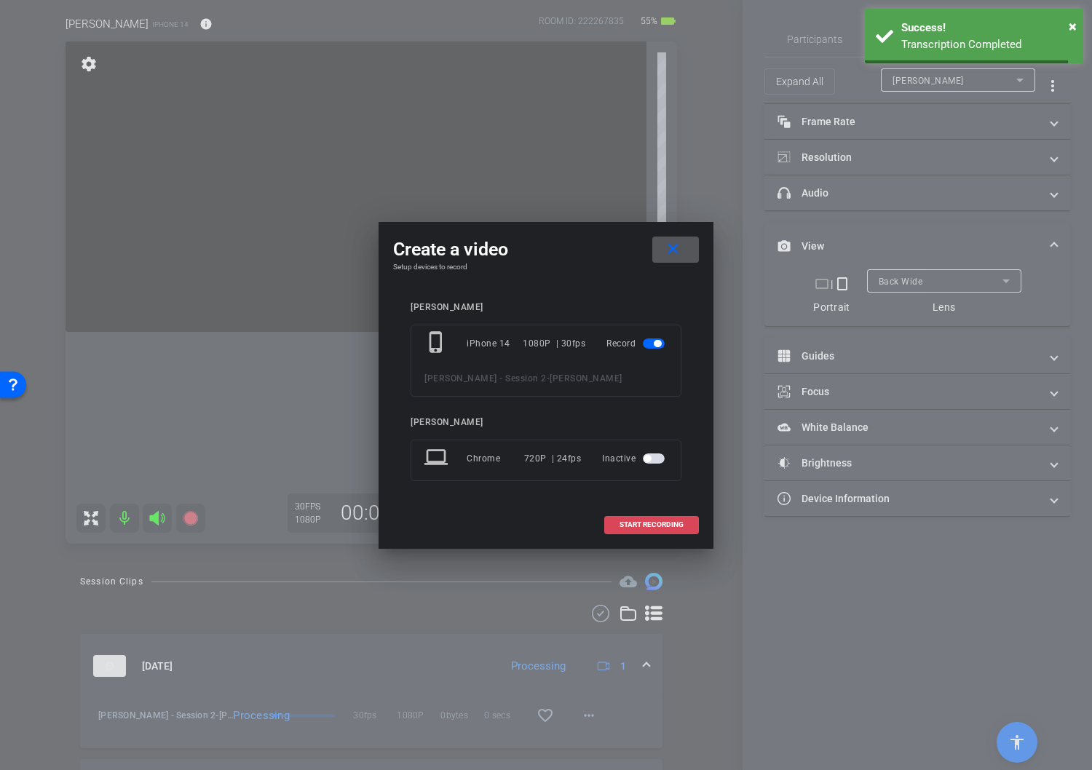
click at [665, 525] on span "START RECORDING" at bounding box center [651, 524] width 64 height 7
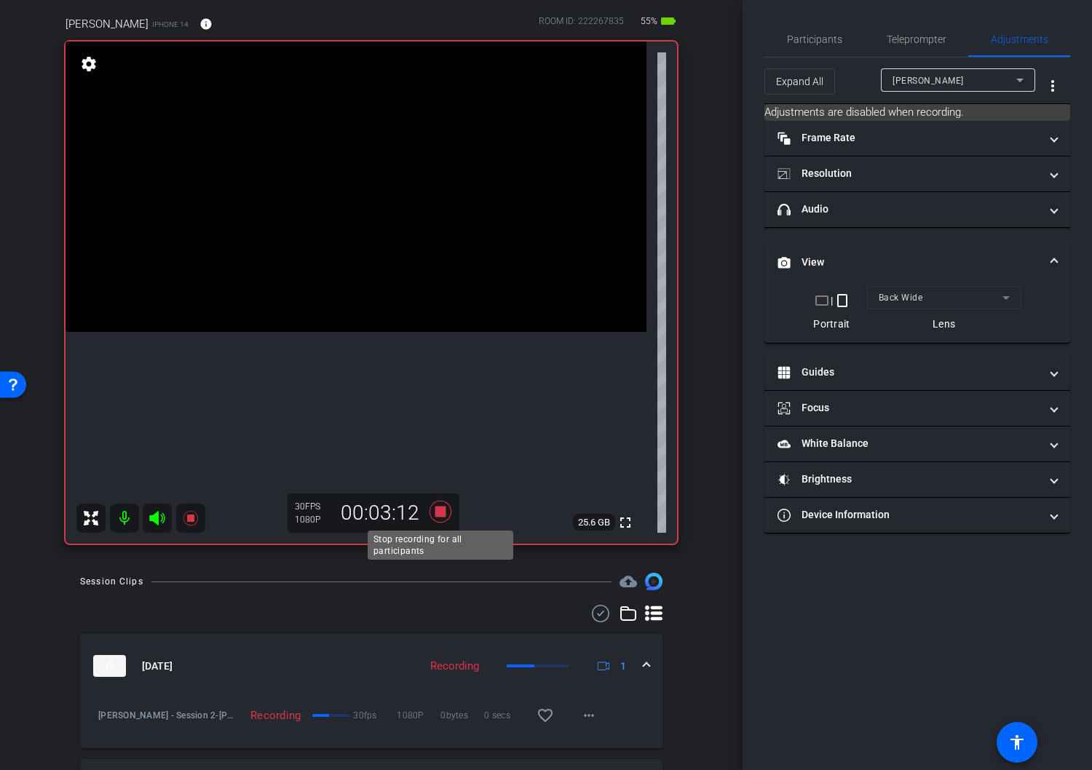
click at [440, 513] on icon at bounding box center [440, 512] width 22 height 22
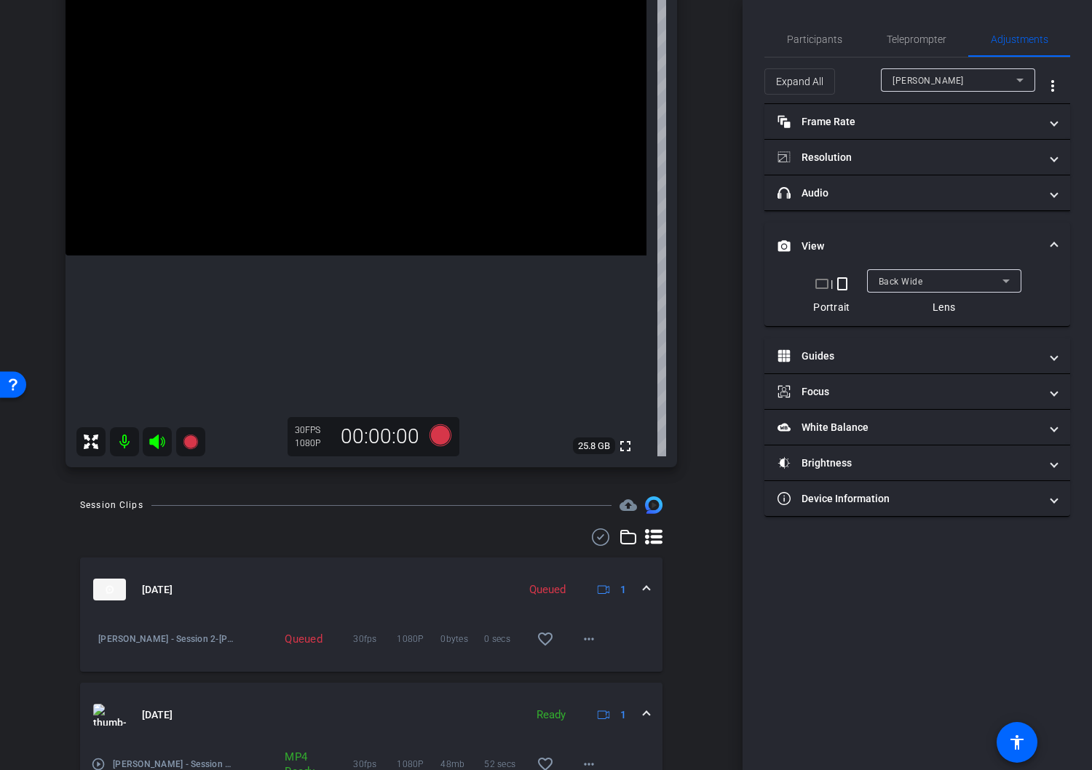
scroll to position [183, 0]
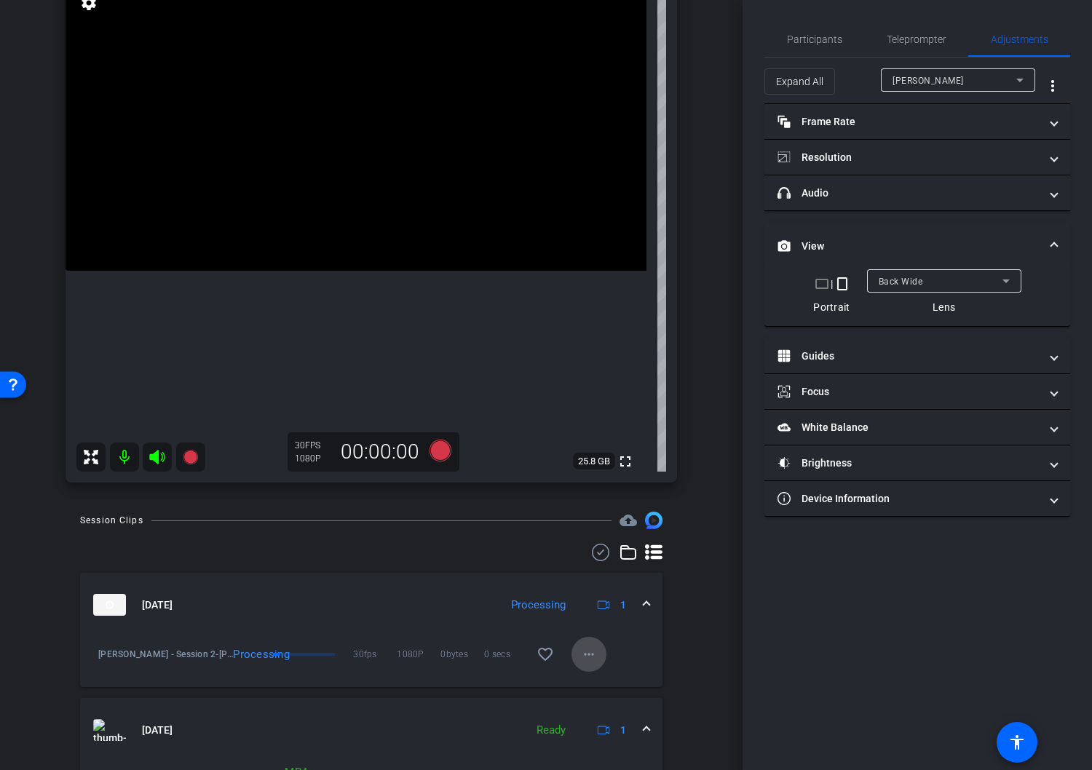
click at [589, 654] on mat-icon "more_horiz" at bounding box center [588, 654] width 17 height 17
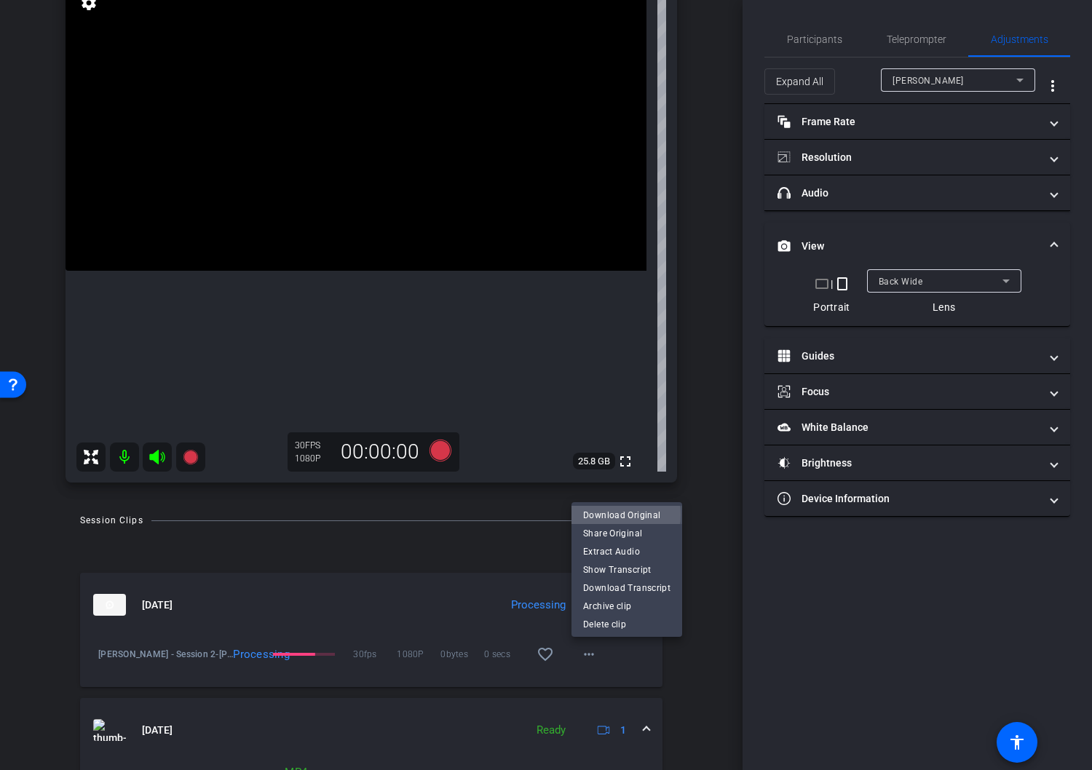
click at [621, 515] on span "Download Original" at bounding box center [626, 515] width 87 height 17
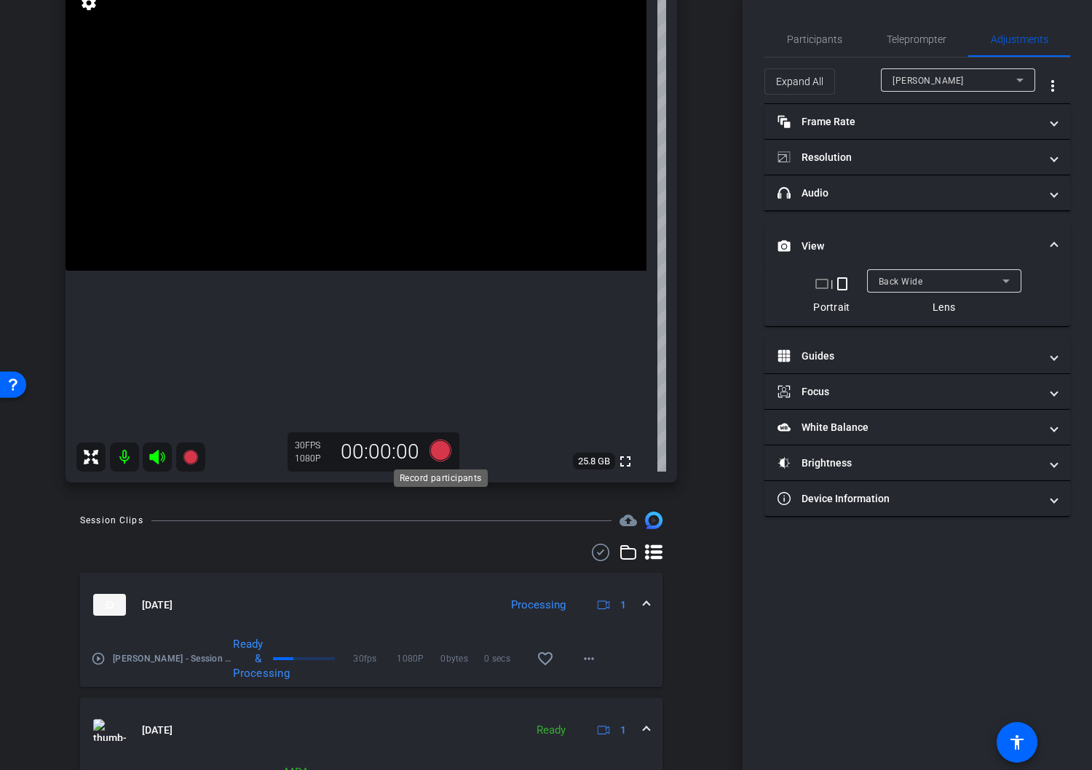
click at [441, 452] on icon at bounding box center [440, 451] width 22 height 22
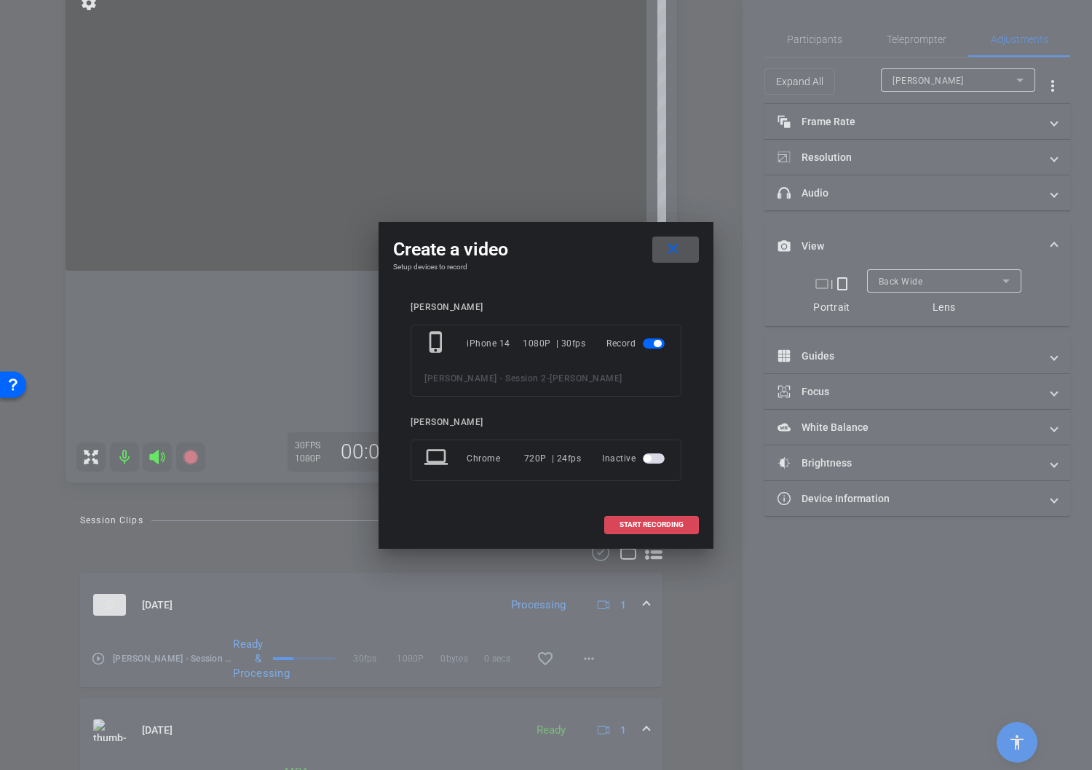
click at [649, 531] on span at bounding box center [651, 524] width 93 height 35
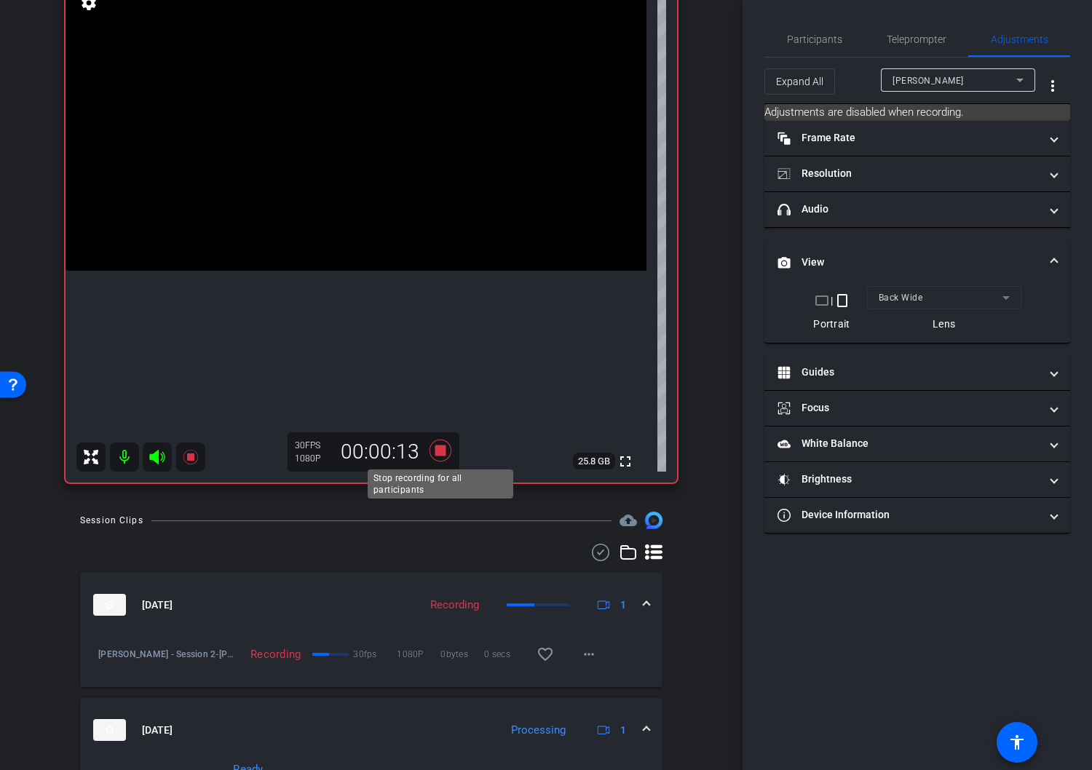
click at [437, 452] on icon at bounding box center [440, 451] width 22 height 22
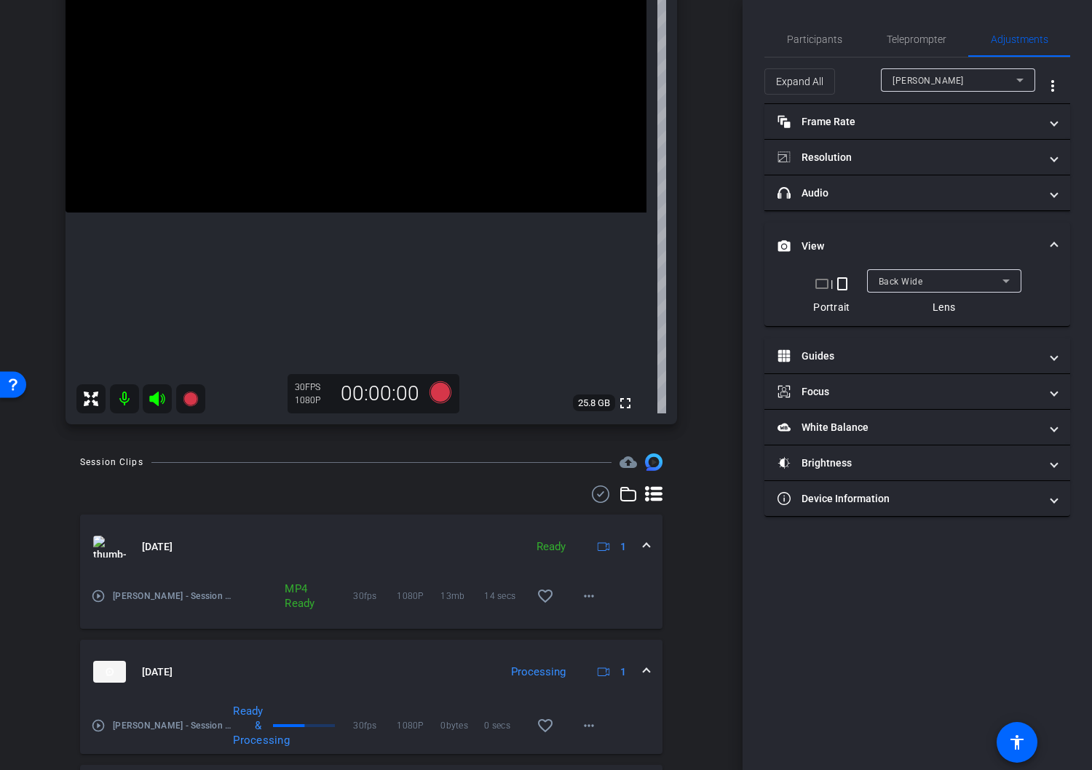
scroll to position [0, 0]
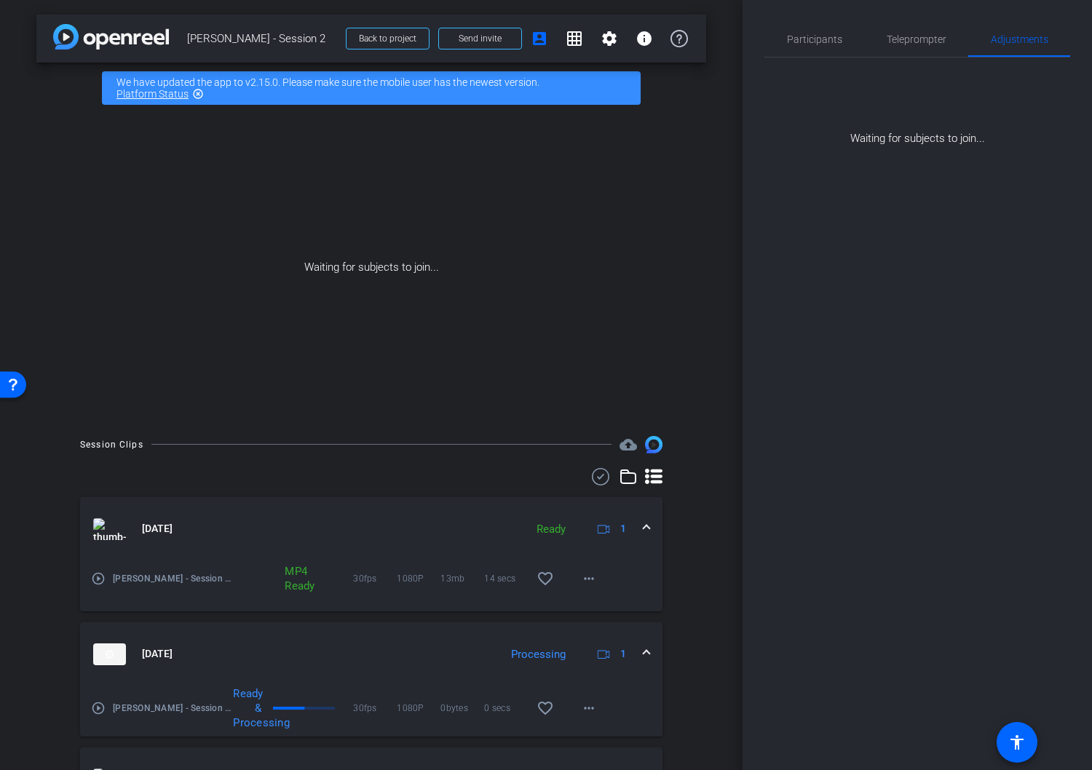
click at [449, 531] on mat-panel-title "Sep 7, 2025" at bounding box center [305, 529] width 424 height 22
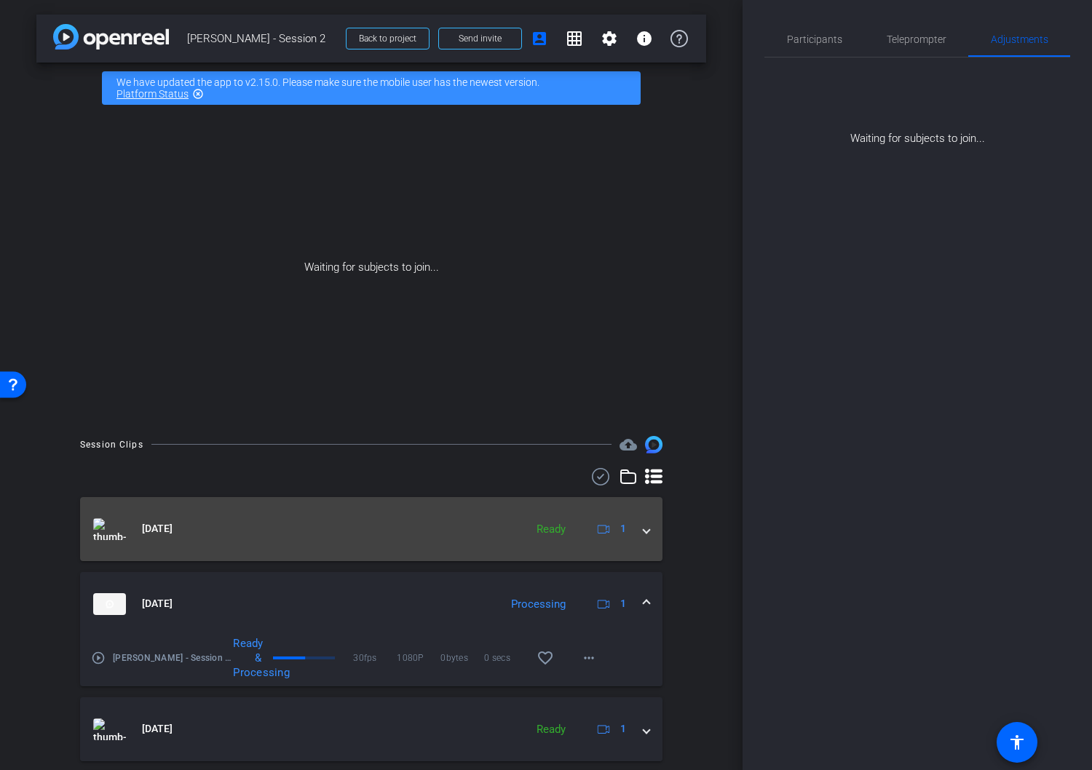
click at [645, 532] on span at bounding box center [646, 528] width 6 height 15
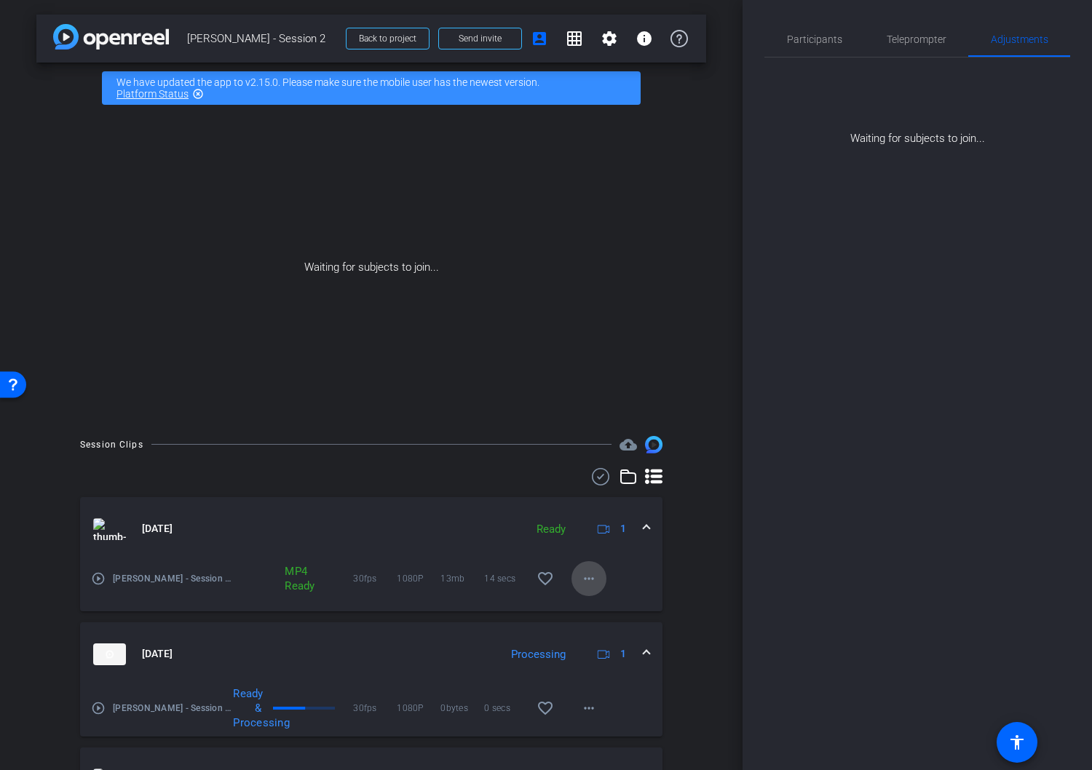
click at [586, 579] on mat-icon "more_horiz" at bounding box center [588, 578] width 17 height 17
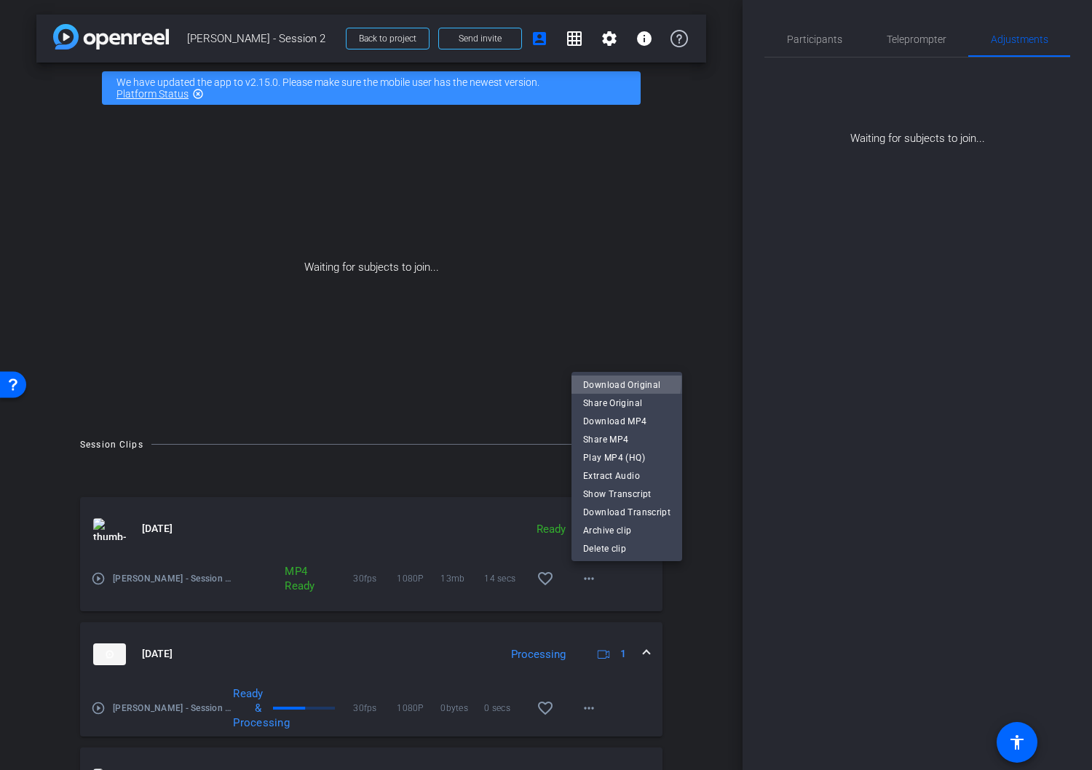
click at [611, 381] on span "Download Original" at bounding box center [626, 384] width 87 height 17
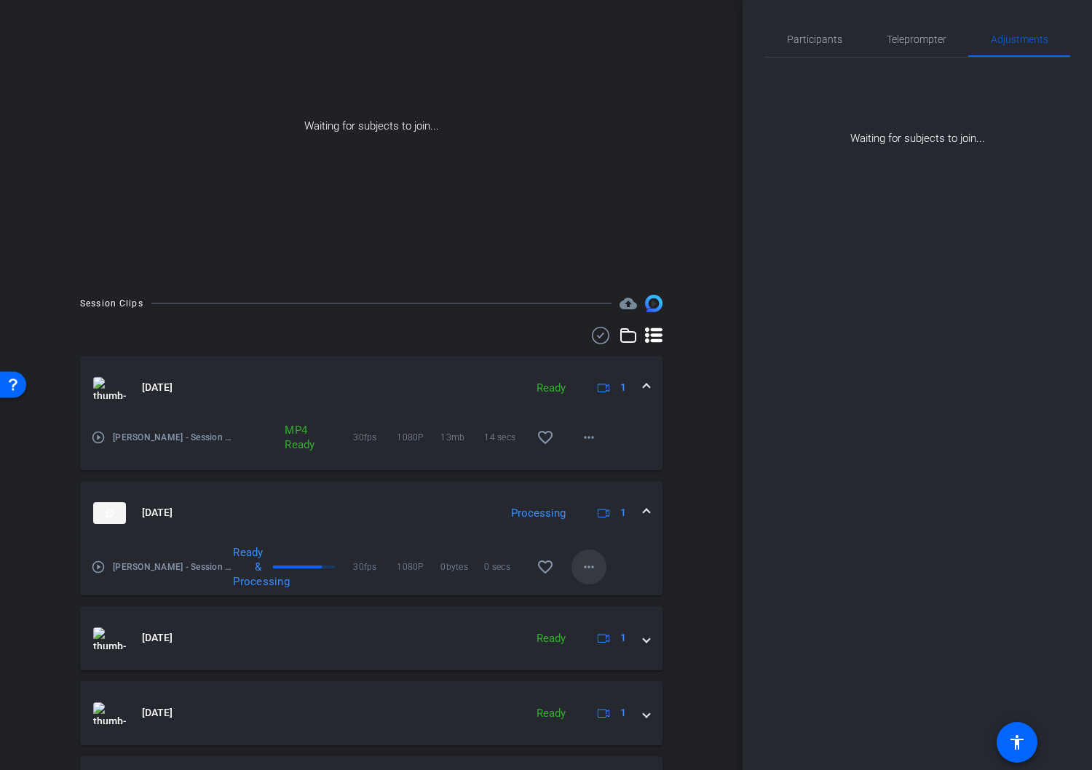
scroll to position [147, 0]
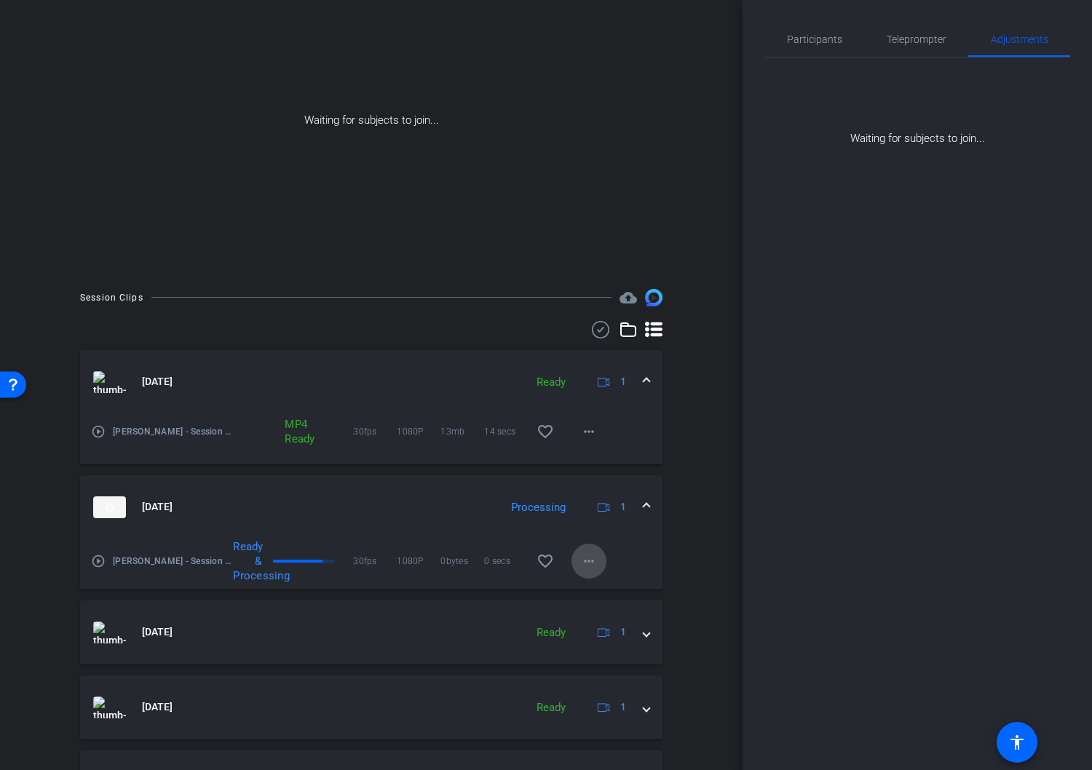
click at [590, 562] on mat-icon "more_horiz" at bounding box center [588, 560] width 17 height 17
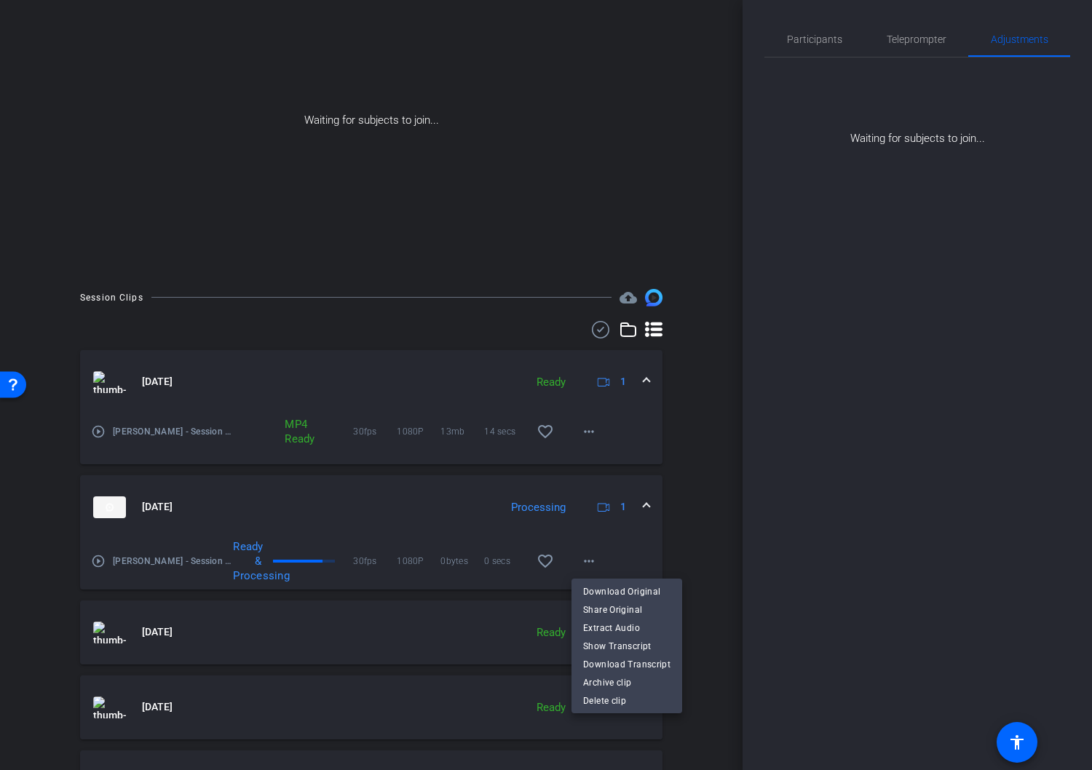
click at [448, 515] on div at bounding box center [546, 385] width 1092 height 770
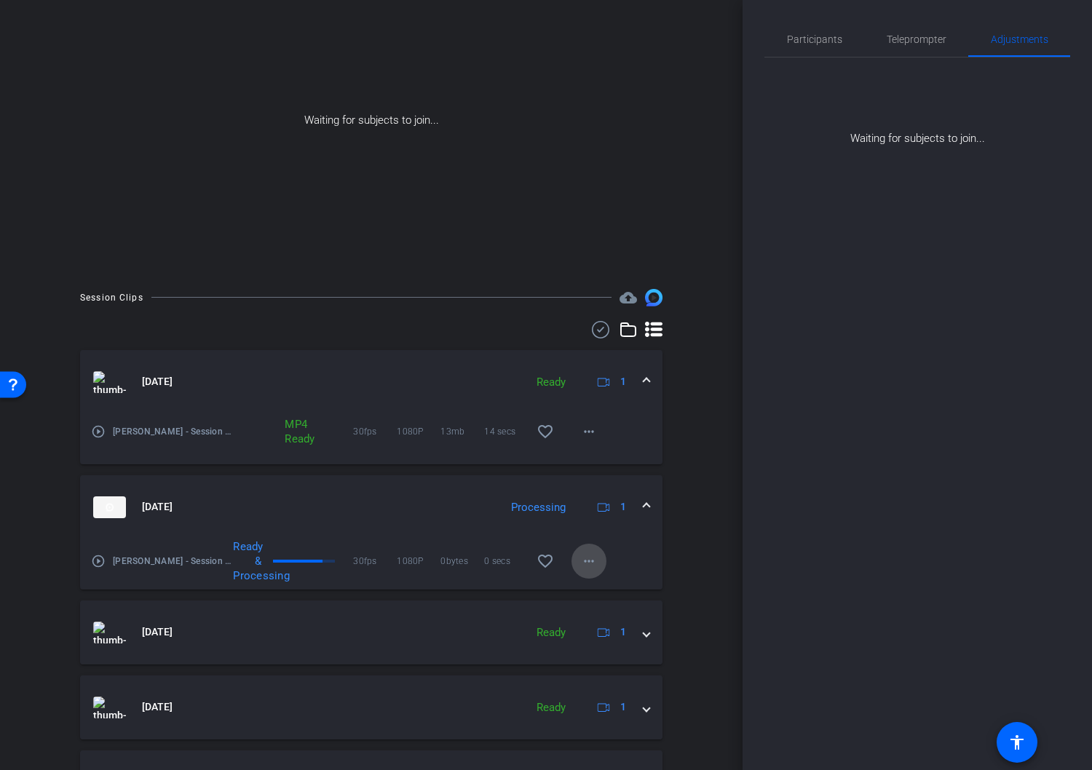
click at [589, 560] on mat-icon "more_horiz" at bounding box center [588, 560] width 17 height 17
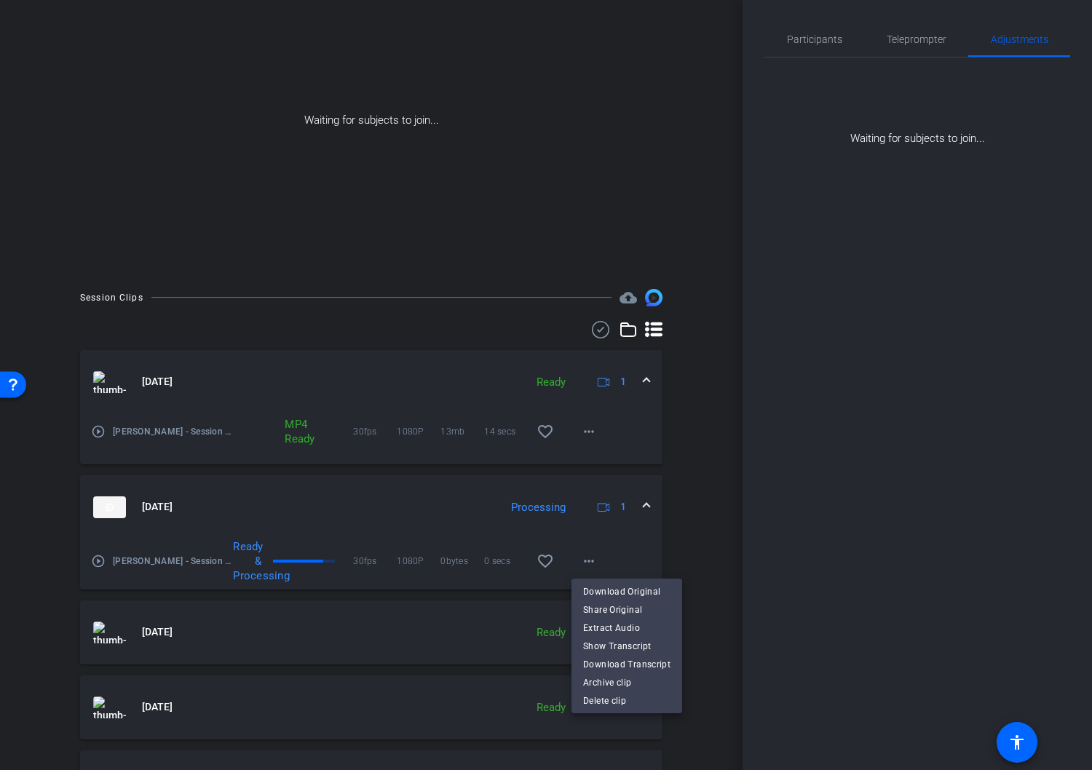
click at [434, 512] on div at bounding box center [546, 385] width 1092 height 770
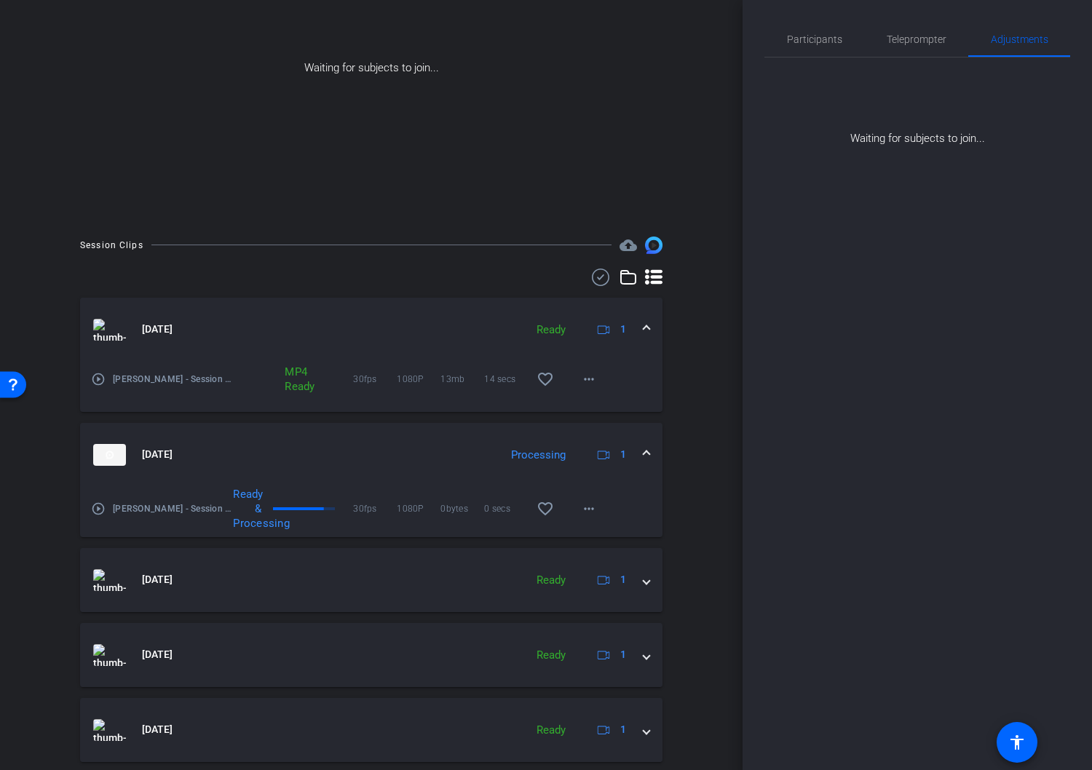
scroll to position [205, 0]
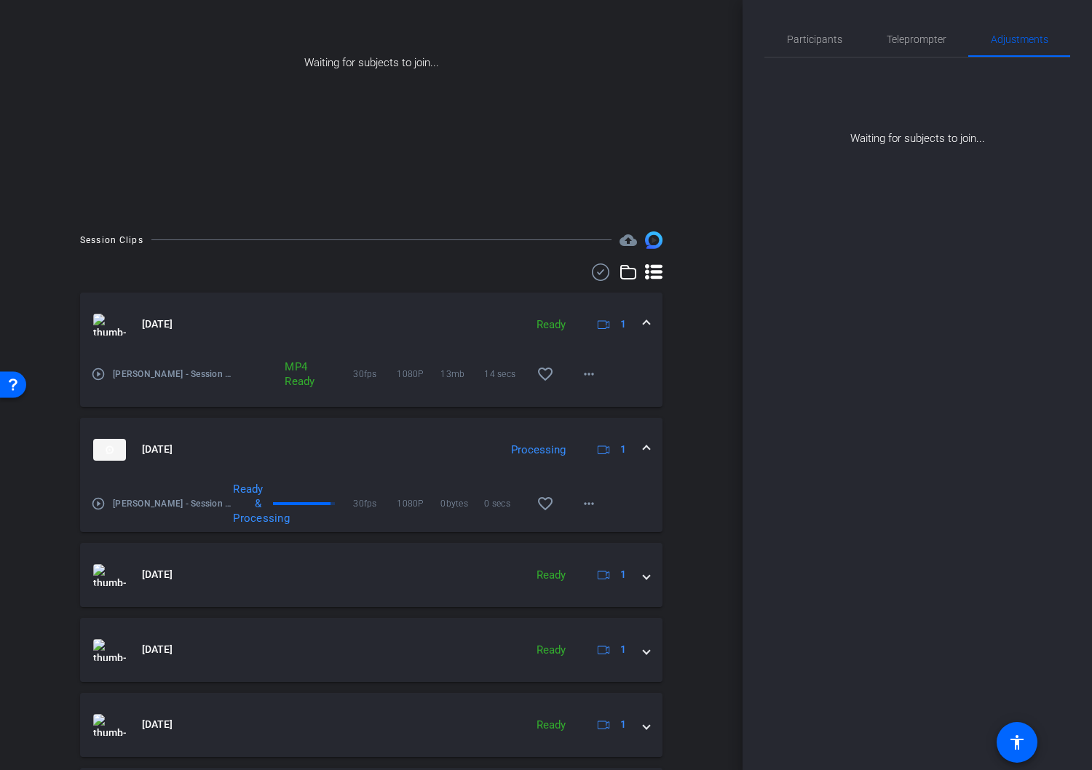
click at [636, 490] on div "play_circle_outline Julie G - Session 2-julie-2025-09-07-15-43-40-764-0 Ready &…" at bounding box center [371, 490] width 560 height 17
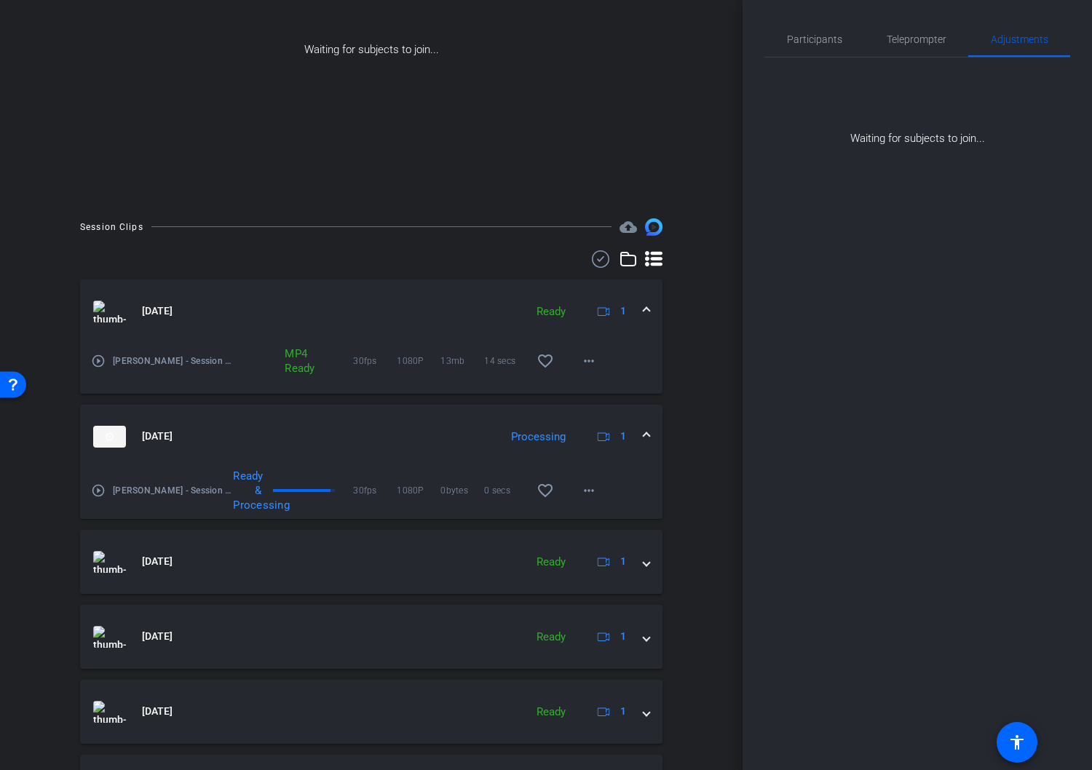
scroll to position [221, 0]
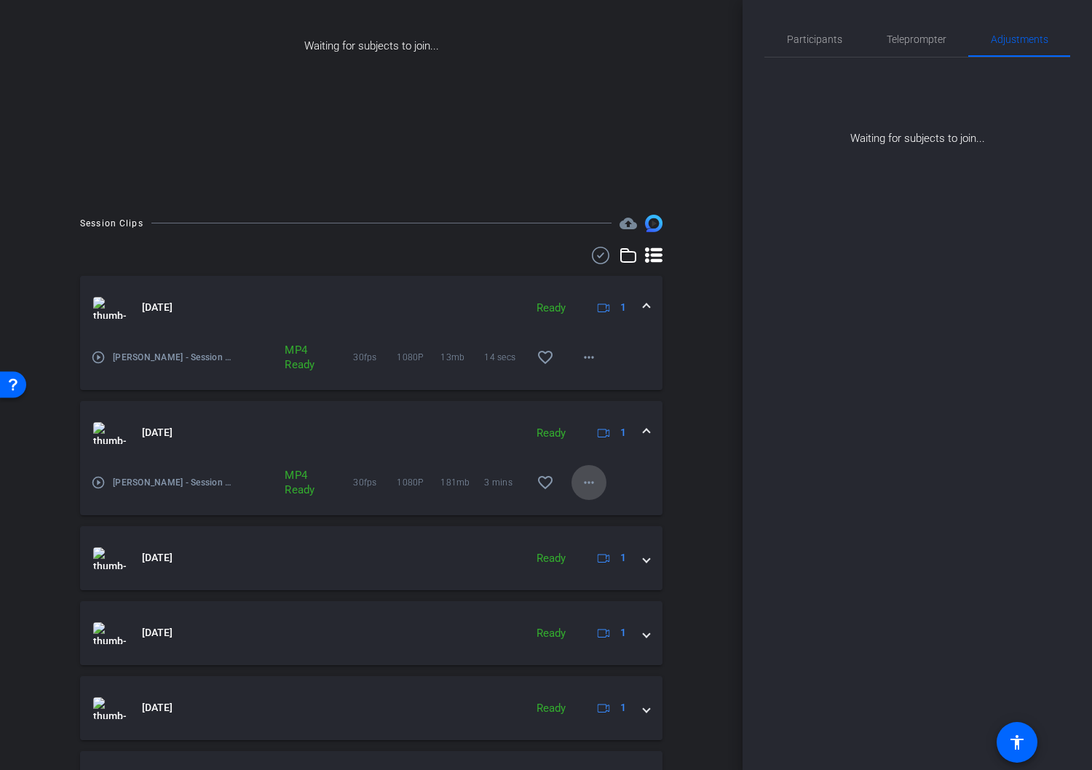
click at [594, 484] on mat-icon "more_horiz" at bounding box center [588, 482] width 17 height 17
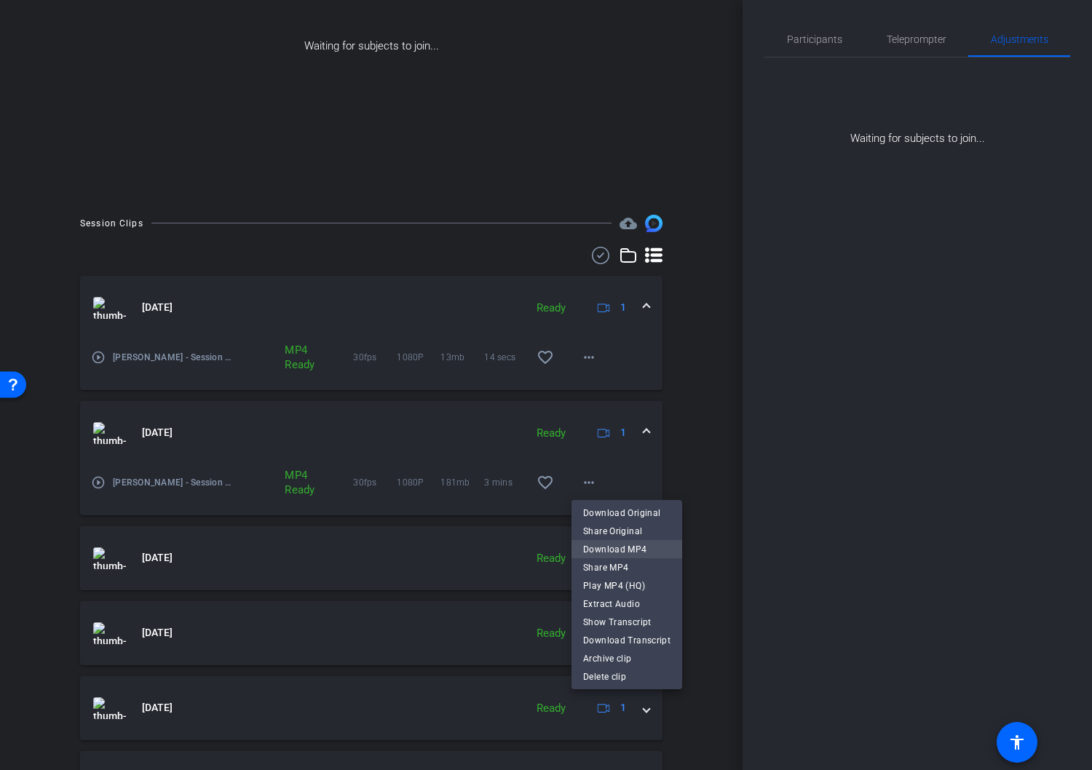
click at [626, 548] on span "Download MP4" at bounding box center [626, 549] width 87 height 17
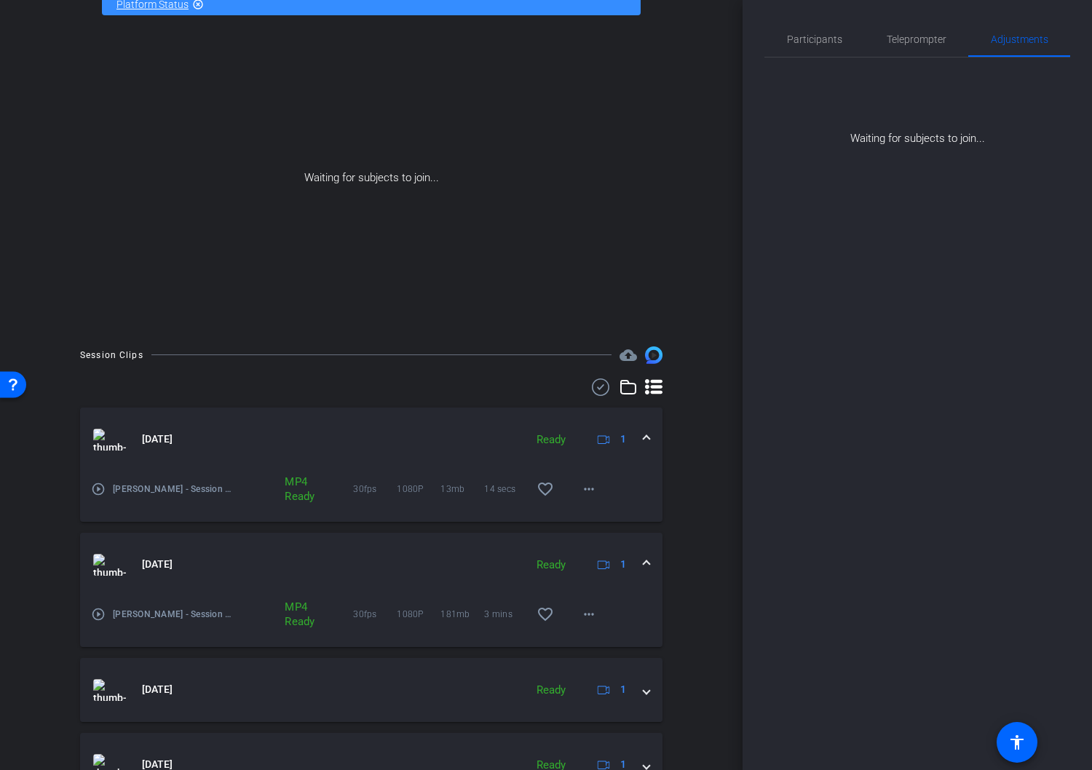
scroll to position [0, 0]
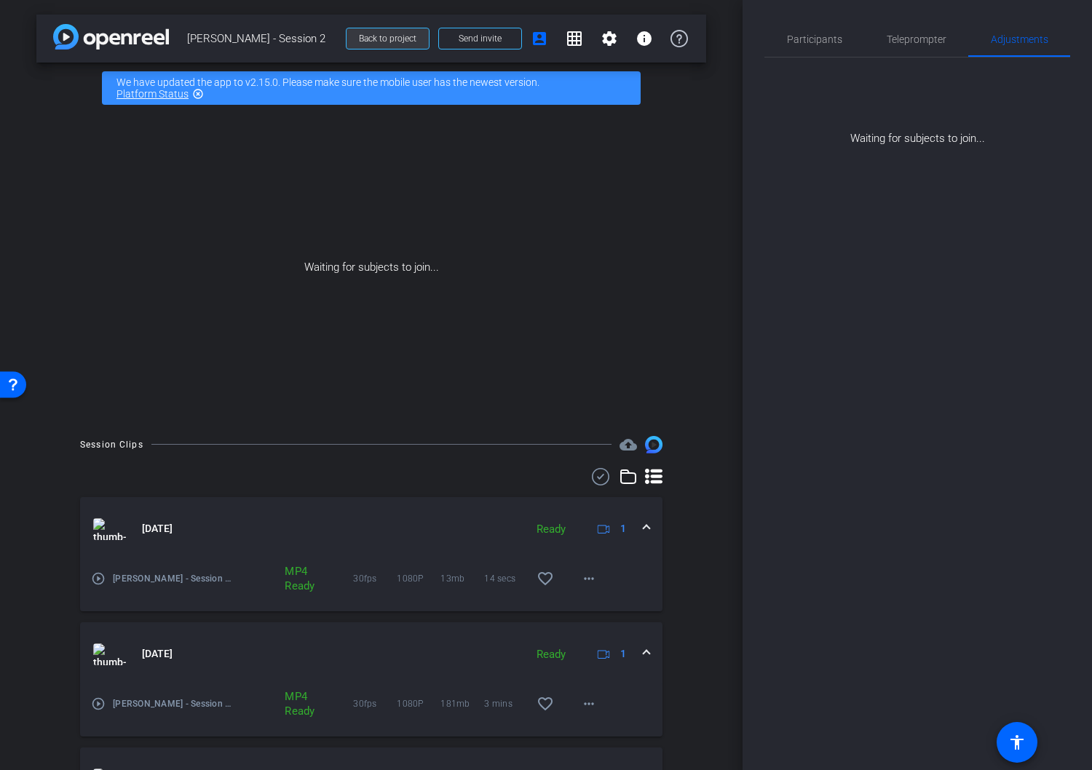
click at [406, 39] on span "Back to project" at bounding box center [387, 38] width 57 height 10
